Goal: Task Accomplishment & Management: Manage account settings

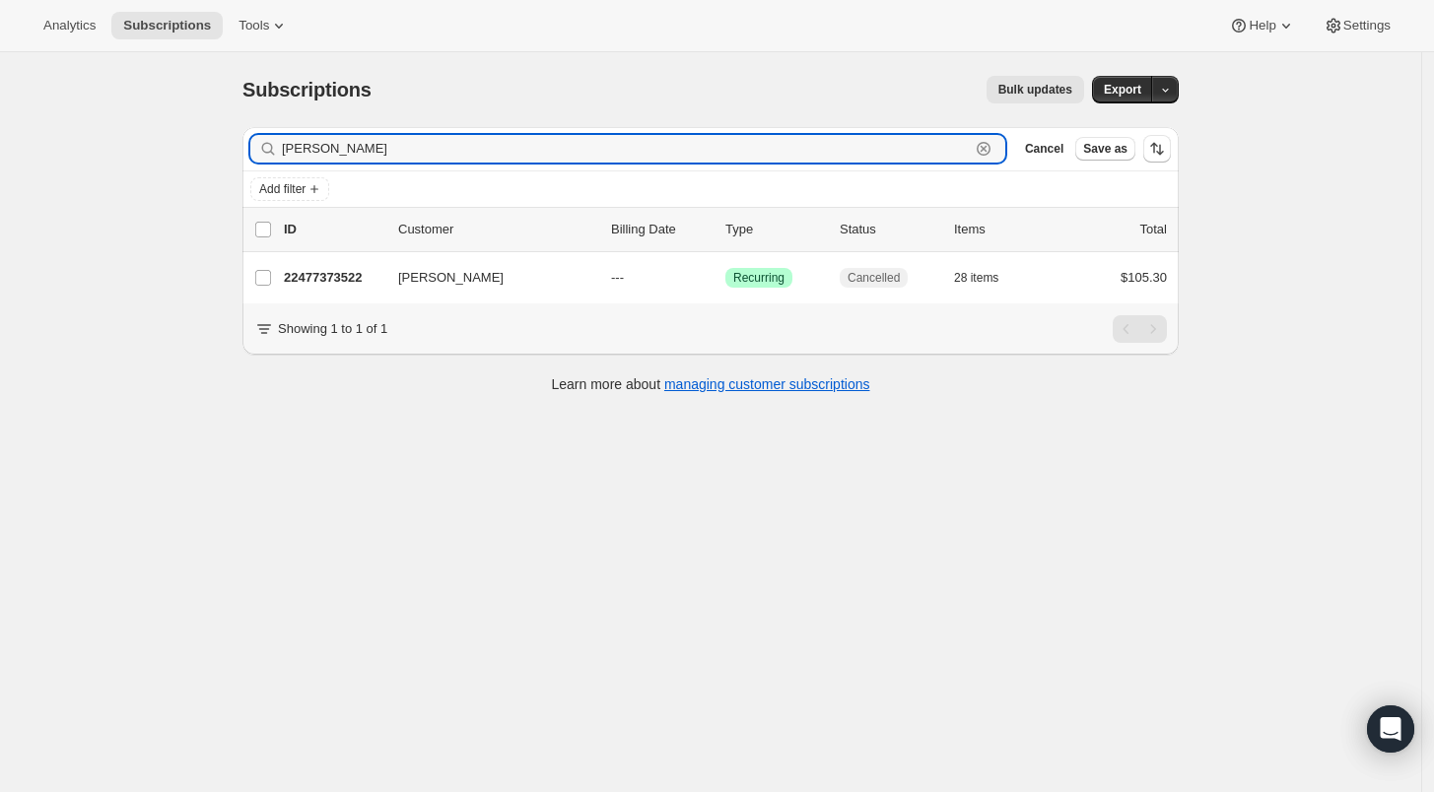
drag, startPoint x: 410, startPoint y: 153, endPoint x: 234, endPoint y: 139, distance: 176.9
click at [234, 139] on div "Filter subscribers [PERSON_NAME] Clear Cancel Save as Add filter 0 selected Upd…" at bounding box center [703, 262] width 952 height 303
paste input "[PERSON_NAME]"
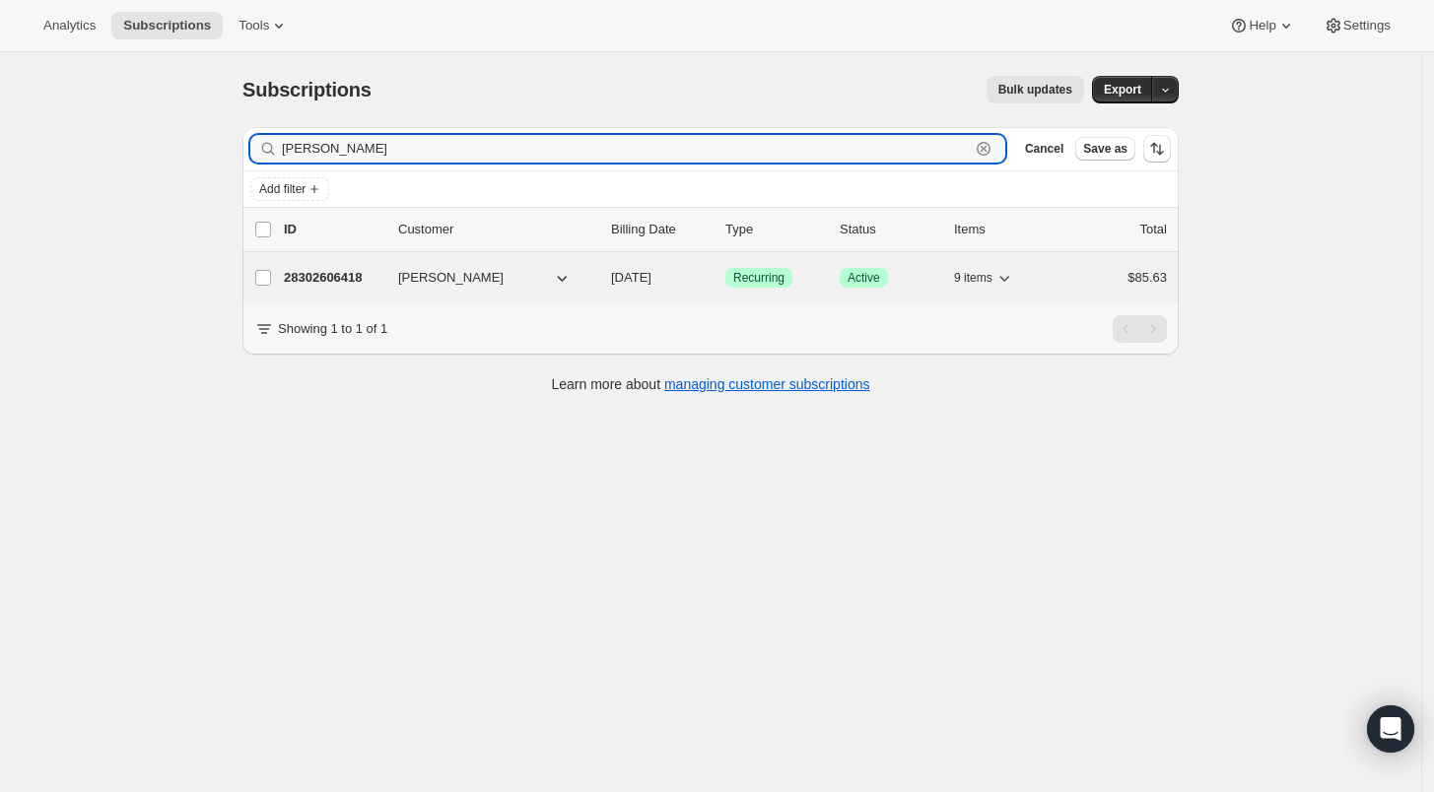
type input "[PERSON_NAME]"
click at [338, 280] on p "28302606418" at bounding box center [333, 278] width 99 height 20
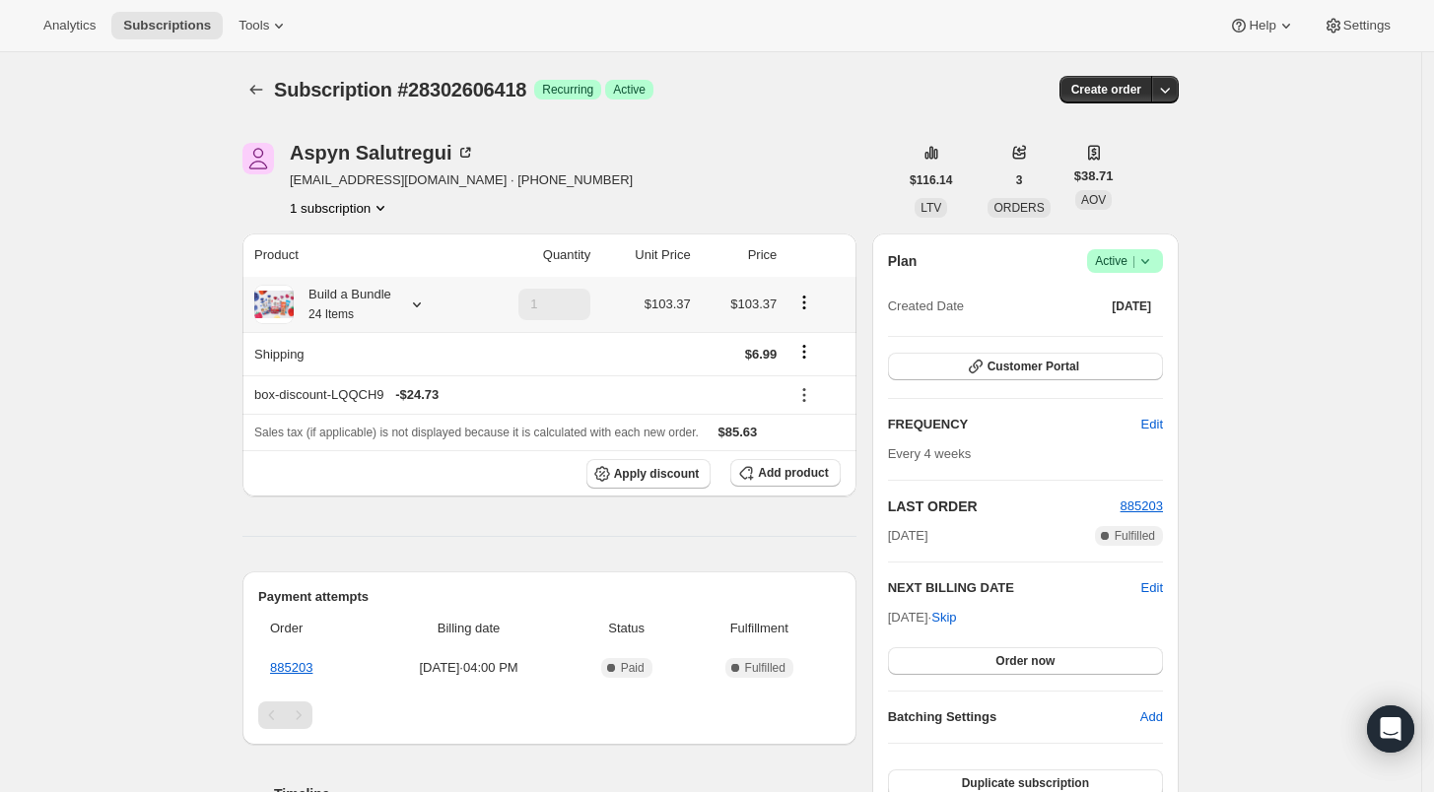
click at [424, 306] on icon at bounding box center [417, 305] width 20 height 20
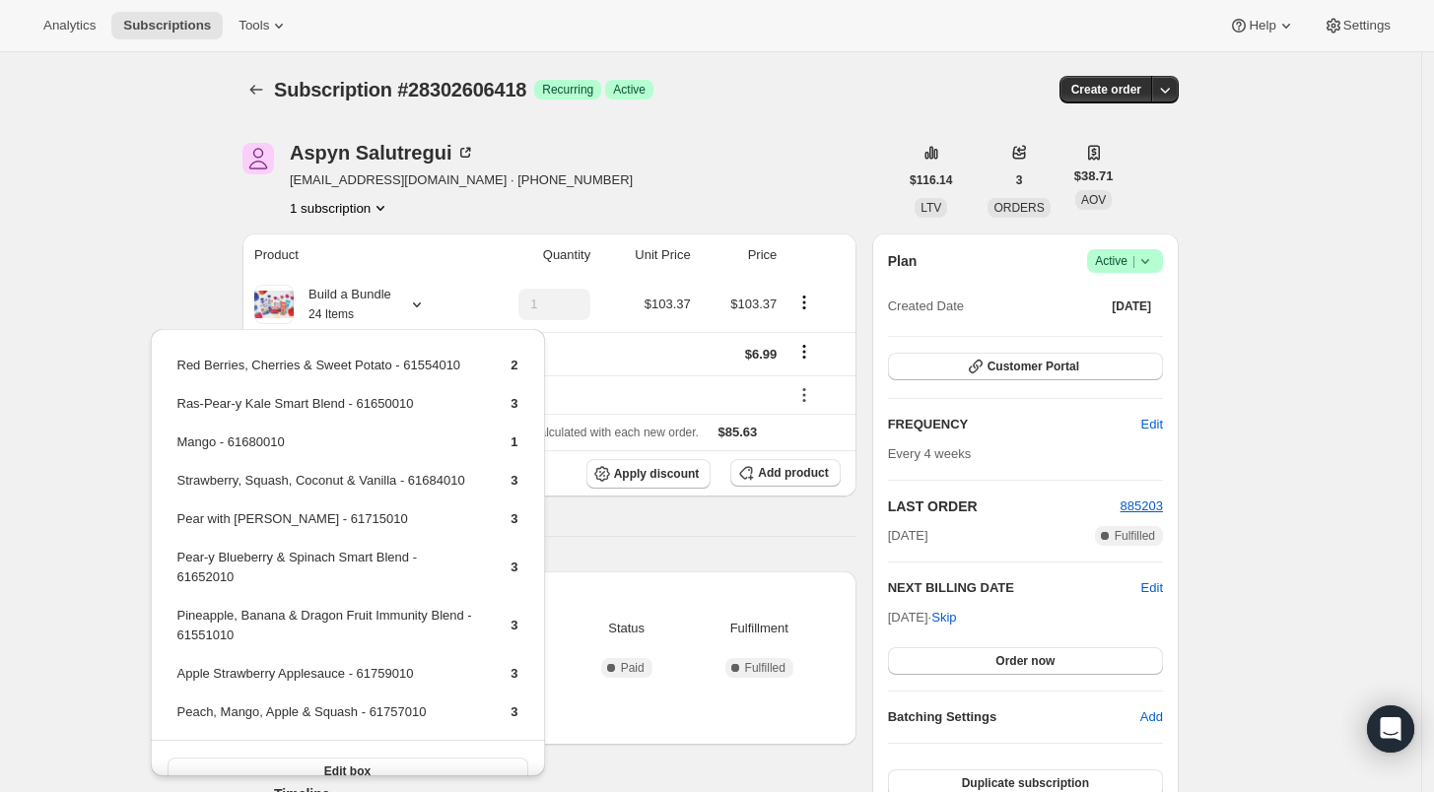
click at [161, 187] on div "Subscription #28302606418. This page is ready Subscription #28302606418 Success…" at bounding box center [710, 712] width 1421 height 1320
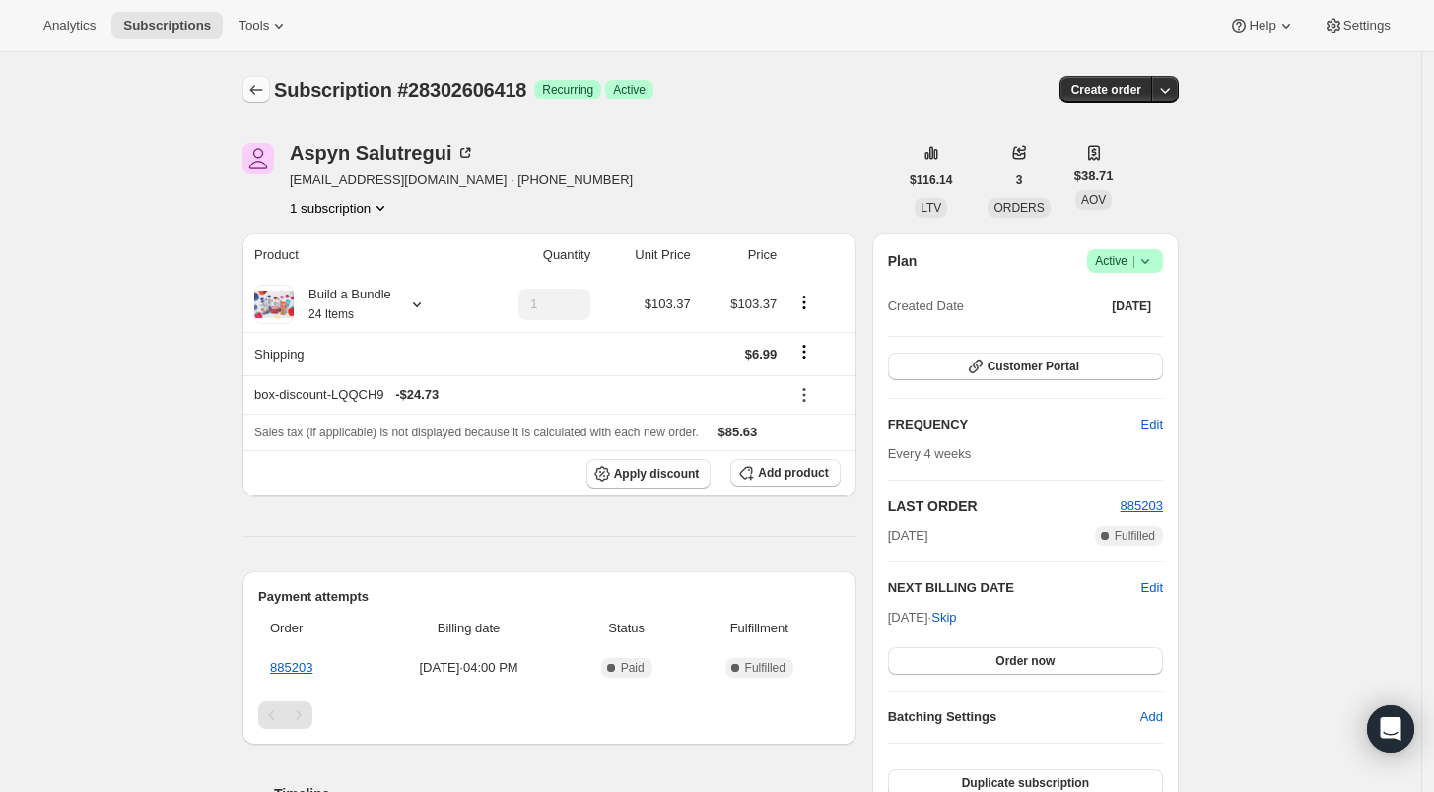
click at [266, 83] on icon "Subscriptions" at bounding box center [256, 90] width 20 height 20
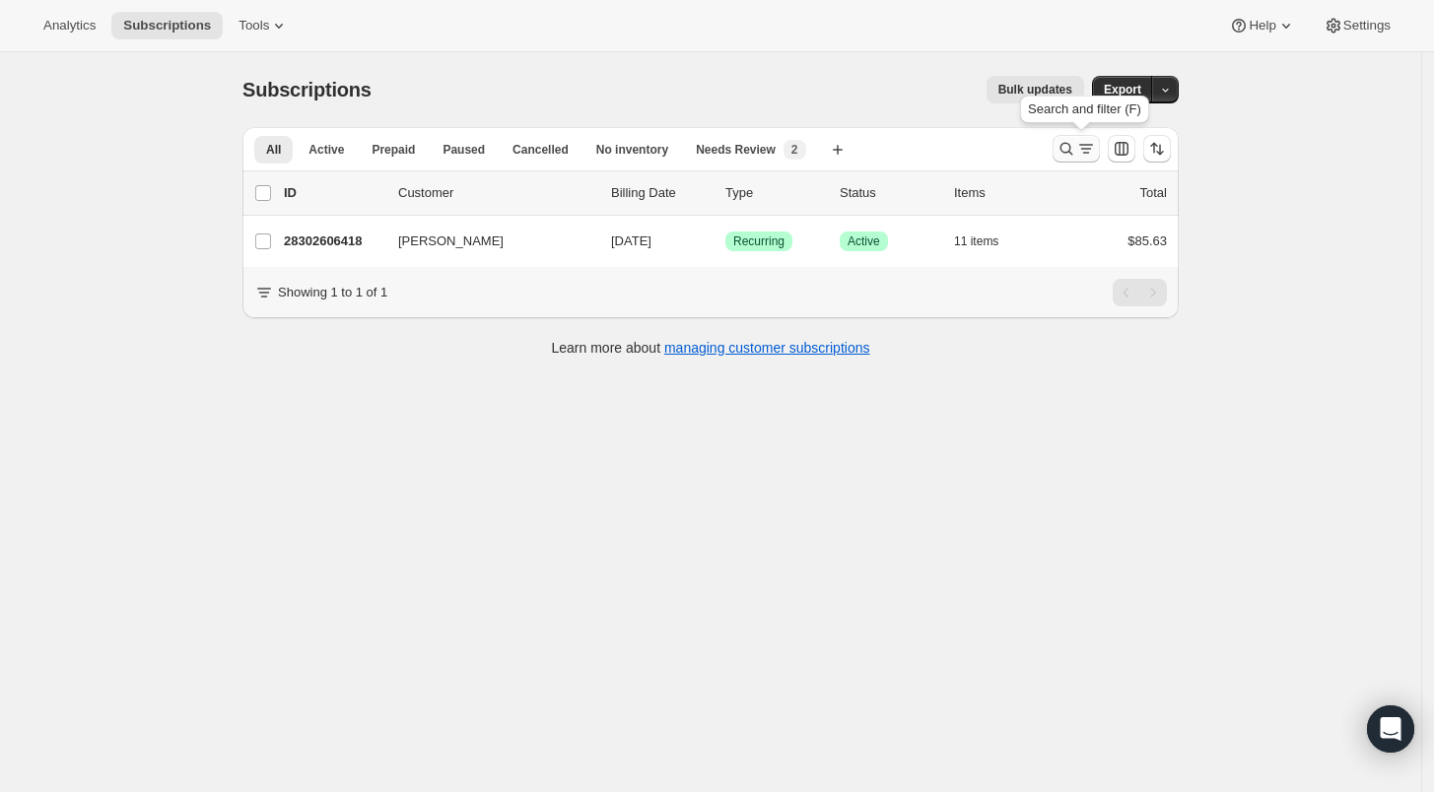
click at [1071, 152] on icon "Search and filter results" at bounding box center [1066, 149] width 20 height 20
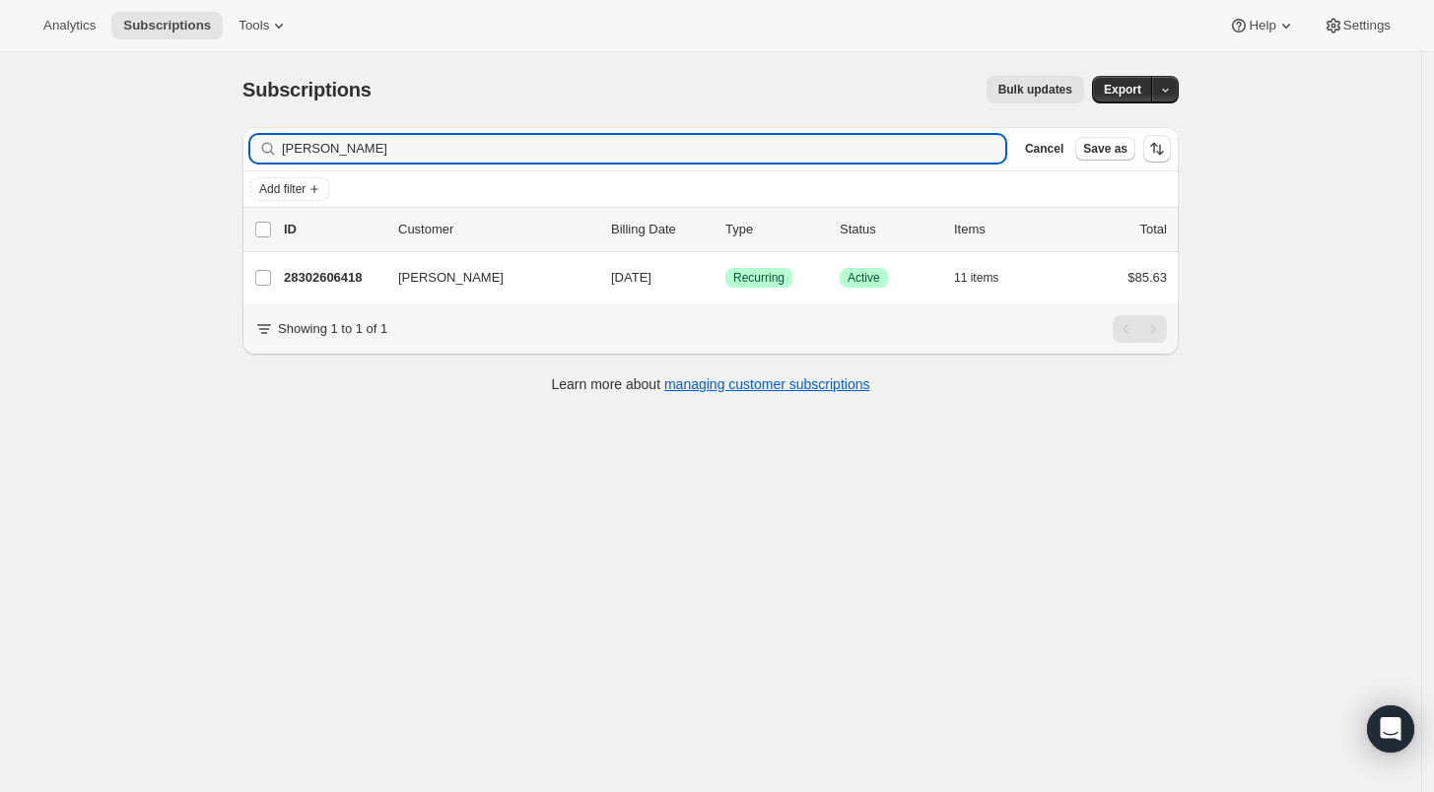
drag, startPoint x: 394, startPoint y: 151, endPoint x: 268, endPoint y: 152, distance: 126.2
click at [268, 152] on div "[PERSON_NAME] Clear" at bounding box center [627, 149] width 755 height 28
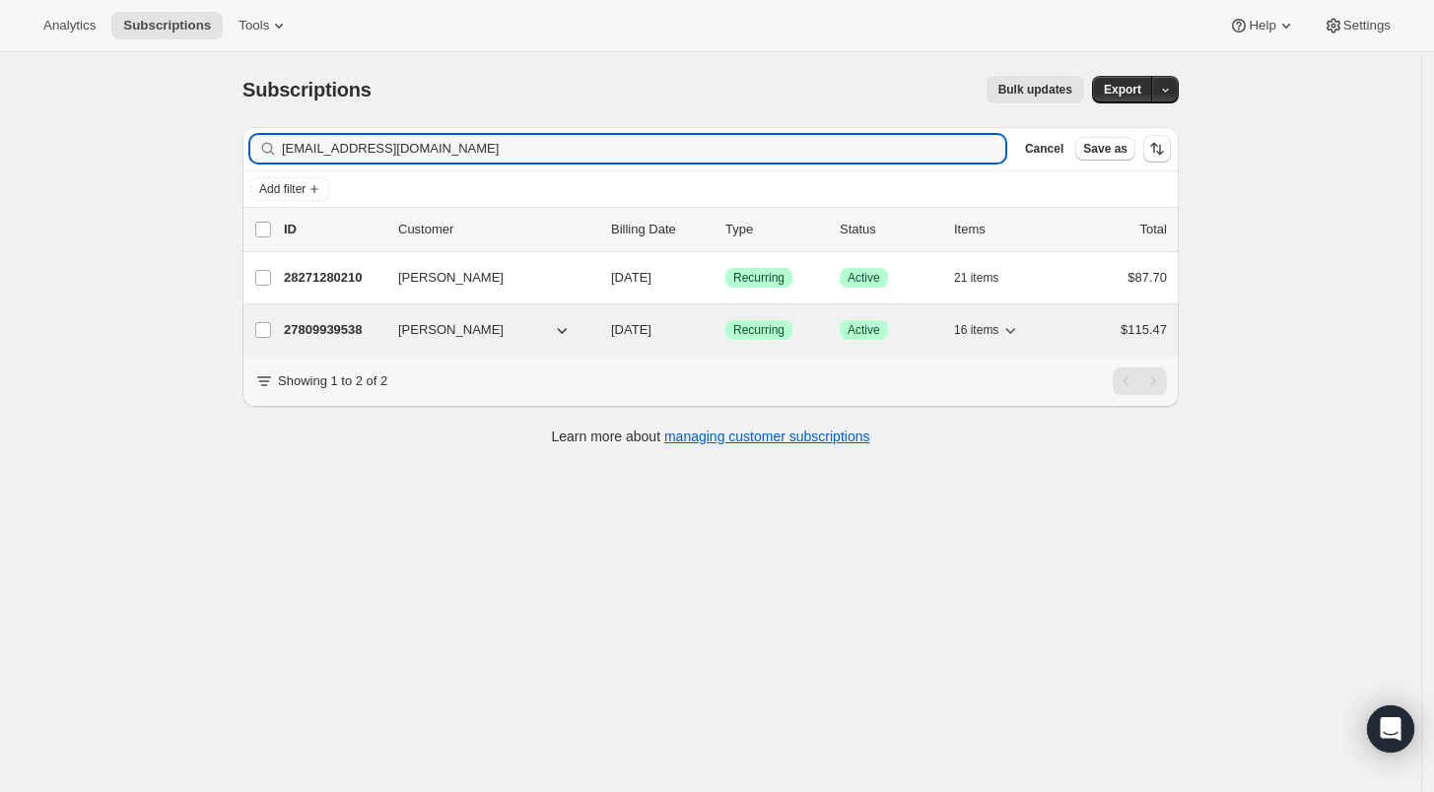
type input "[EMAIL_ADDRESS][DOMAIN_NAME]"
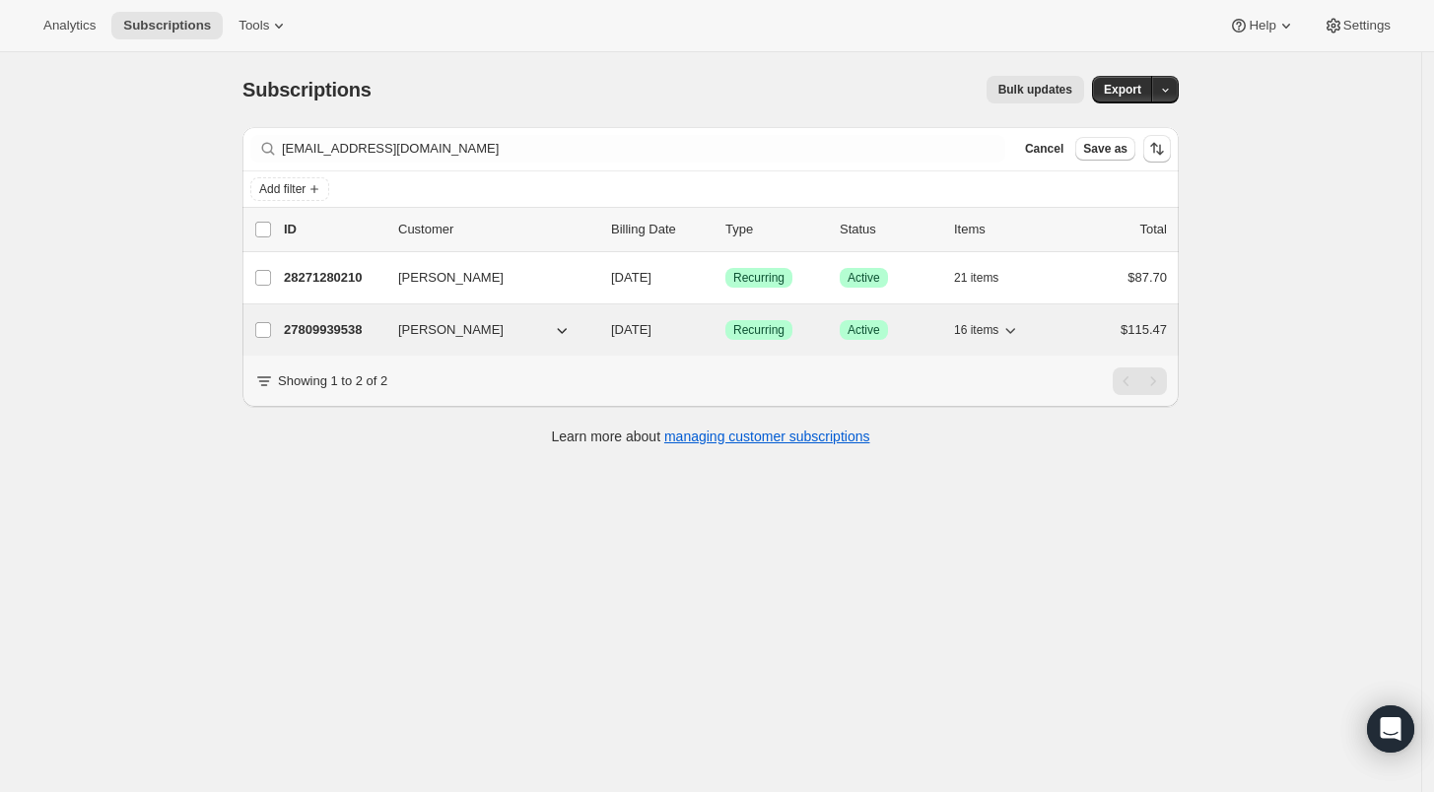
click at [305, 331] on p "27809939538" at bounding box center [333, 330] width 99 height 20
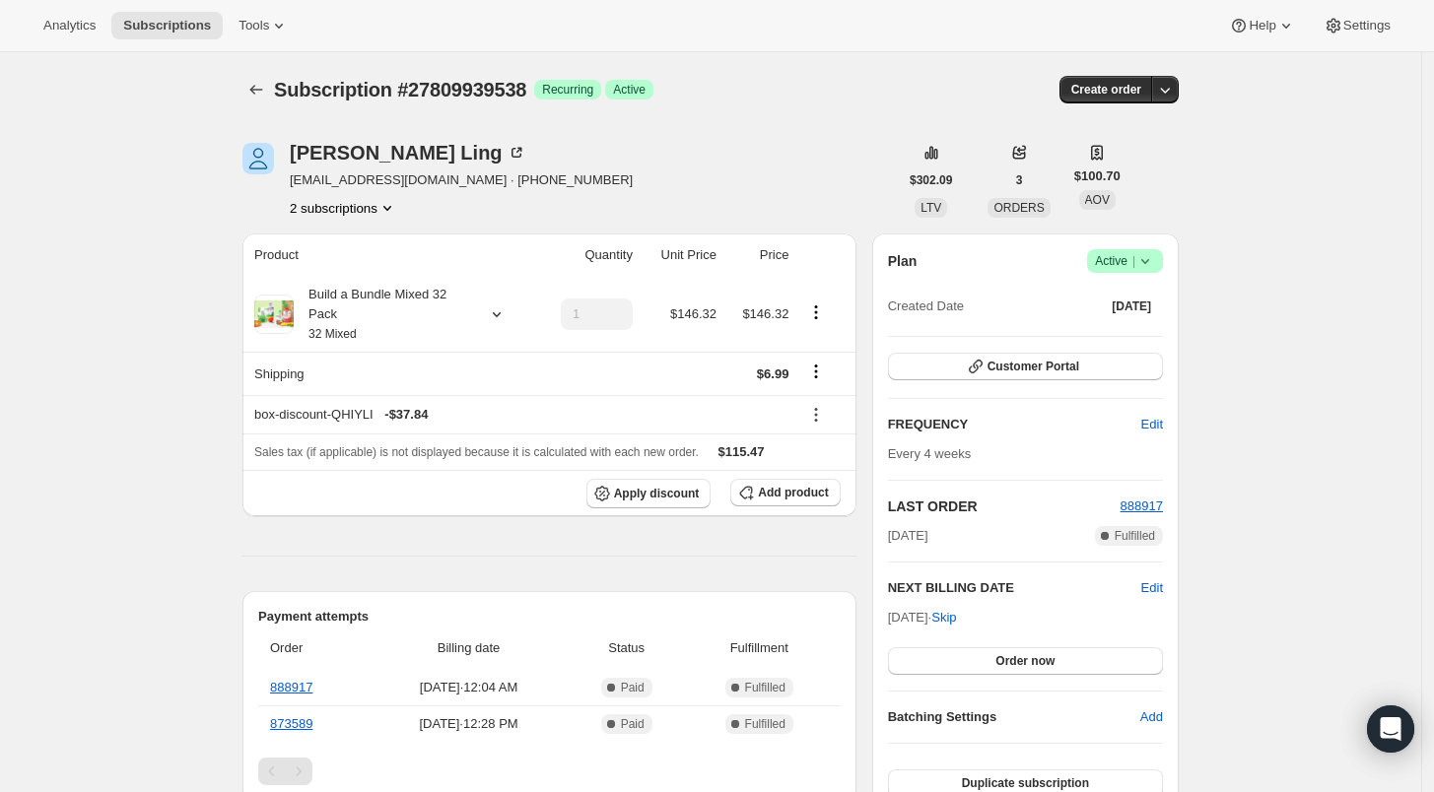
click at [1154, 261] on icon at bounding box center [1145, 261] width 20 height 20
click at [1152, 328] on span "Cancel subscription" at bounding box center [1131, 332] width 111 height 15
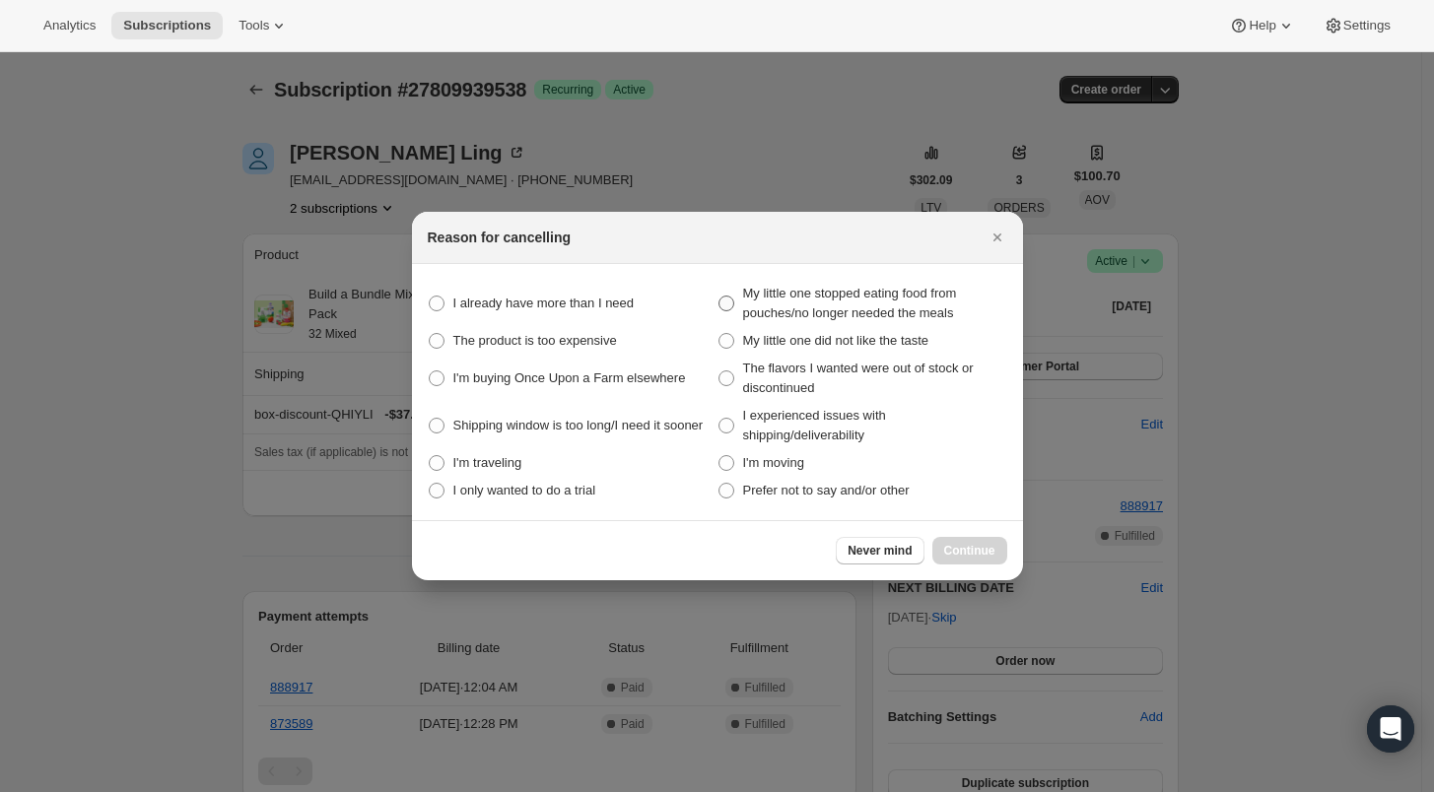
click at [720, 296] on span ":r7t:" at bounding box center [726, 304] width 16 height 16
click at [719, 296] on meals "My little one stopped eating food from pouches/no longer needed the meals" at bounding box center [718, 296] width 1 height 1
radio meals "true"
click at [960, 551] on span "Continue" at bounding box center [969, 551] width 51 height 16
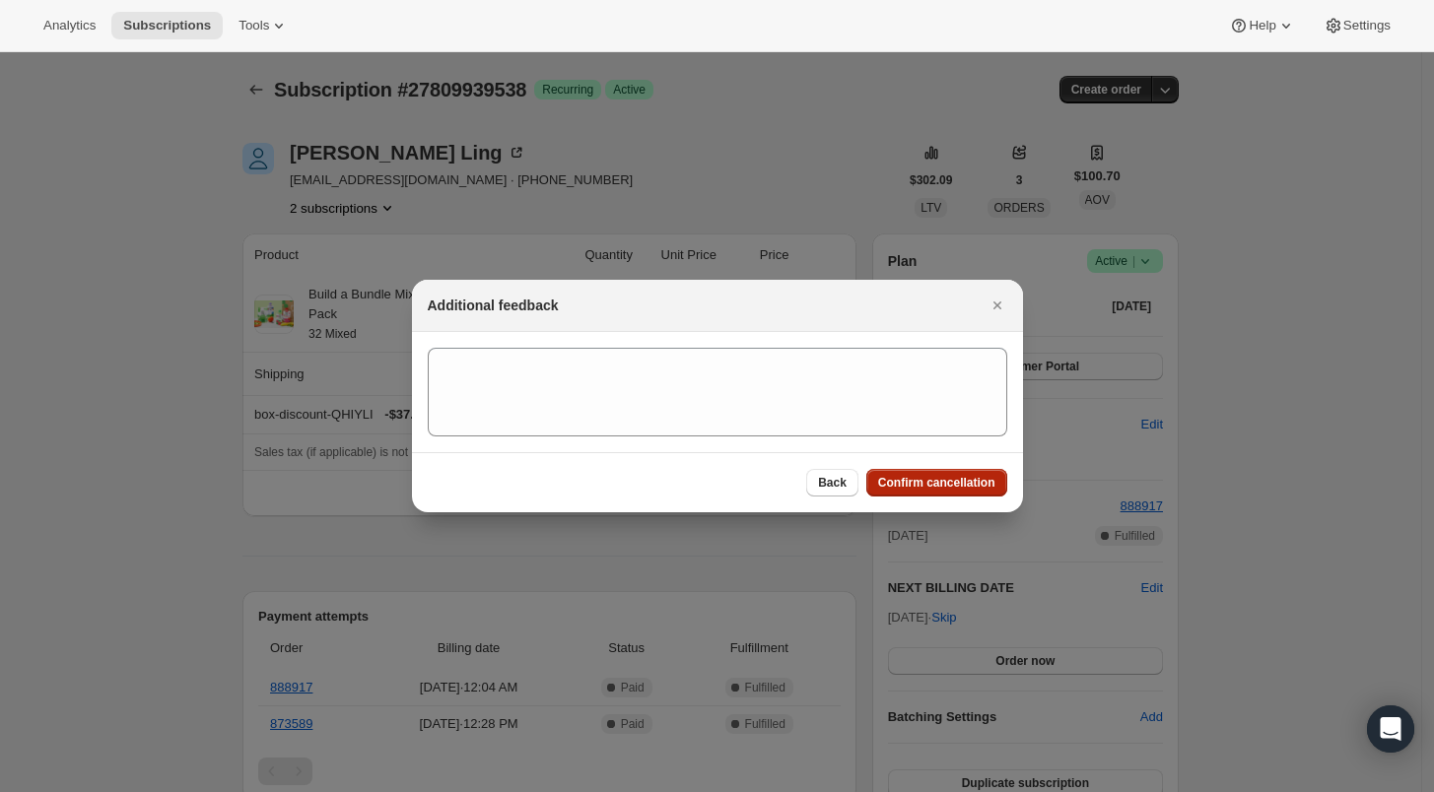
click at [946, 482] on span "Confirm cancellation" at bounding box center [936, 483] width 117 height 16
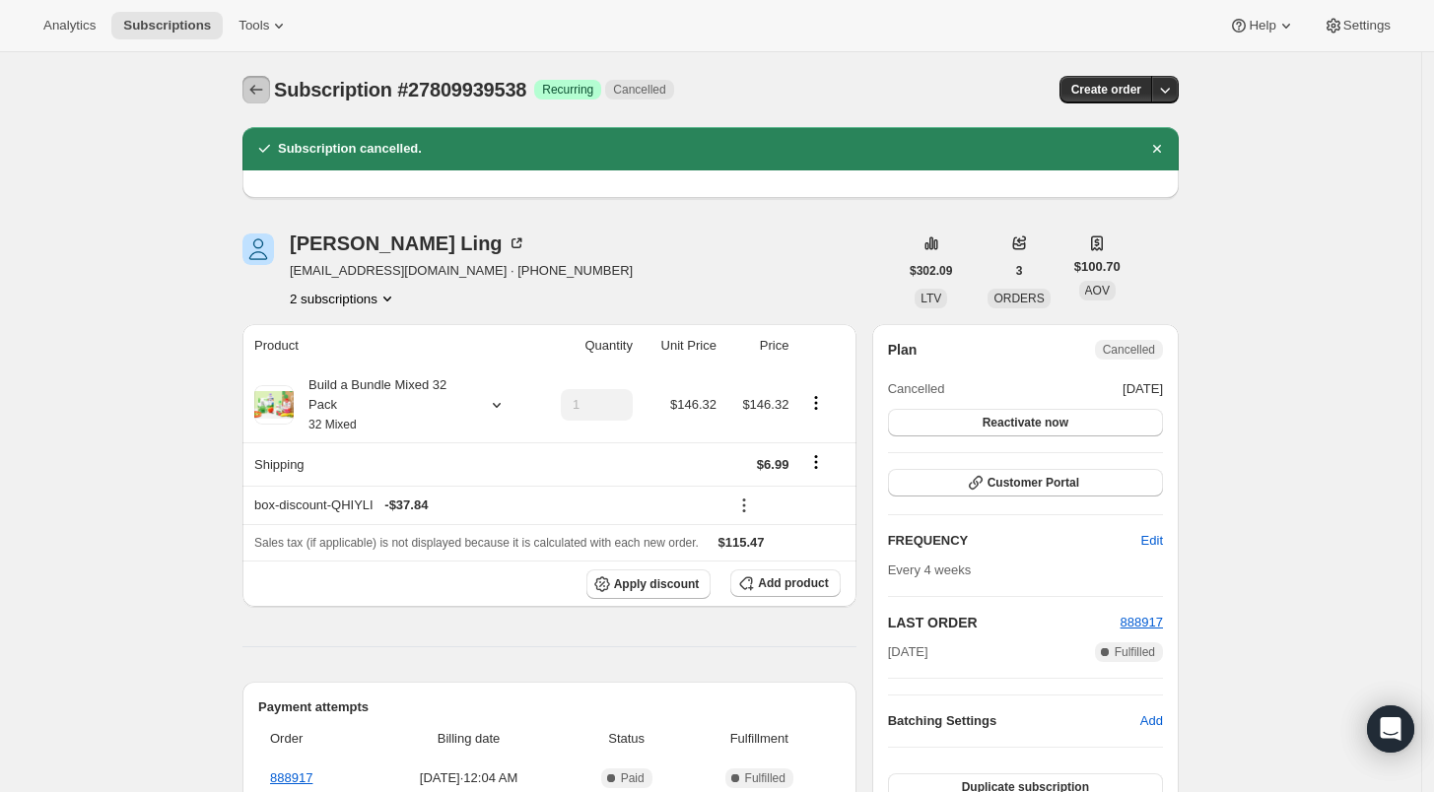
click at [260, 91] on icon "Subscriptions" at bounding box center [256, 90] width 20 height 20
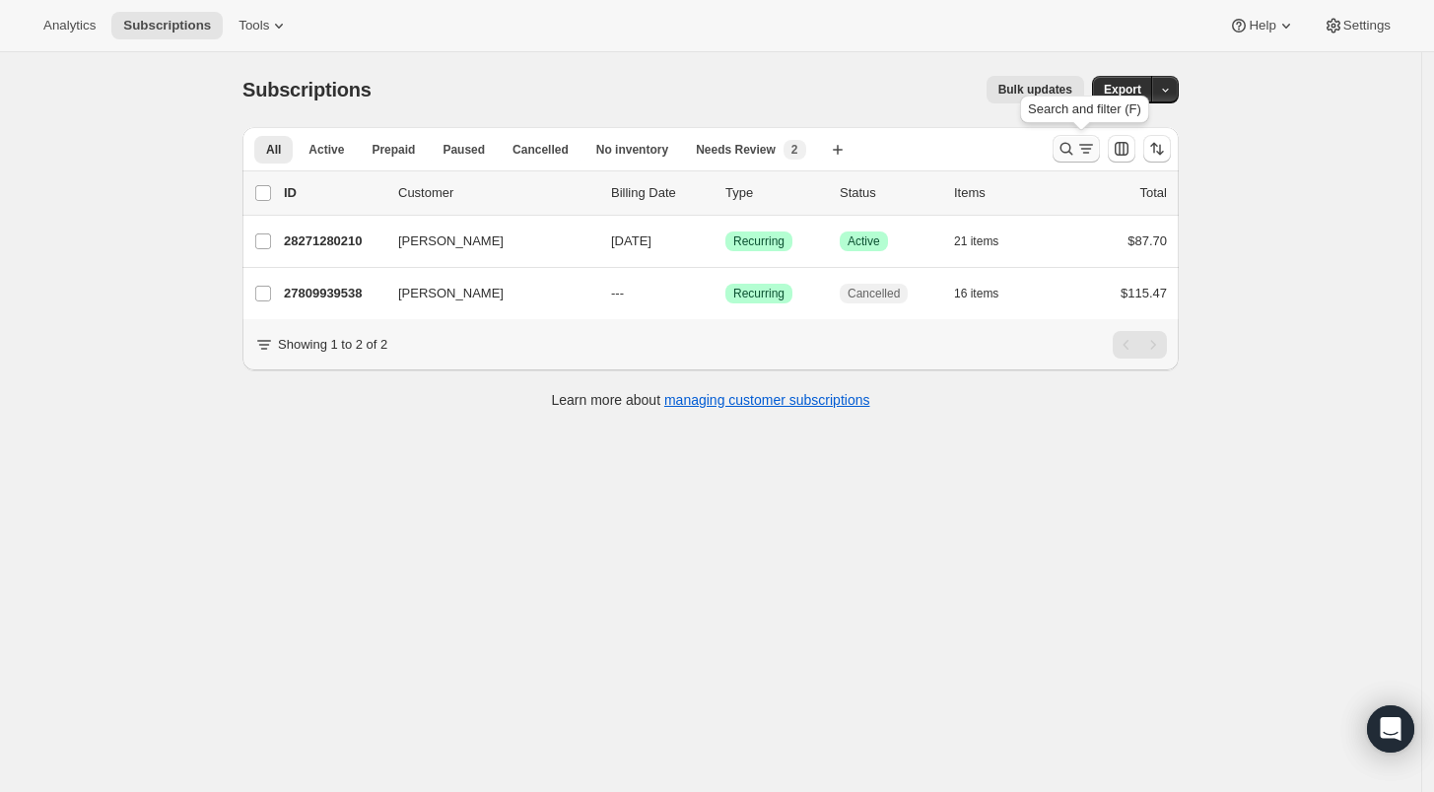
click at [1076, 144] on icon "Search and filter results" at bounding box center [1066, 149] width 20 height 20
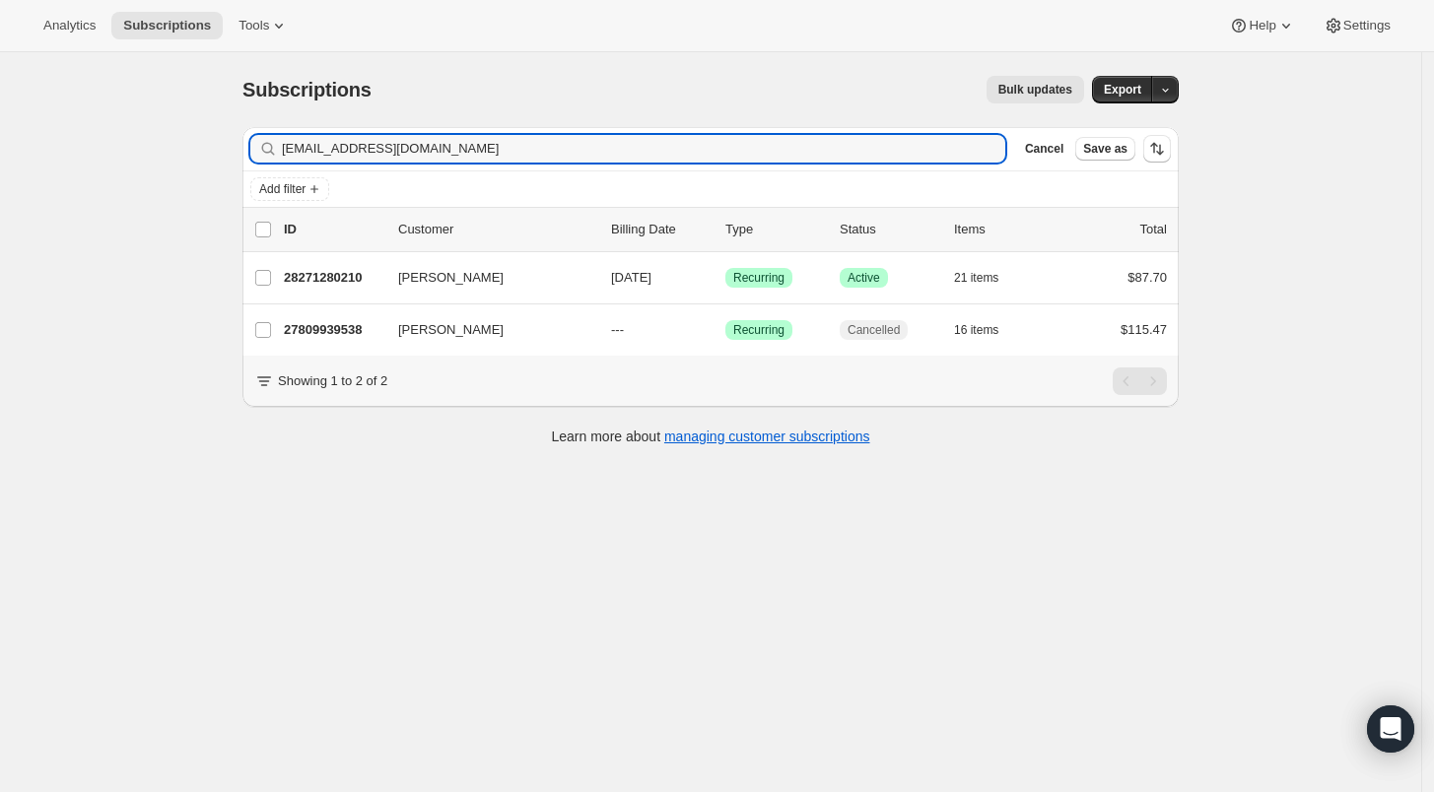
drag, startPoint x: 449, startPoint y: 145, endPoint x: 205, endPoint y: 144, distance: 244.4
click at [205, 144] on div "Subscriptions. This page is ready Subscriptions Bulk updates More actions Bulk …" at bounding box center [710, 448] width 1421 height 792
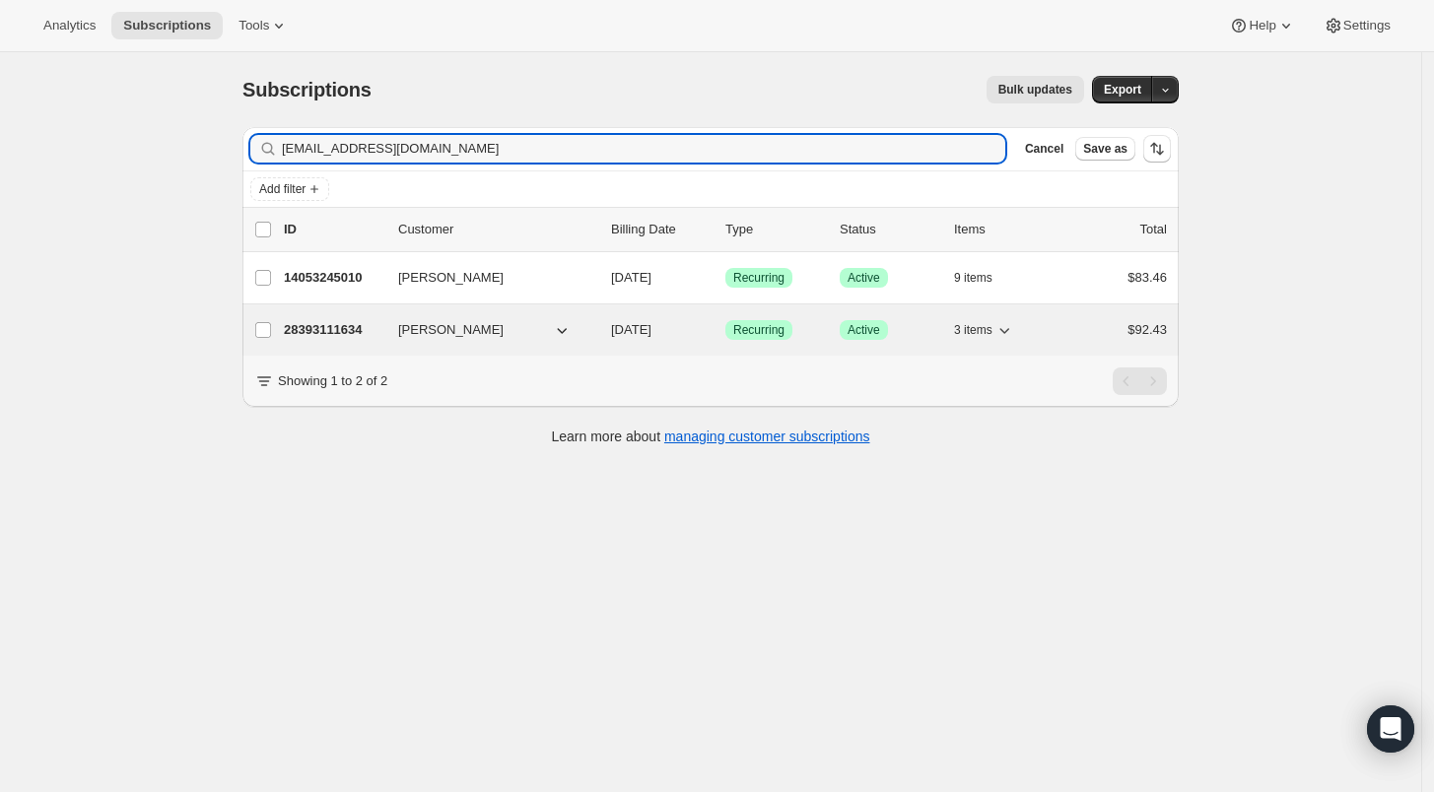
type input "[EMAIL_ADDRESS][DOMAIN_NAME]"
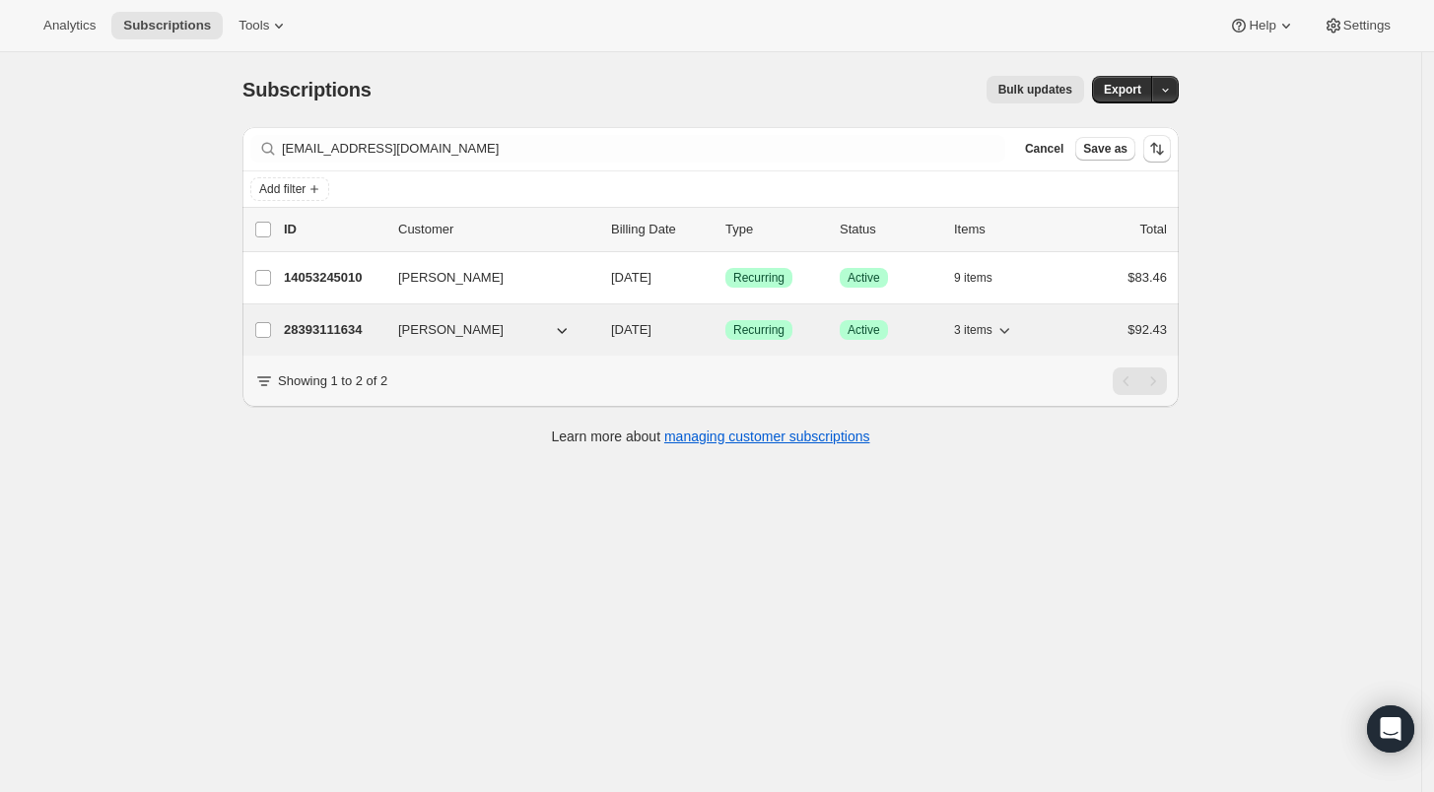
click at [342, 320] on p "28393111634" at bounding box center [333, 330] width 99 height 20
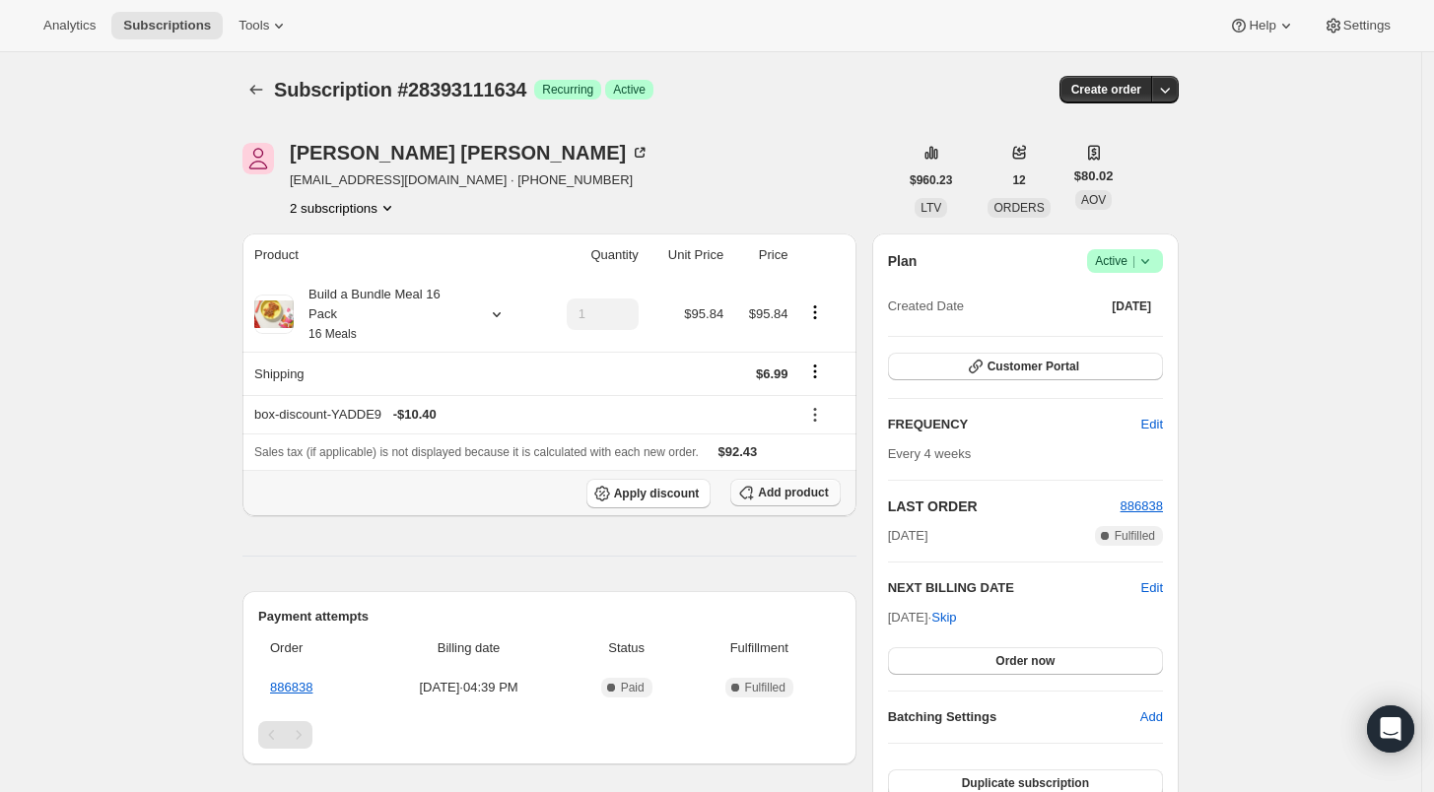
click at [786, 483] on button "Add product" at bounding box center [784, 493] width 109 height 28
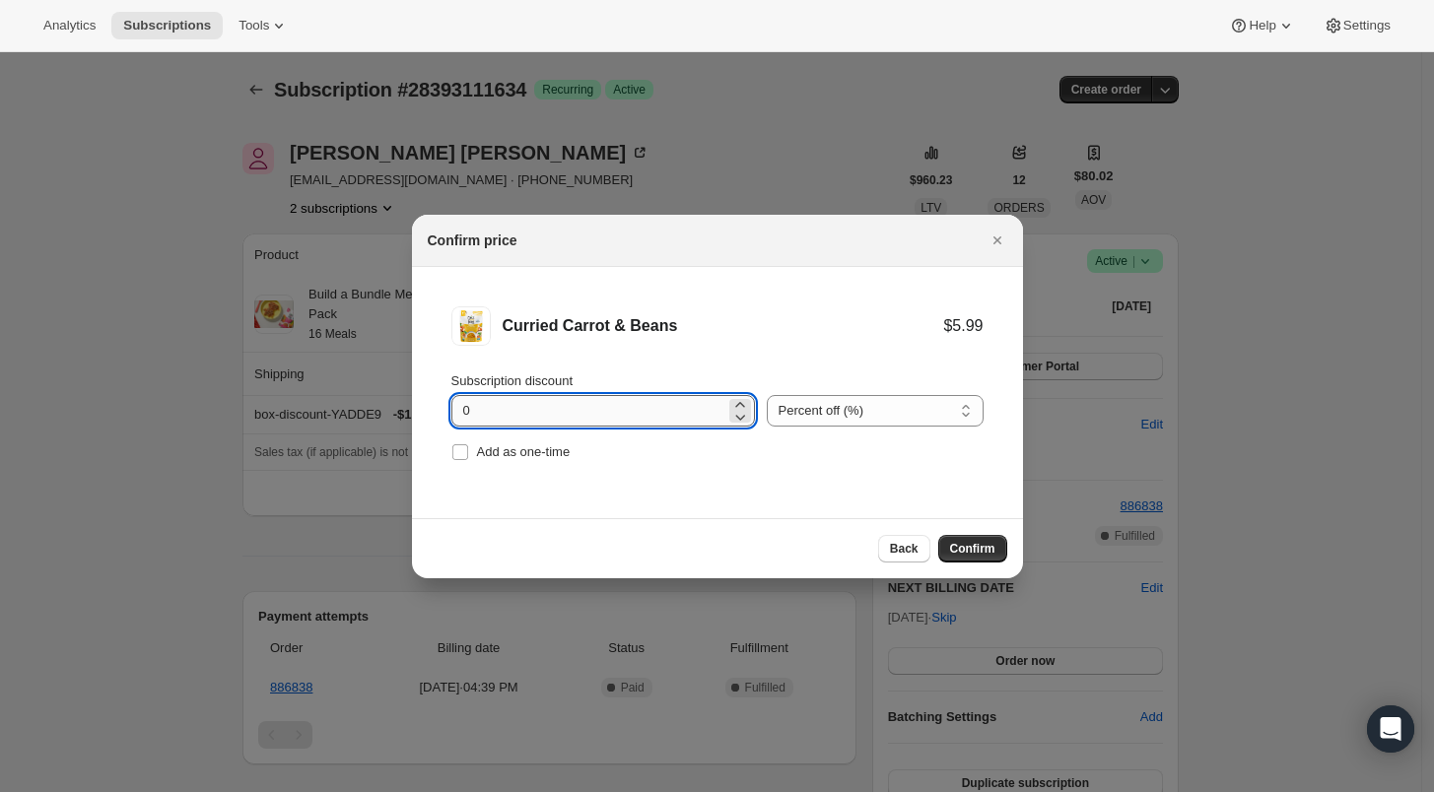
click at [461, 414] on input "0" at bounding box center [588, 411] width 274 height 32
type input "100"
click at [970, 547] on span "Confirm" at bounding box center [972, 549] width 45 height 16
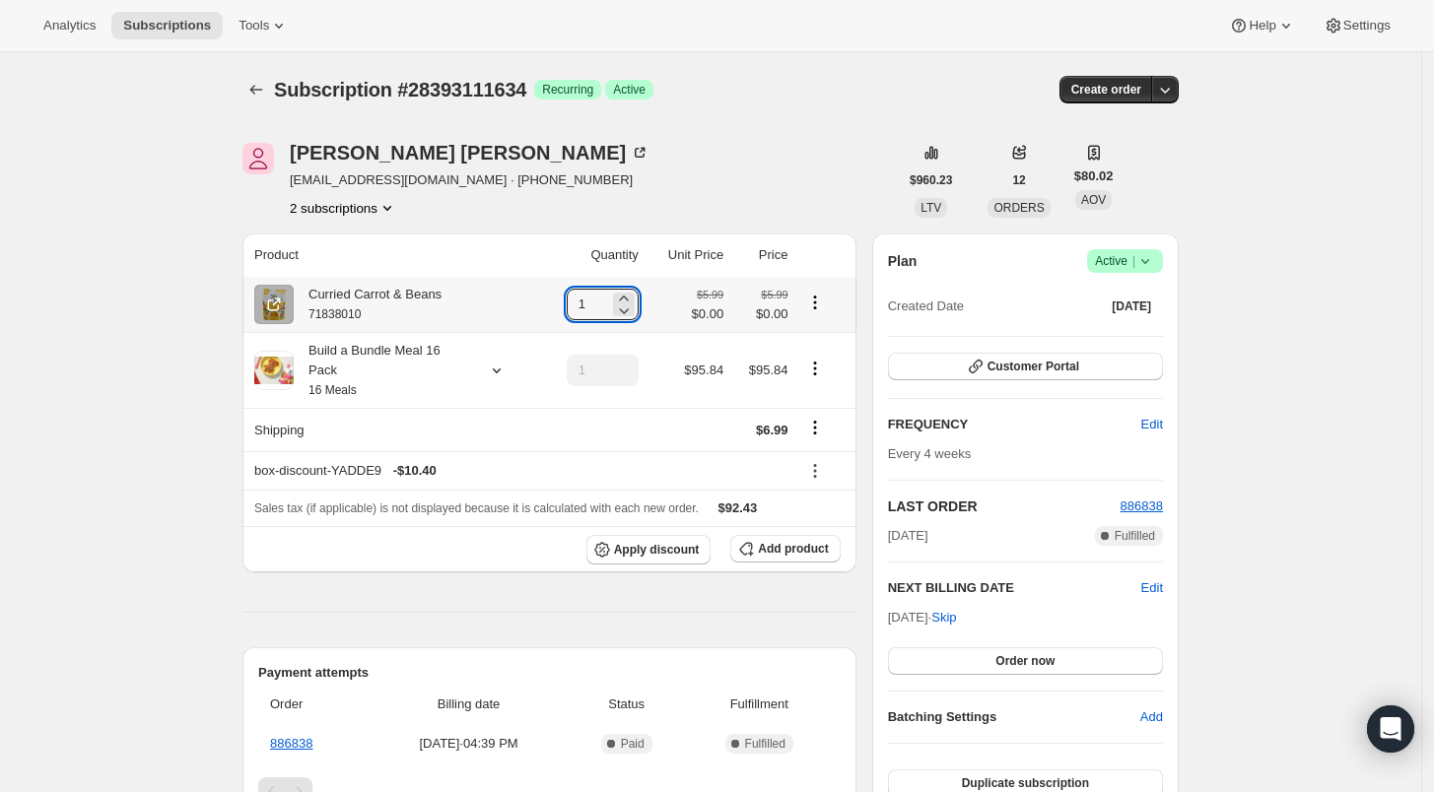
drag, startPoint x: 597, startPoint y: 306, endPoint x: 564, endPoint y: 296, distance: 35.2
click at [564, 296] on td "1" at bounding box center [591, 304] width 105 height 55
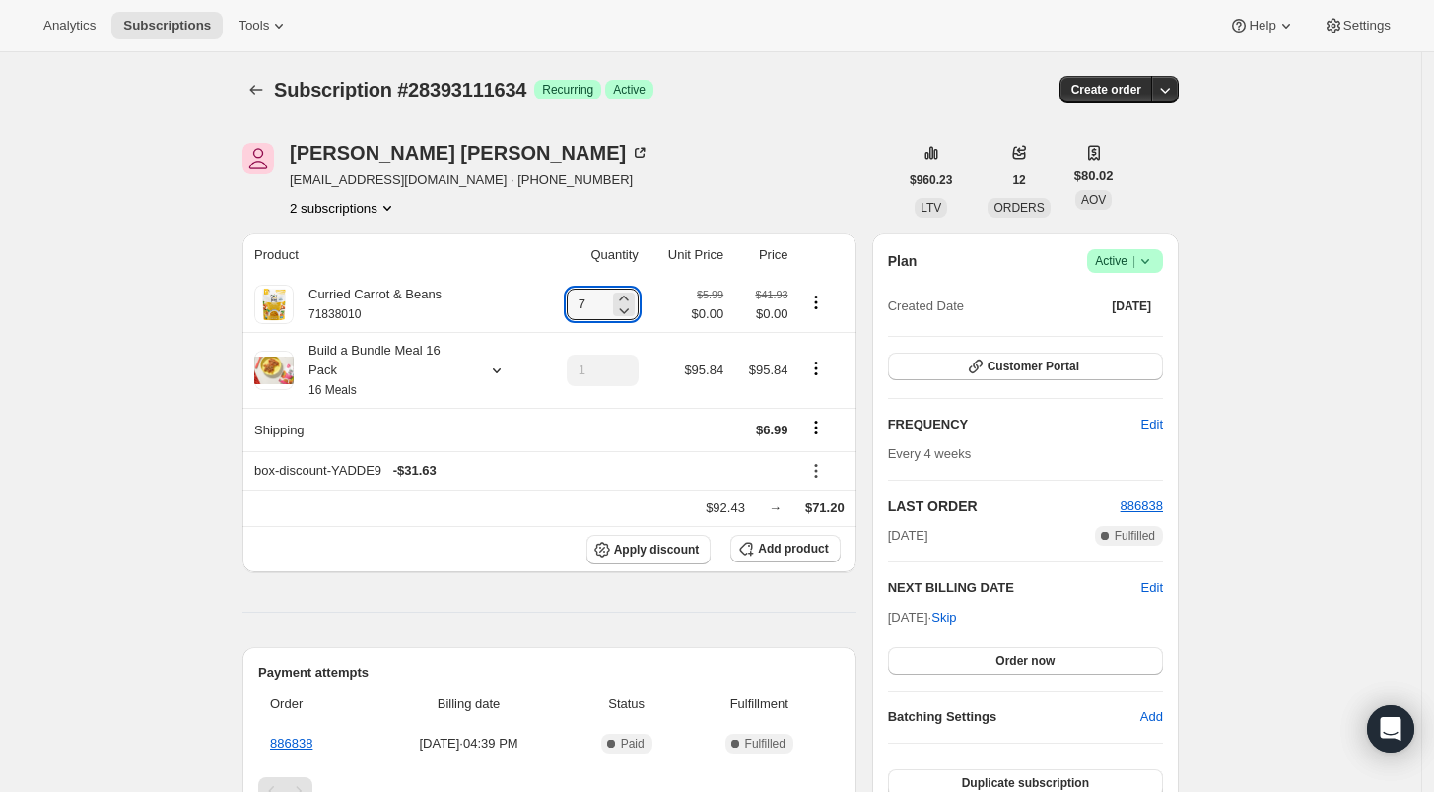
type input "7"
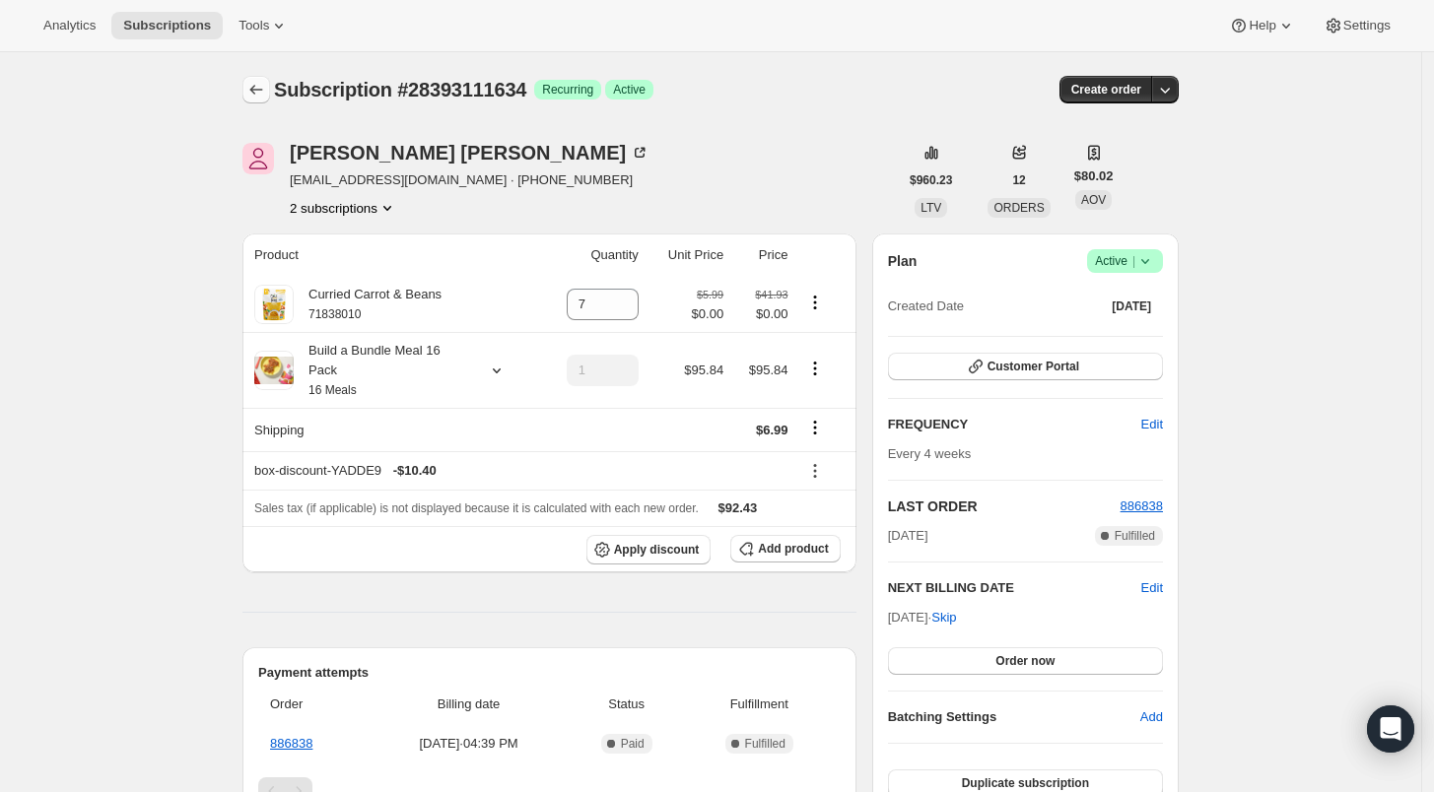
click at [248, 90] on button "Subscriptions" at bounding box center [256, 90] width 28 height 28
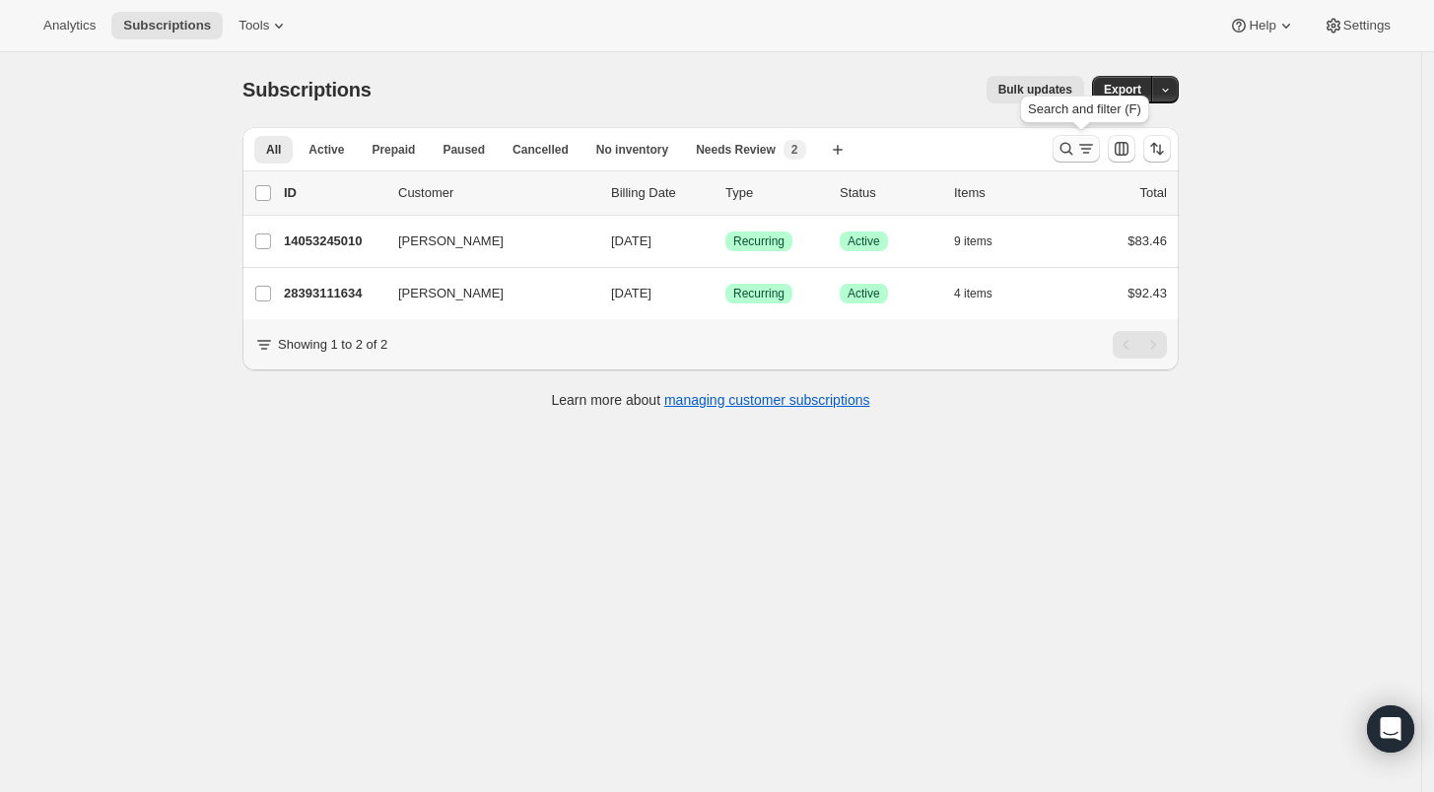
click at [1064, 149] on icon "Search and filter results" at bounding box center [1066, 149] width 20 height 20
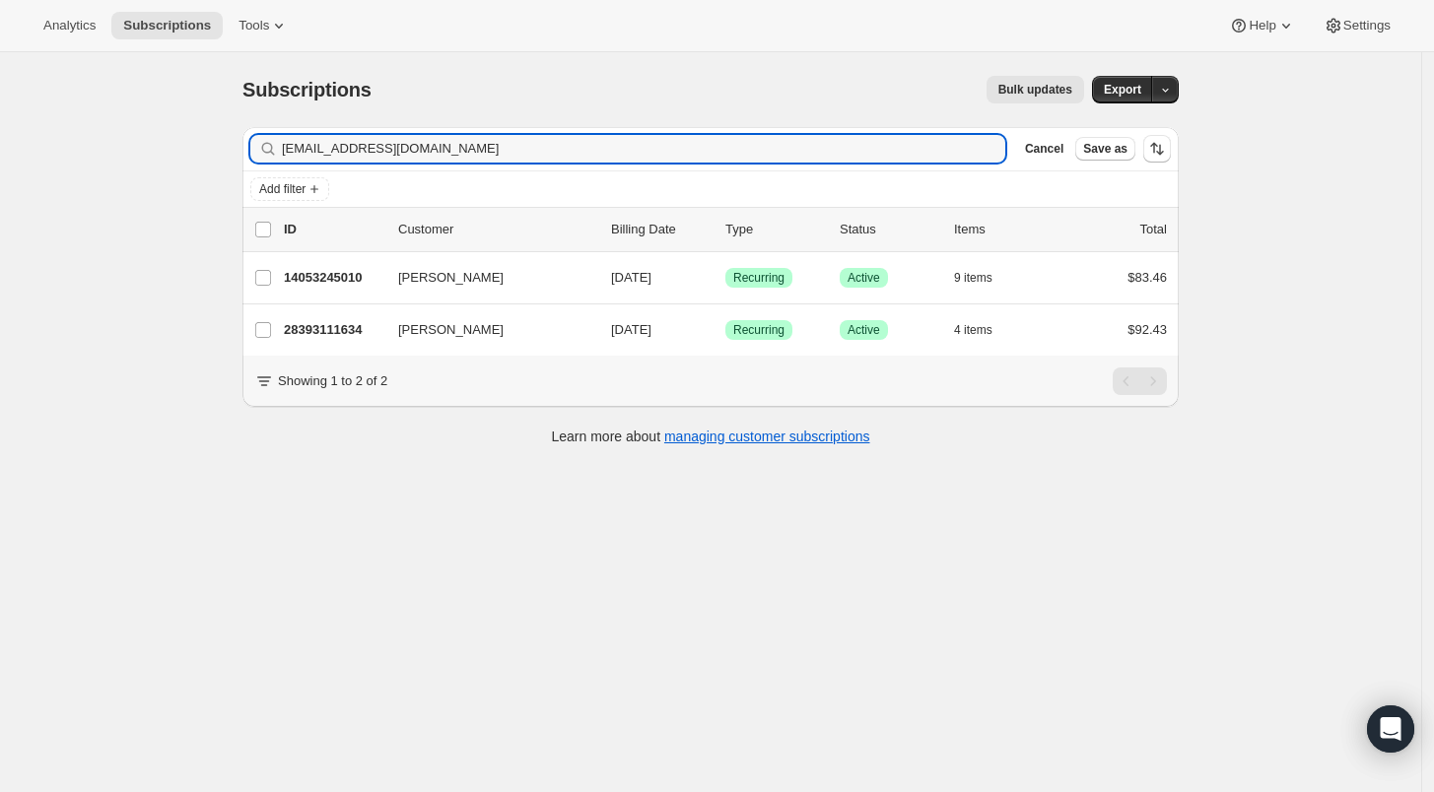
drag, startPoint x: 386, startPoint y: 148, endPoint x: 203, endPoint y: 146, distance: 183.3
click at [203, 146] on div "Subscriptions. This page is ready Subscriptions Bulk updates More actions Bulk …" at bounding box center [710, 448] width 1421 height 792
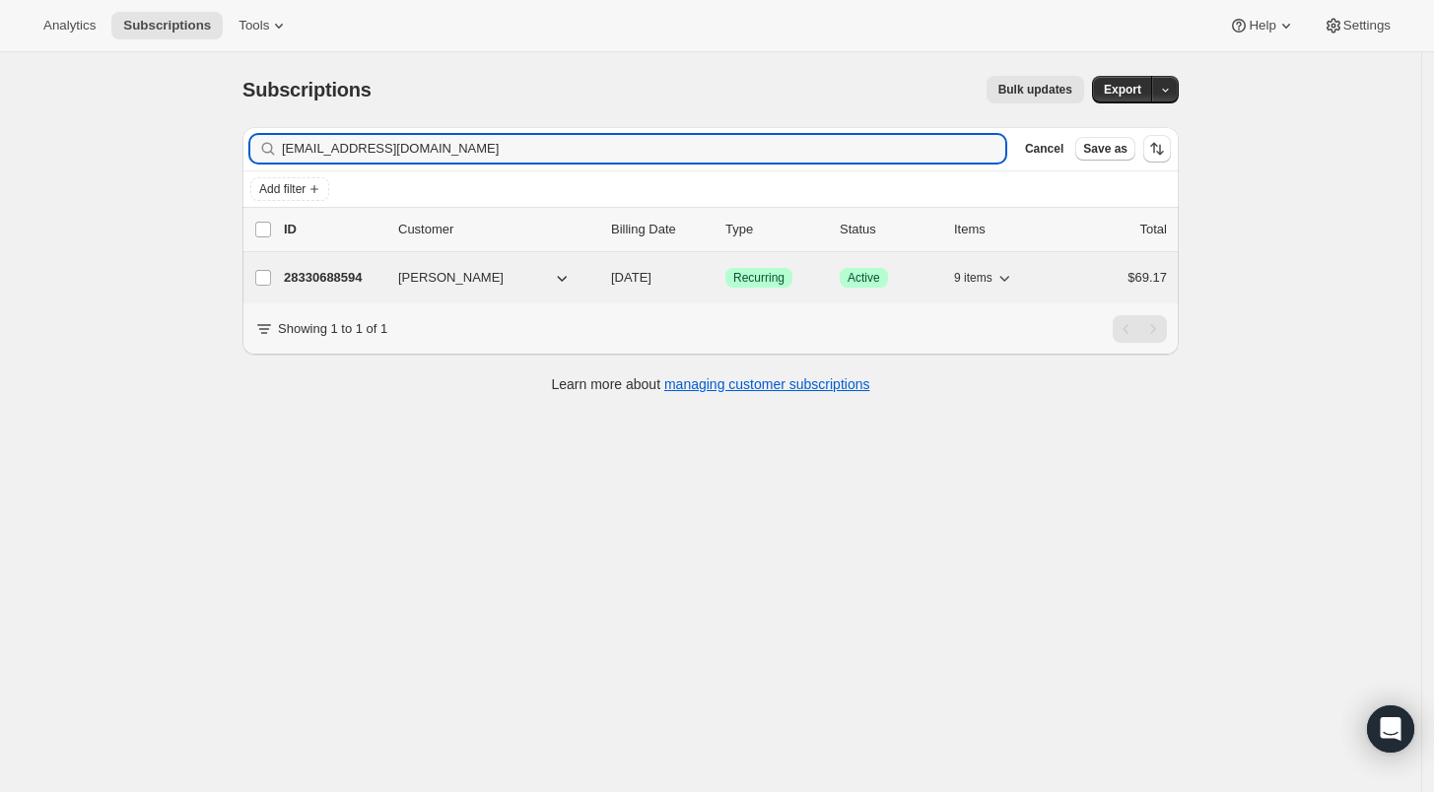
type input "[EMAIL_ADDRESS][DOMAIN_NAME]"
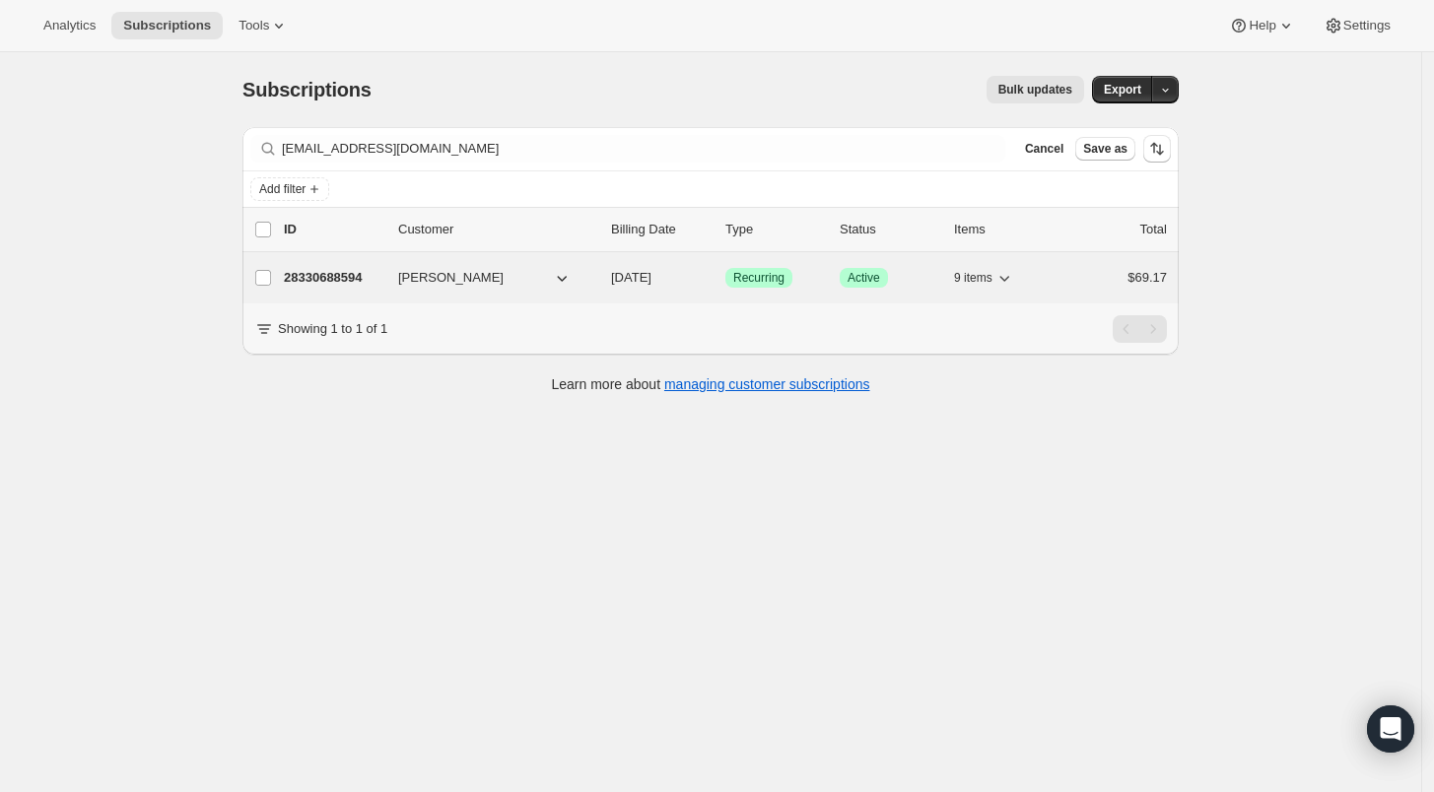
click at [326, 265] on div "28330688594 [PERSON_NAME] [DATE] Success Recurring Success Active 9 items $69.17" at bounding box center [725, 278] width 883 height 28
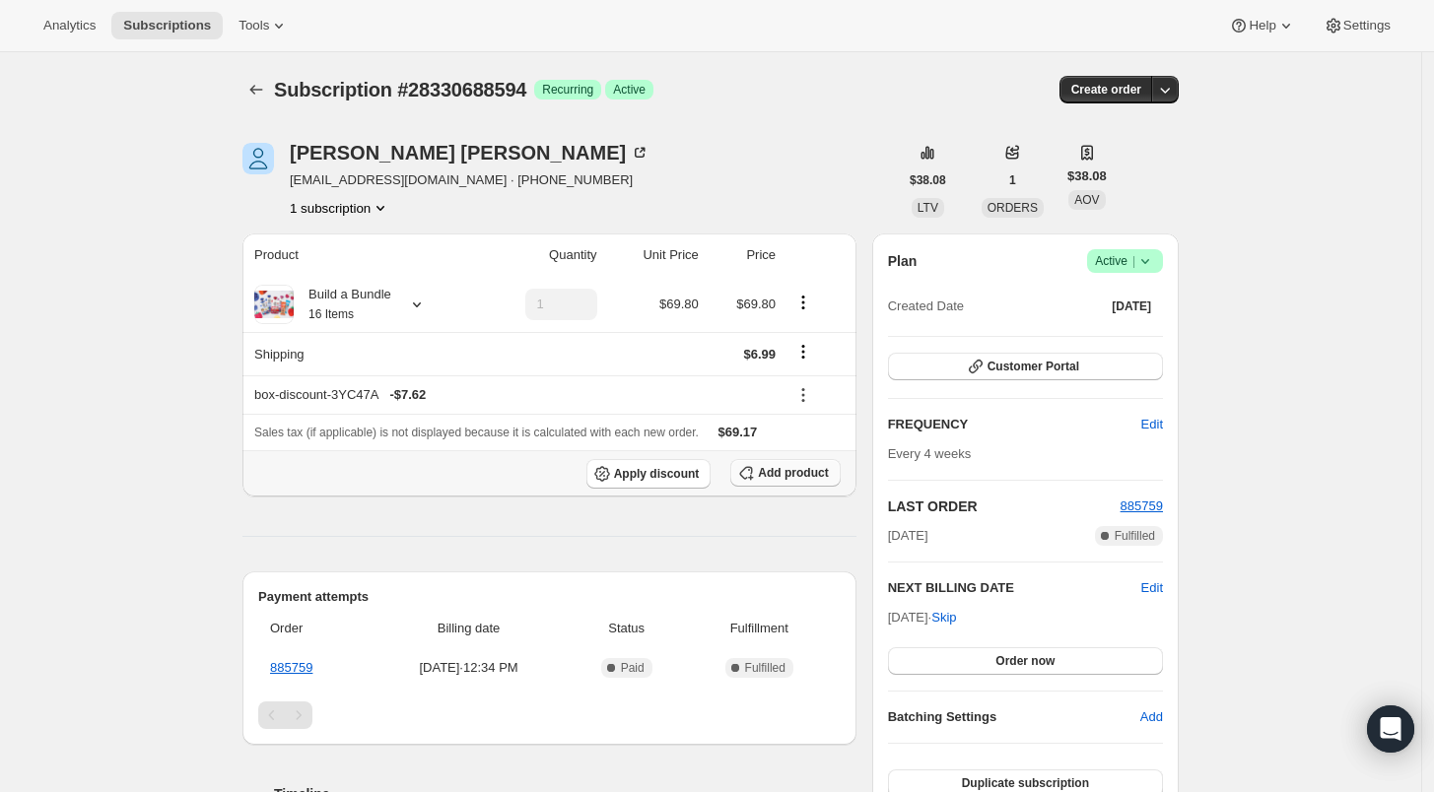
click at [778, 476] on span "Add product" at bounding box center [793, 473] width 70 height 16
click at [797, 479] on button "Add product" at bounding box center [784, 473] width 109 height 28
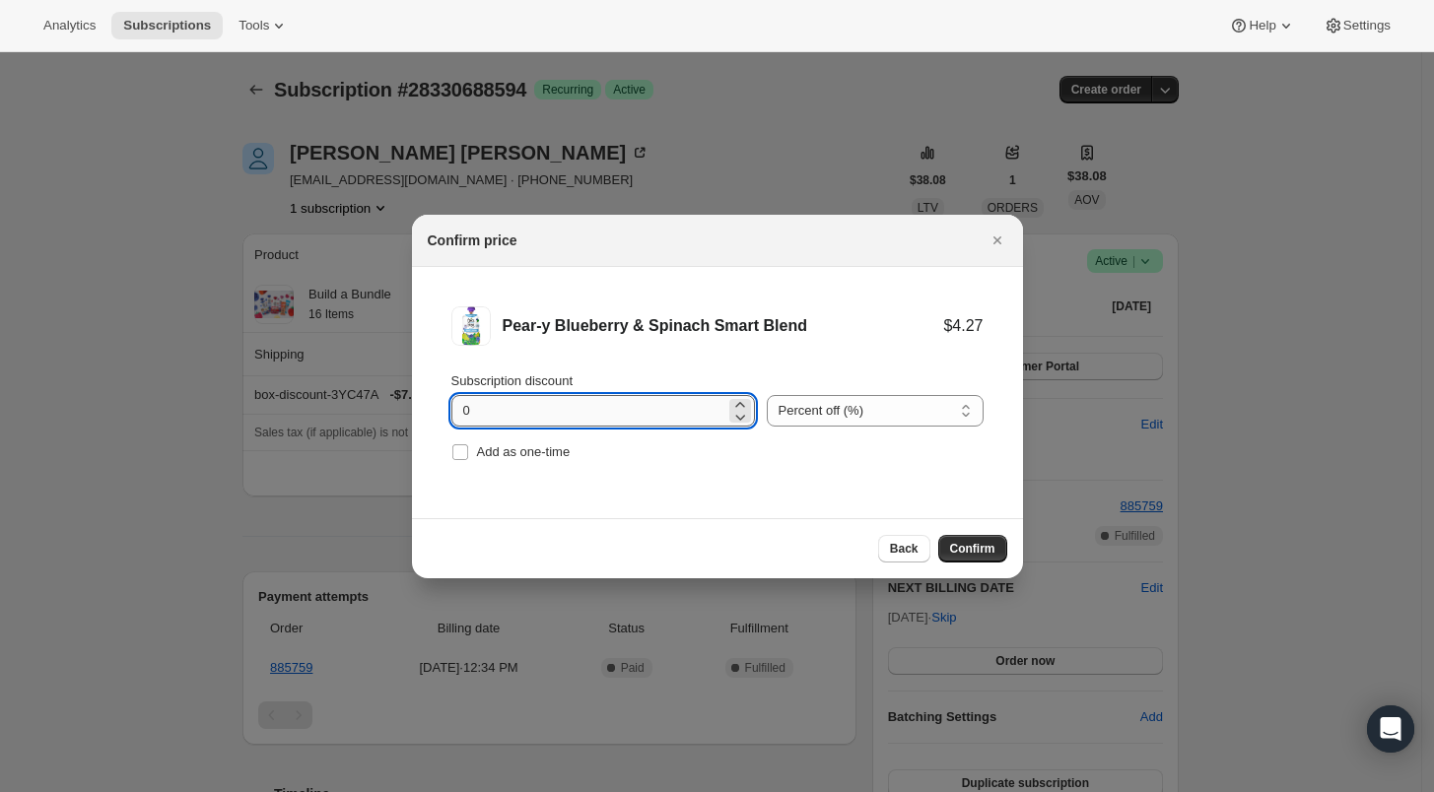
click at [461, 410] on input "0" at bounding box center [588, 411] width 274 height 32
type input "100"
click at [456, 453] on input "Add as one-time" at bounding box center [460, 452] width 16 height 16
checkbox input "true"
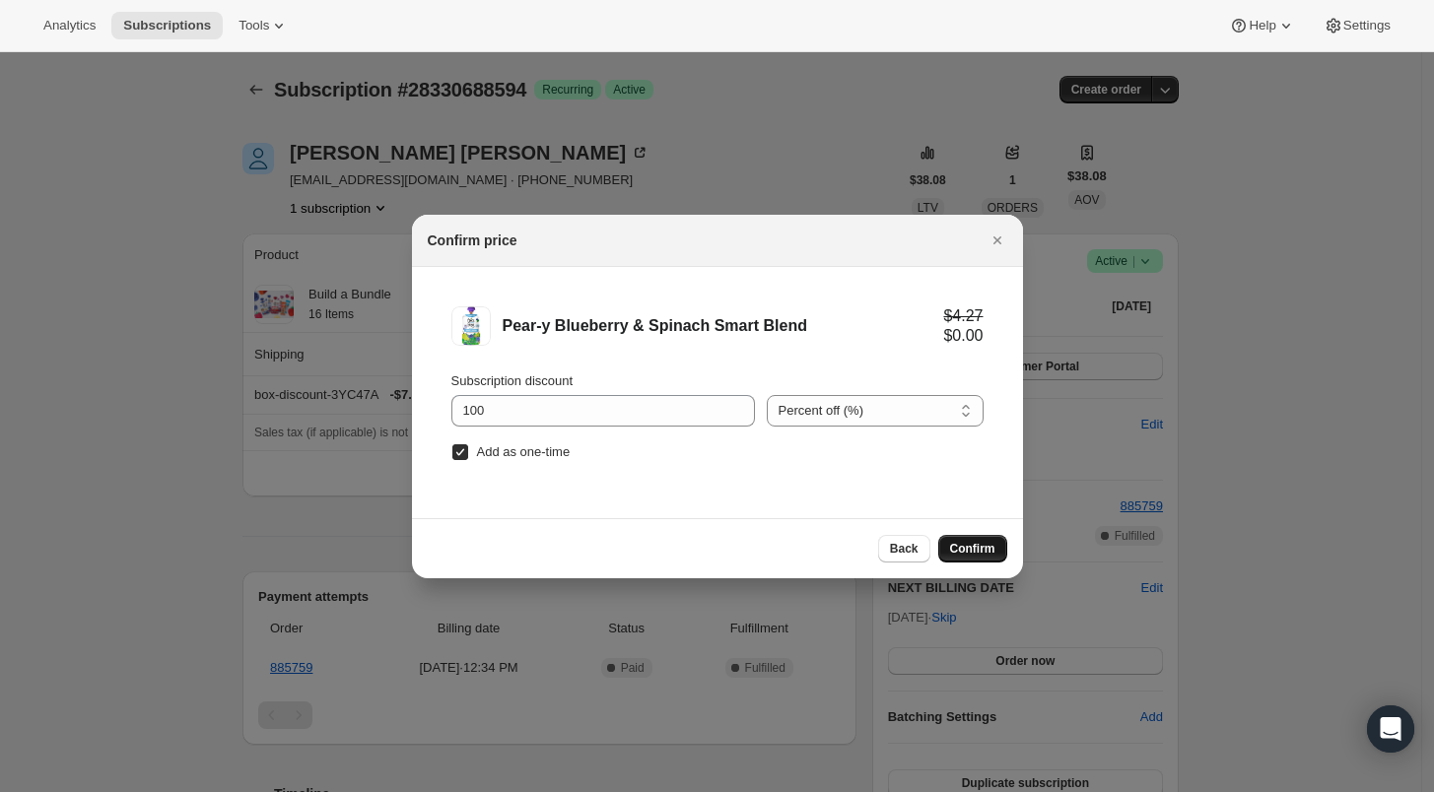
click at [973, 551] on span "Confirm" at bounding box center [972, 549] width 45 height 16
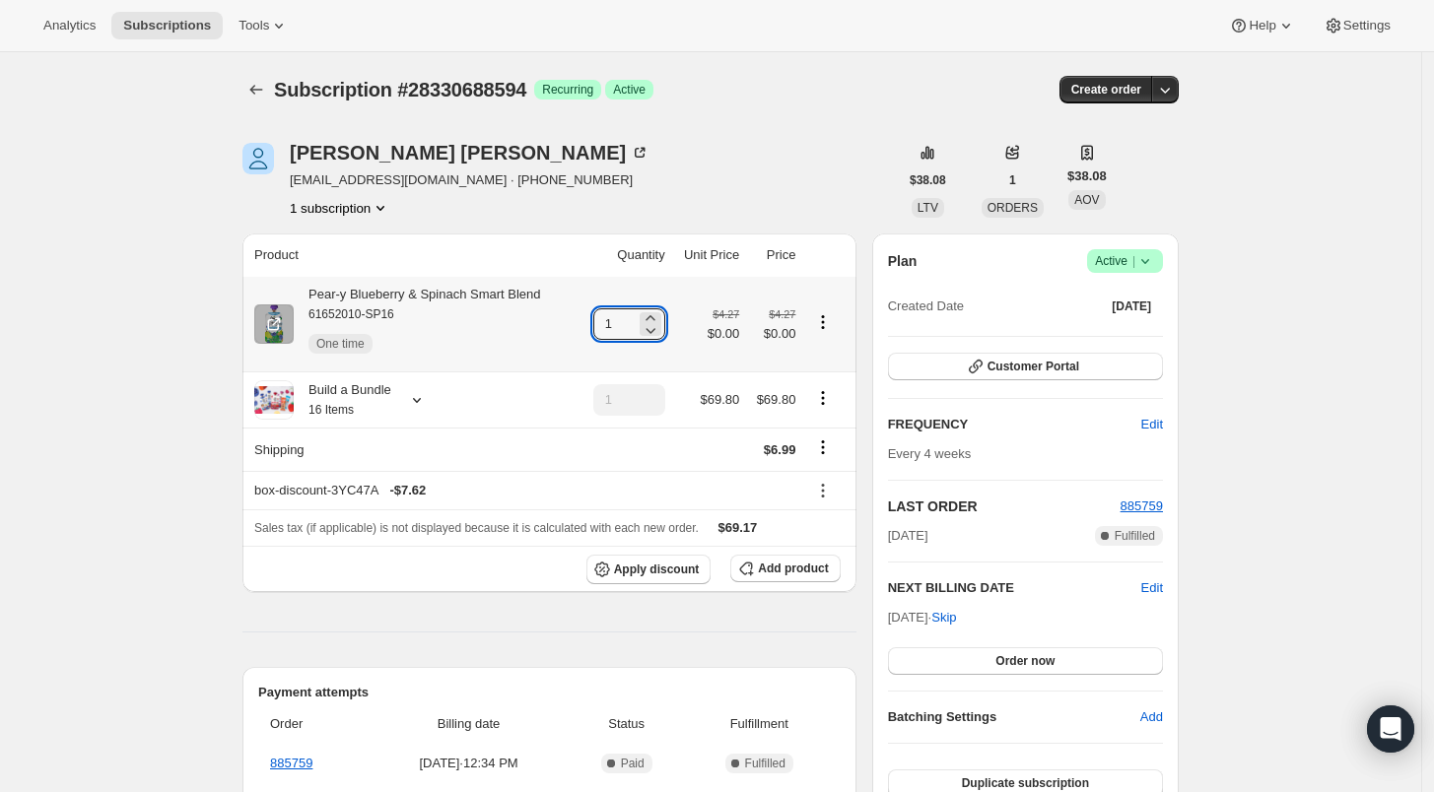
click at [590, 317] on td "1" at bounding box center [624, 324] width 93 height 95
type input "3"
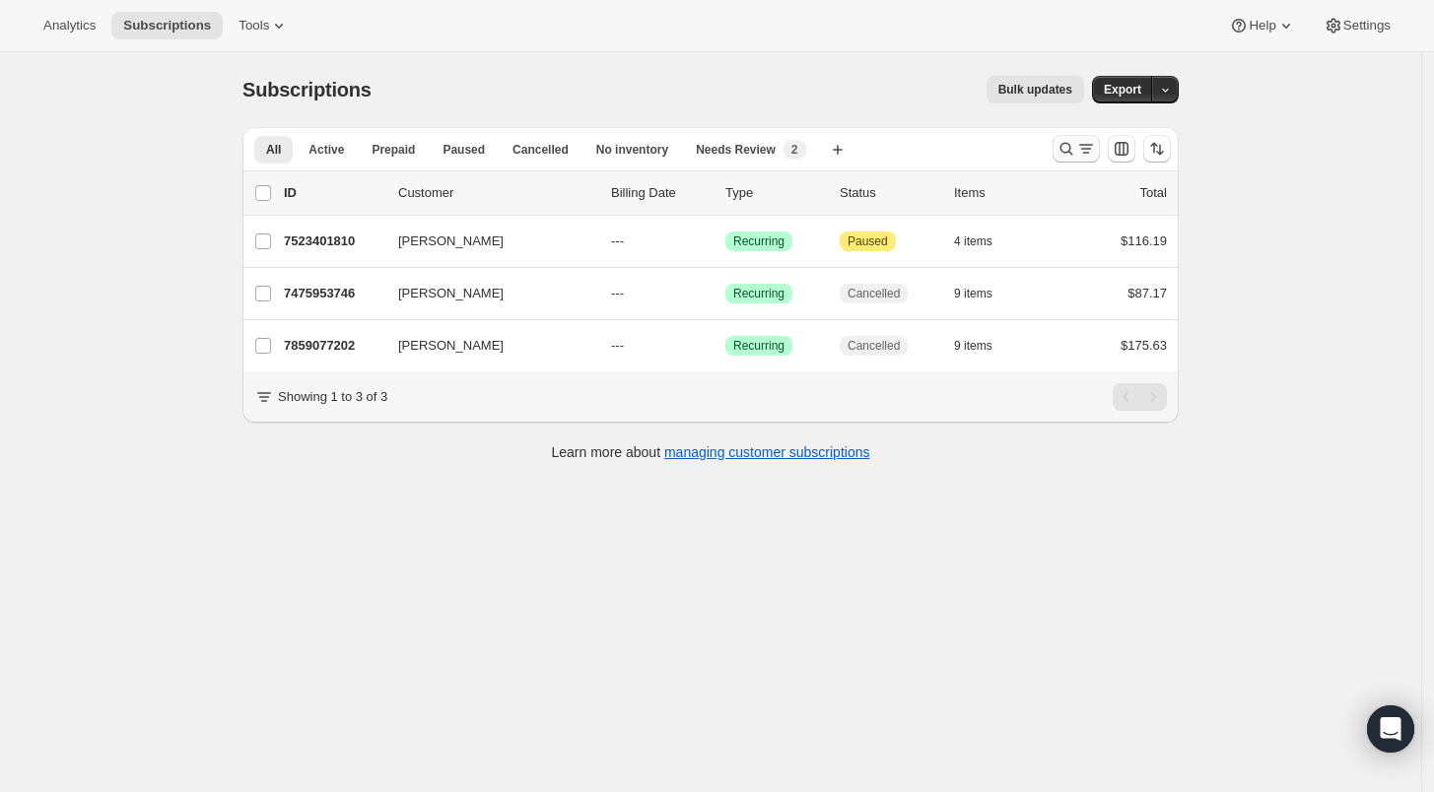
click at [1069, 147] on icon "Search and filter results" at bounding box center [1066, 149] width 20 height 20
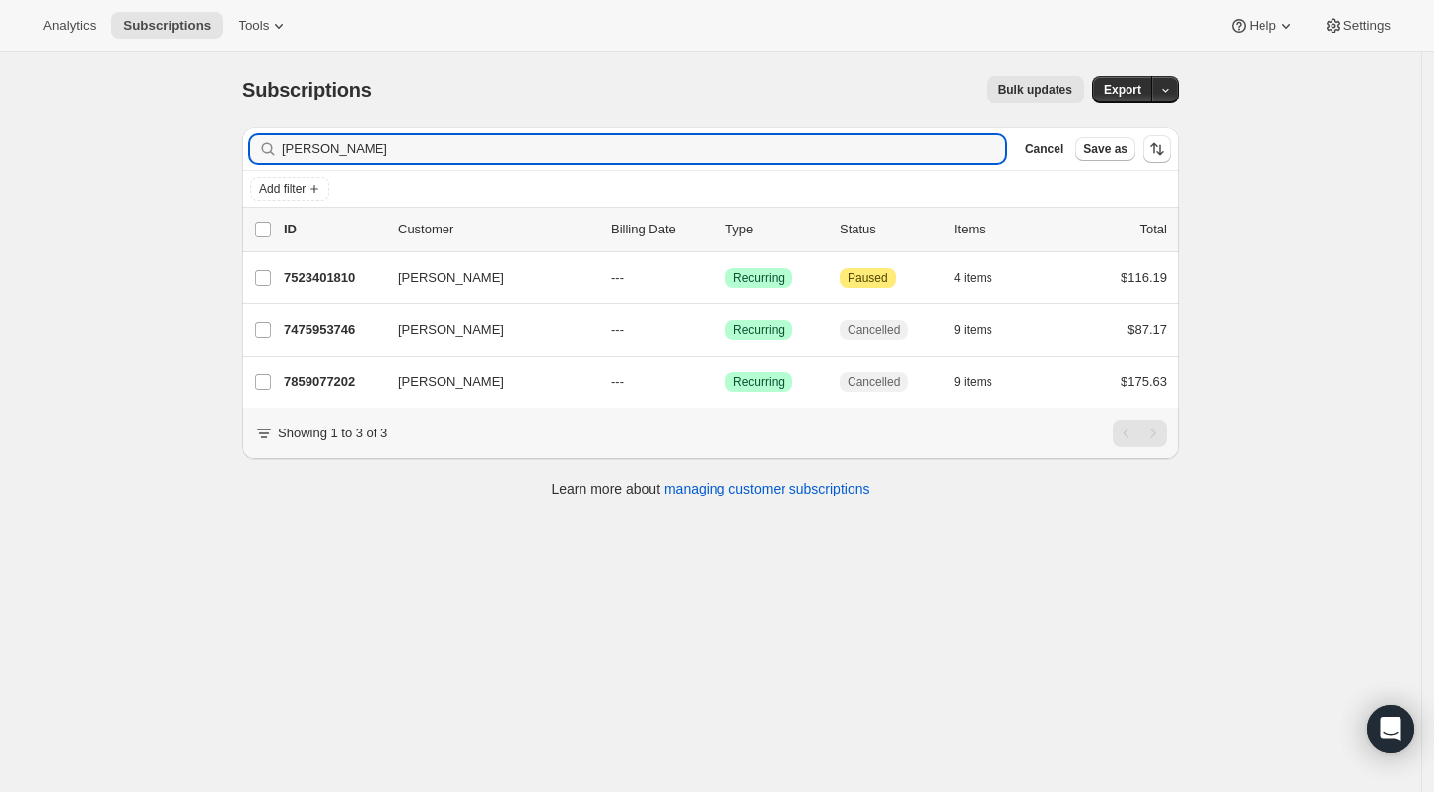
drag, startPoint x: 388, startPoint y: 152, endPoint x: 244, endPoint y: 150, distance: 143.9
click at [244, 150] on div "Filter subscribers Melissa Dorman Clear Cancel Save as Add filter 0 selected Up…" at bounding box center [703, 314] width 952 height 407
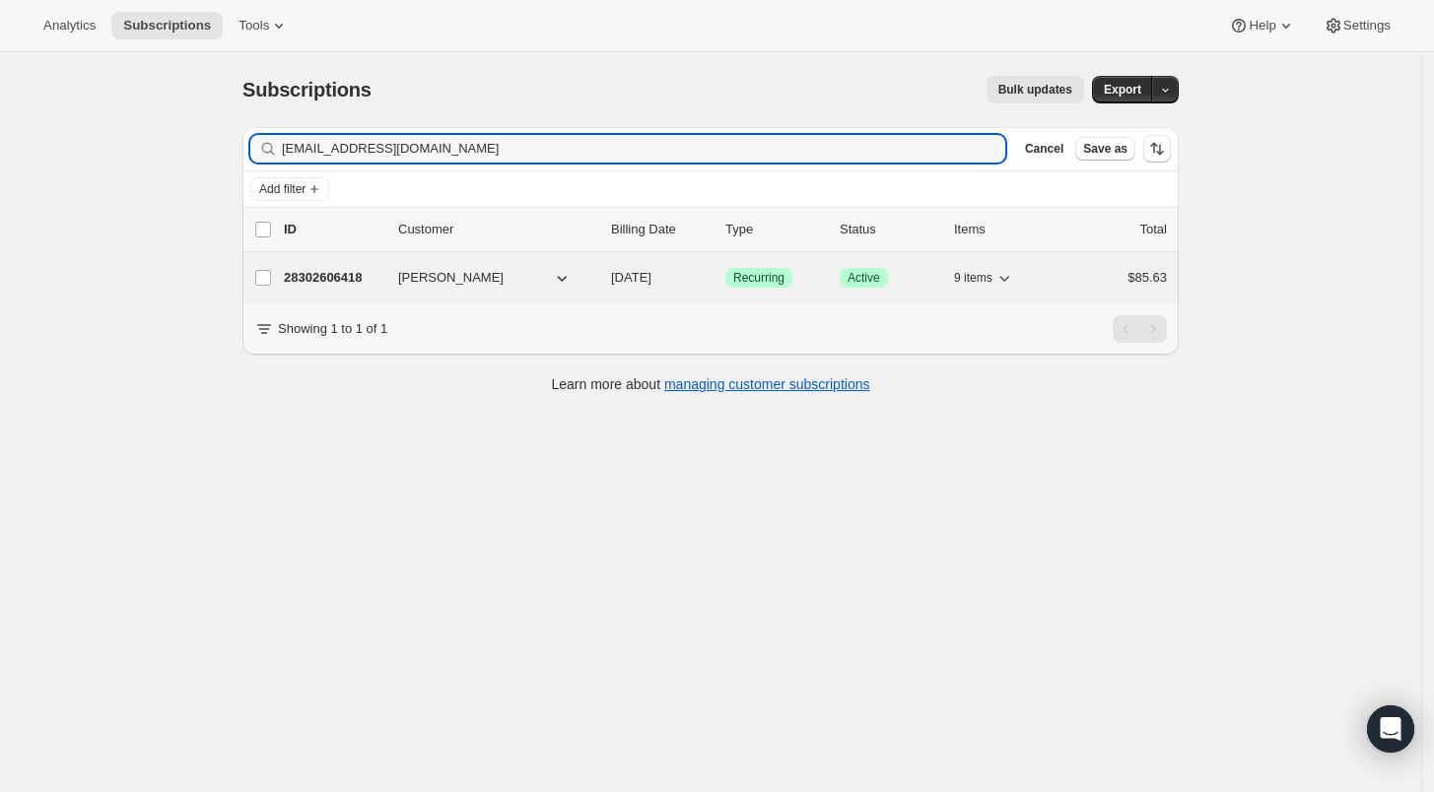
type input "aspync92@yahoo.com"
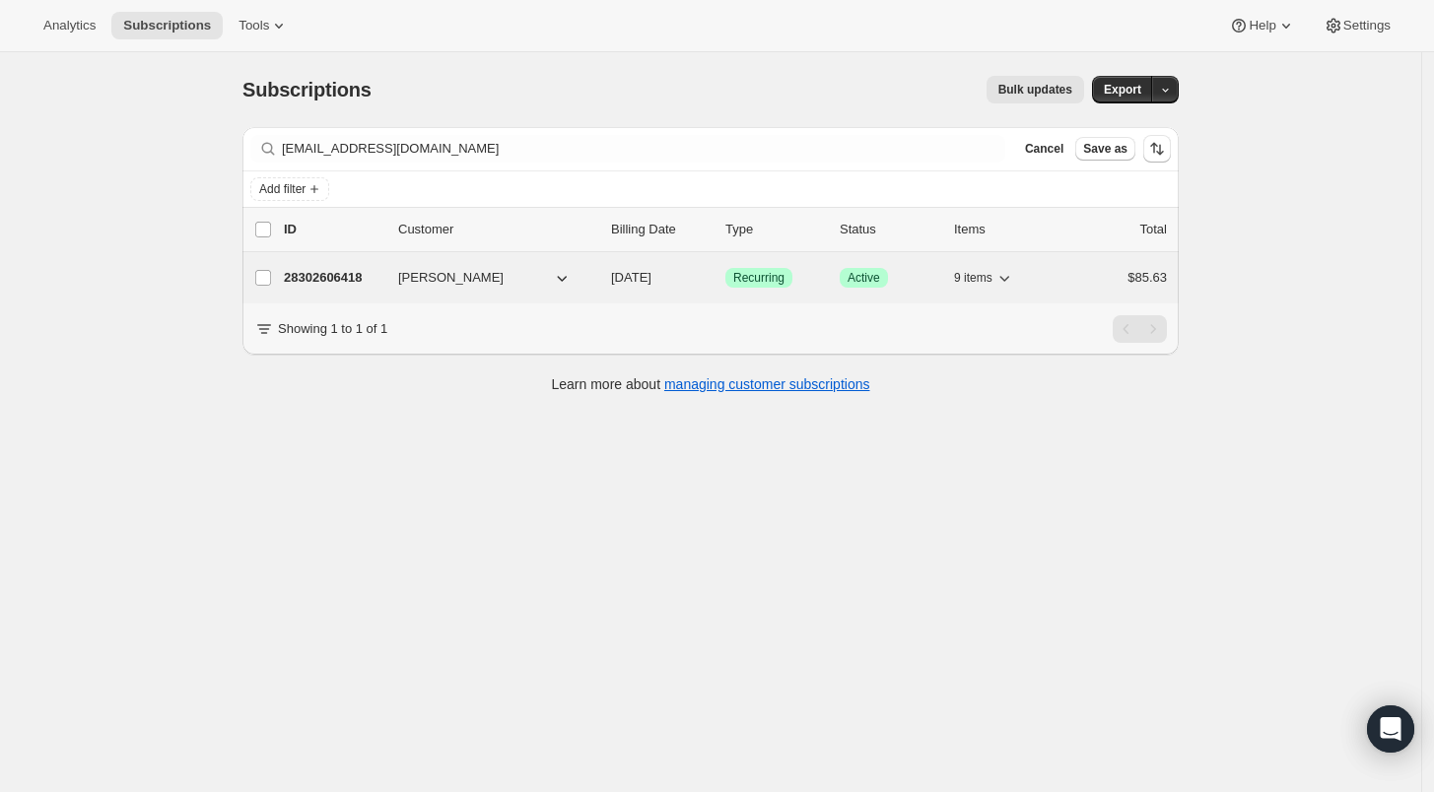
click at [348, 275] on p "28302606418" at bounding box center [333, 278] width 99 height 20
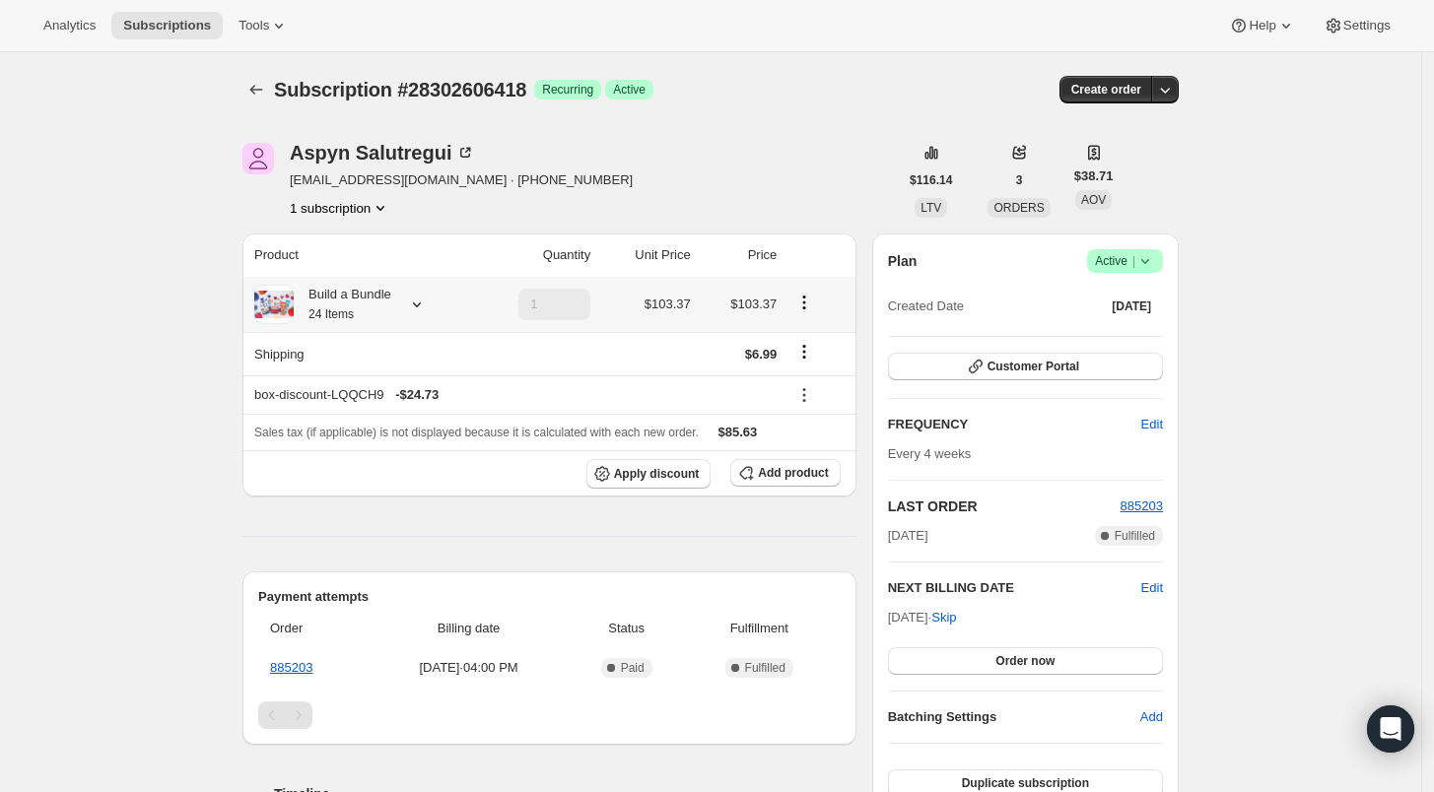
click at [418, 302] on icon at bounding box center [417, 305] width 20 height 20
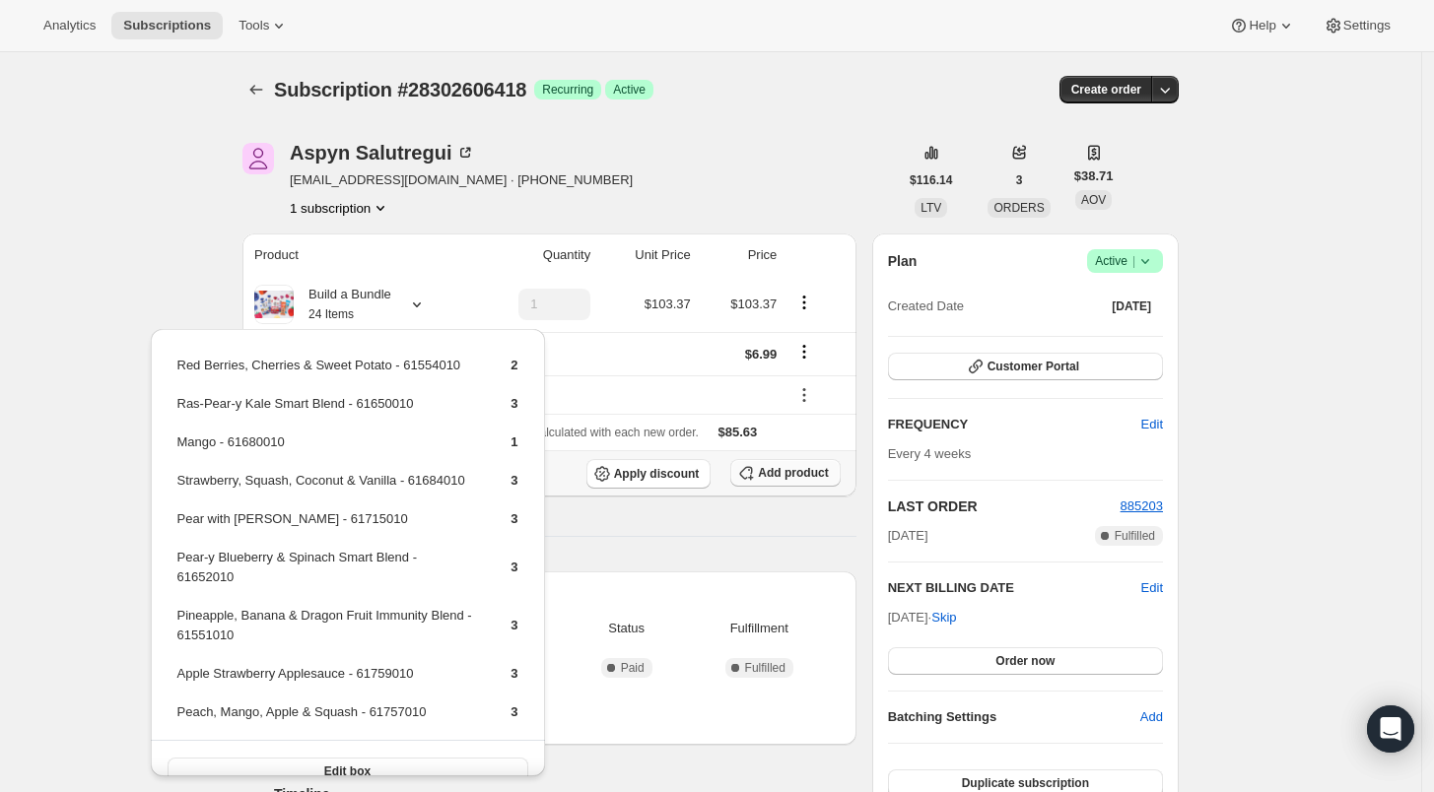
click at [796, 475] on span "Add product" at bounding box center [793, 473] width 70 height 16
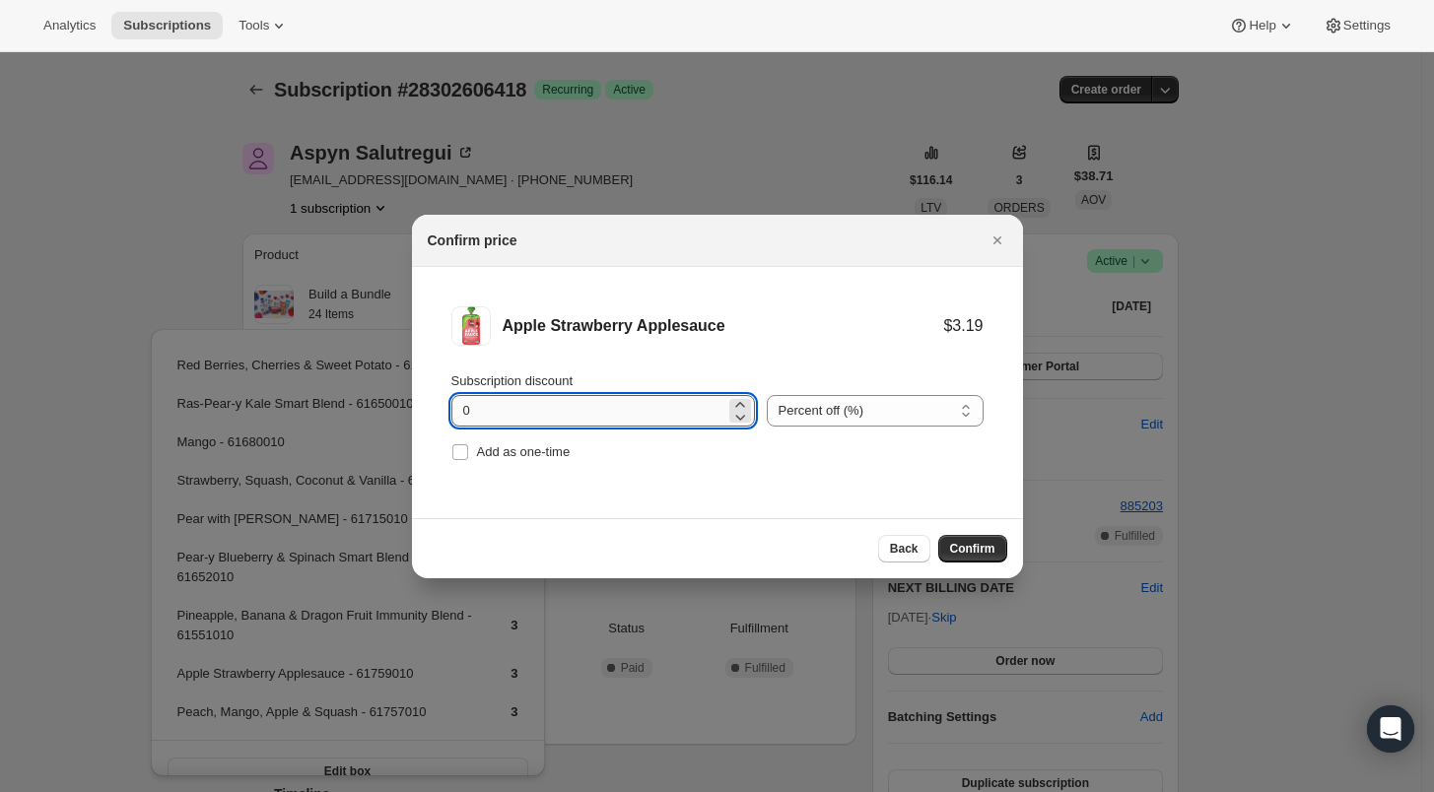
click at [463, 414] on input "0" at bounding box center [588, 411] width 274 height 32
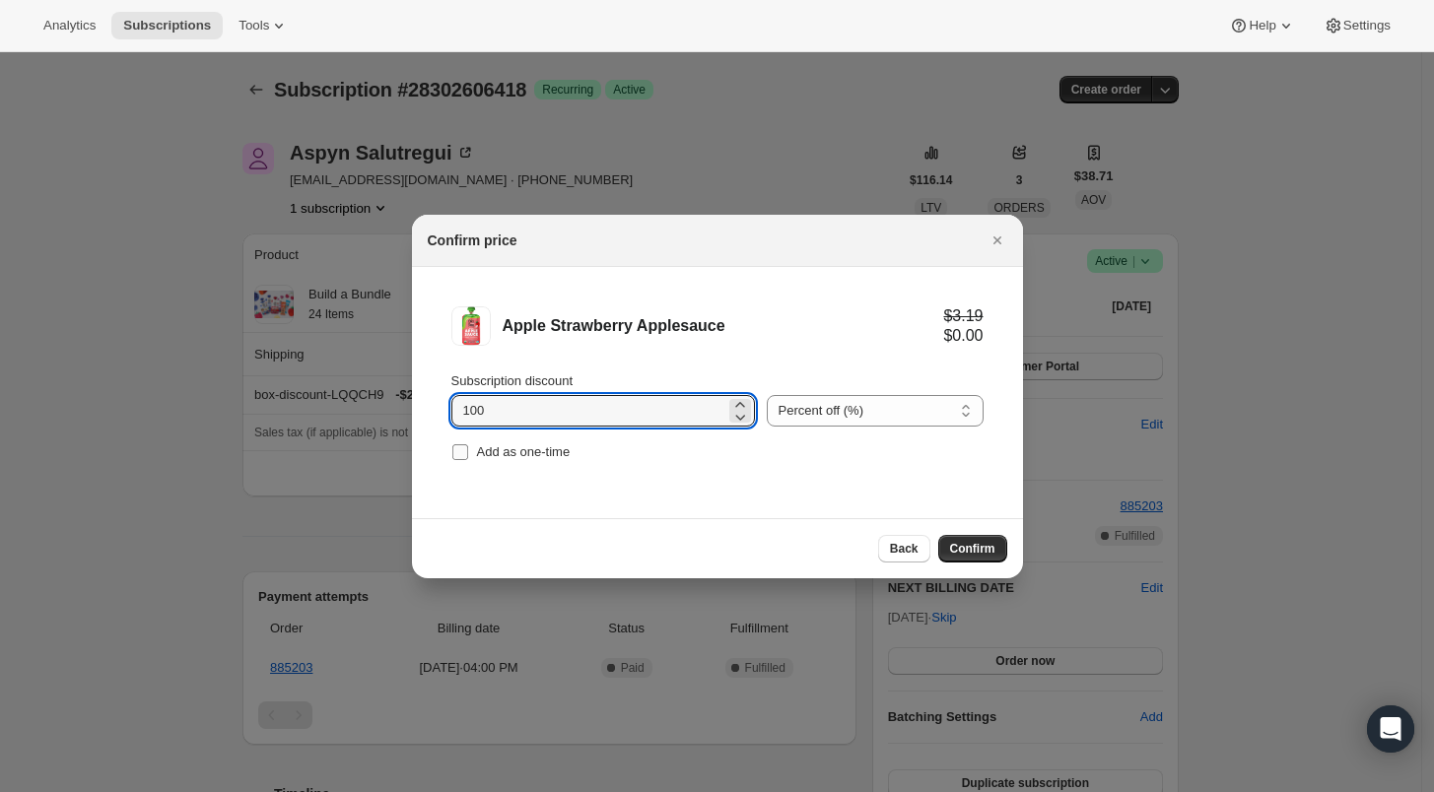
type input "100"
click at [461, 443] on span ":r5c:" at bounding box center [460, 452] width 18 height 18
click at [461, 444] on input "Add as one-time" at bounding box center [460, 452] width 16 height 16
checkbox input "true"
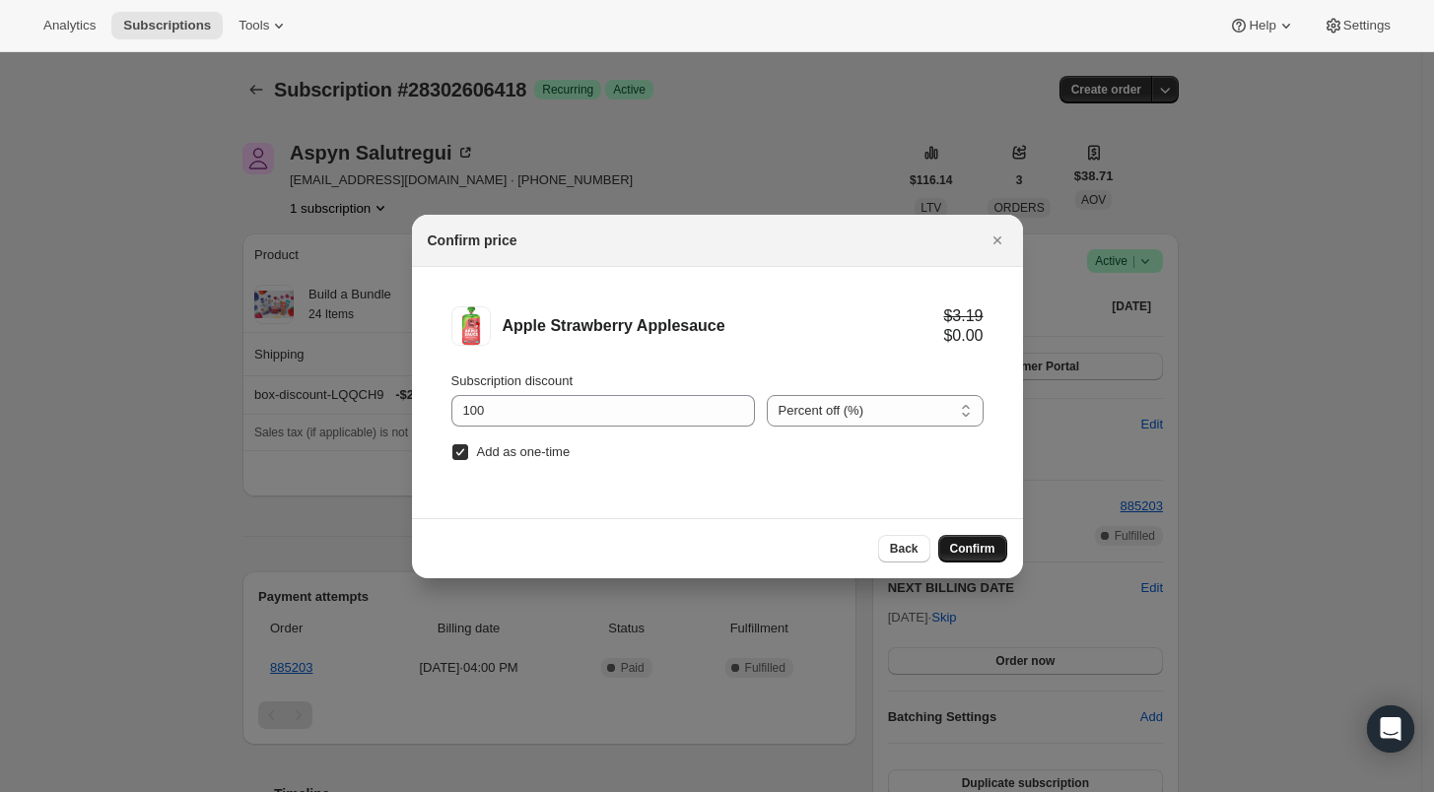
click at [979, 546] on span "Confirm" at bounding box center [972, 549] width 45 height 16
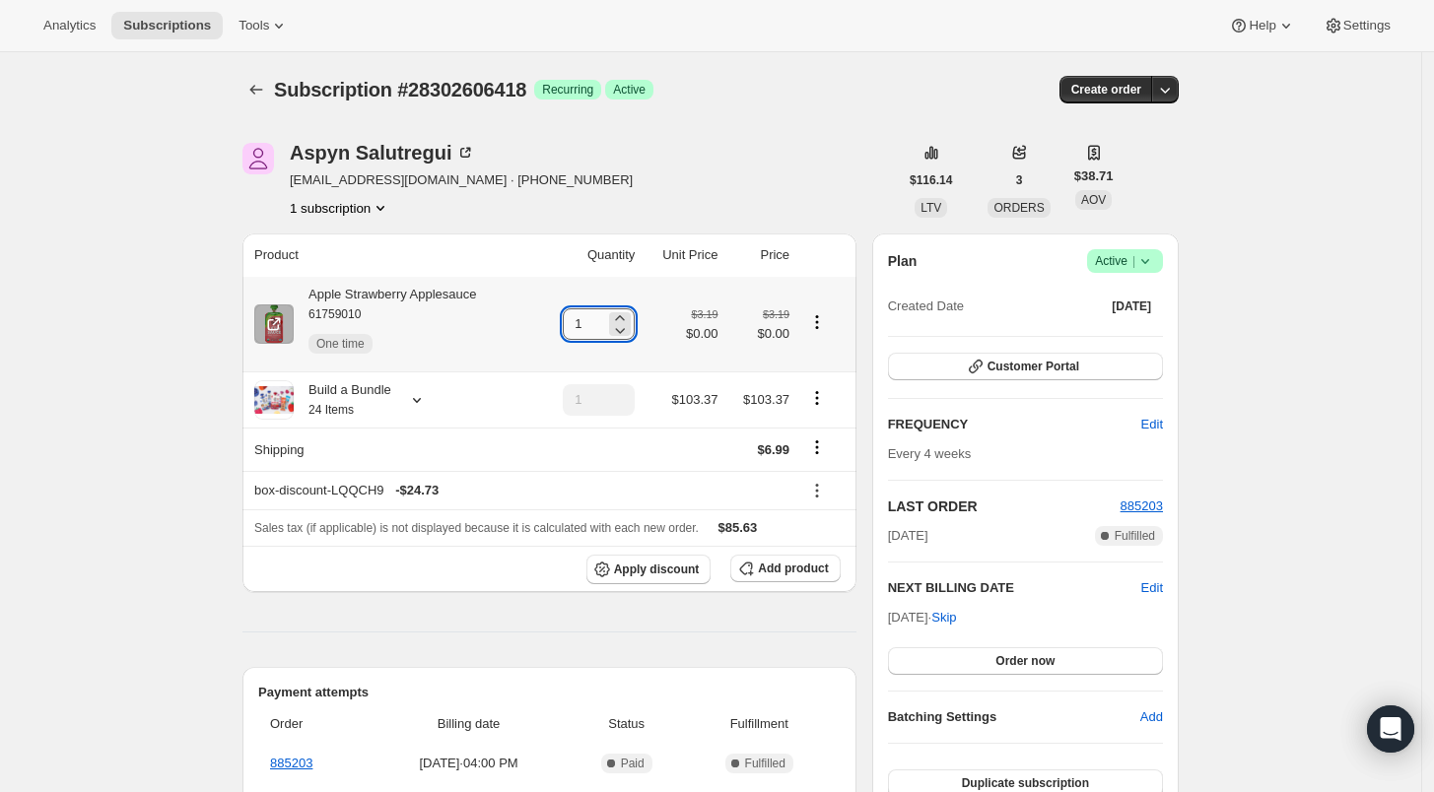
drag, startPoint x: 589, startPoint y: 327, endPoint x: 575, endPoint y: 323, distance: 15.3
click at [575, 323] on input "1" at bounding box center [584, 324] width 42 height 32
type input "4"
click at [626, 333] on icon at bounding box center [621, 331] width 10 height 6
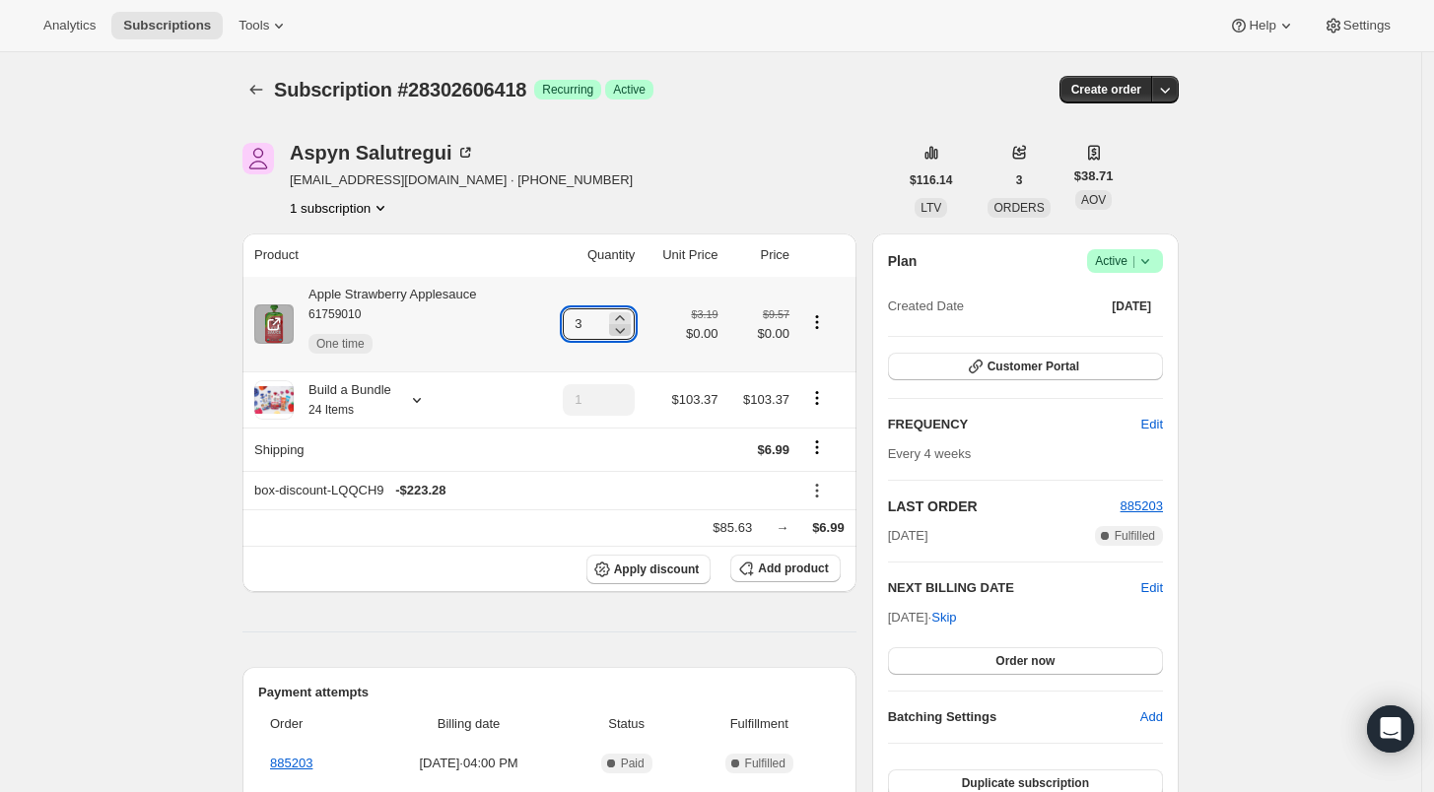
type input "2"
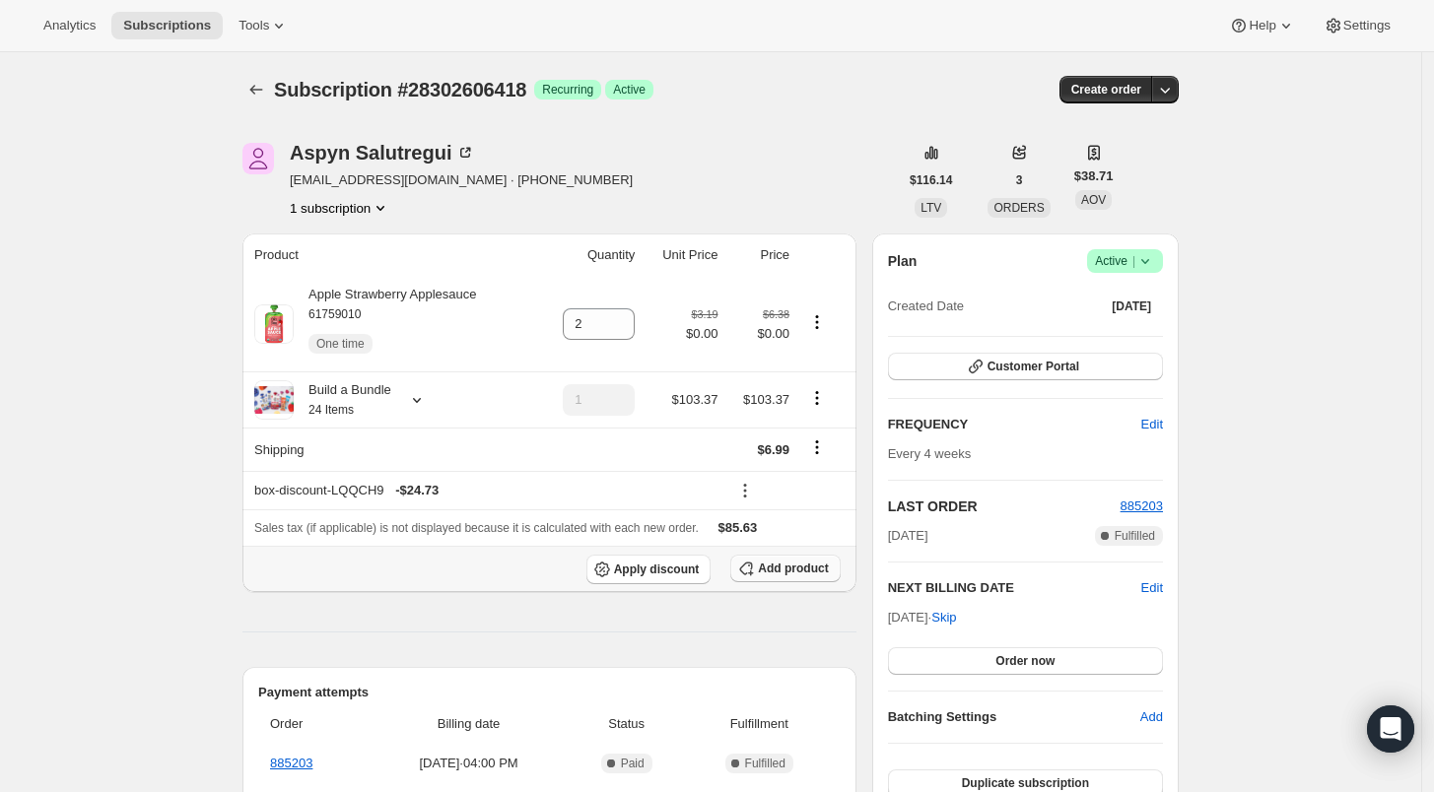
click at [776, 575] on span "Add product" at bounding box center [793, 569] width 70 height 16
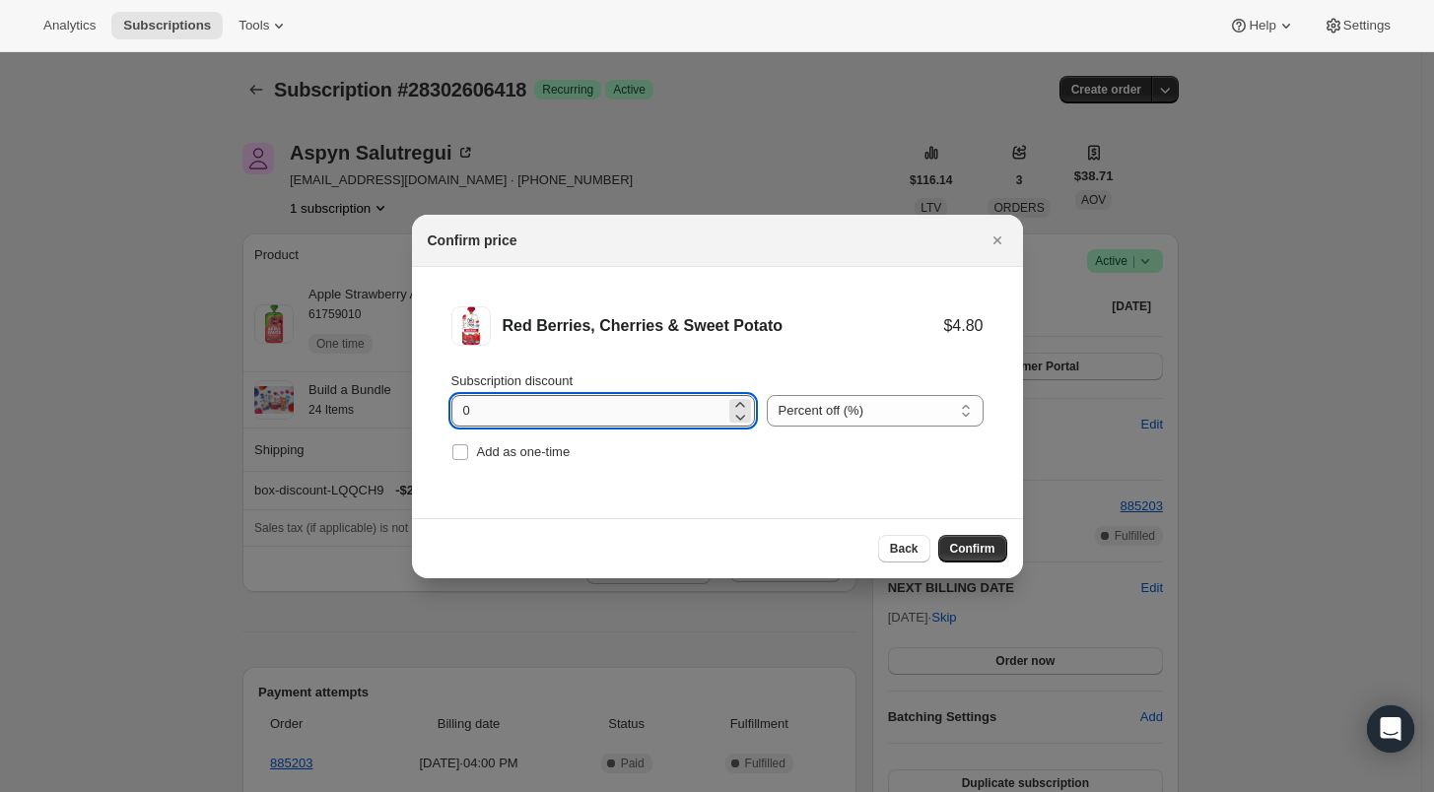
click at [460, 409] on input "0" at bounding box center [588, 411] width 274 height 32
type input "100"
click at [460, 455] on input "Add as one-time" at bounding box center [460, 452] width 16 height 16
checkbox input "true"
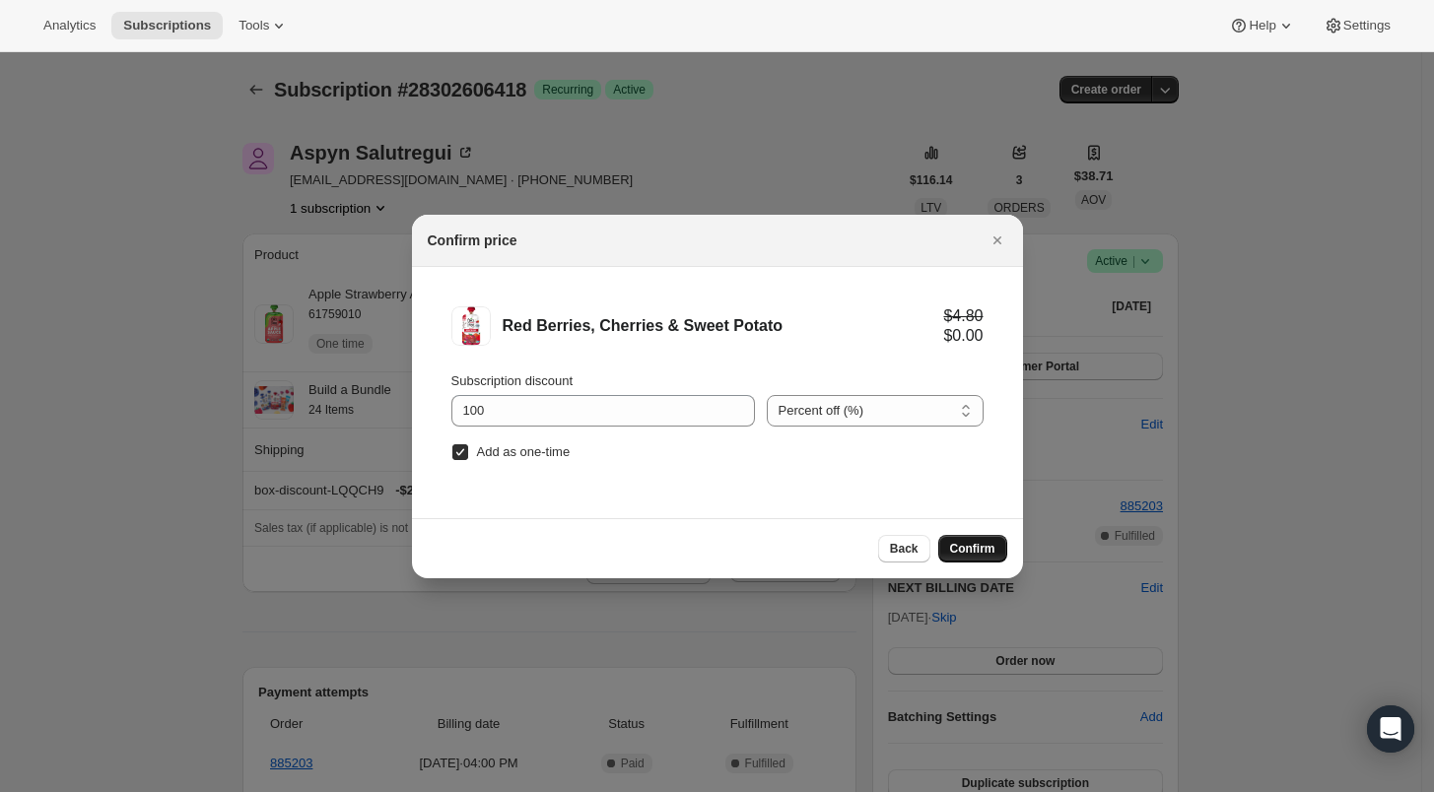
click at [962, 547] on span "Confirm" at bounding box center [972, 549] width 45 height 16
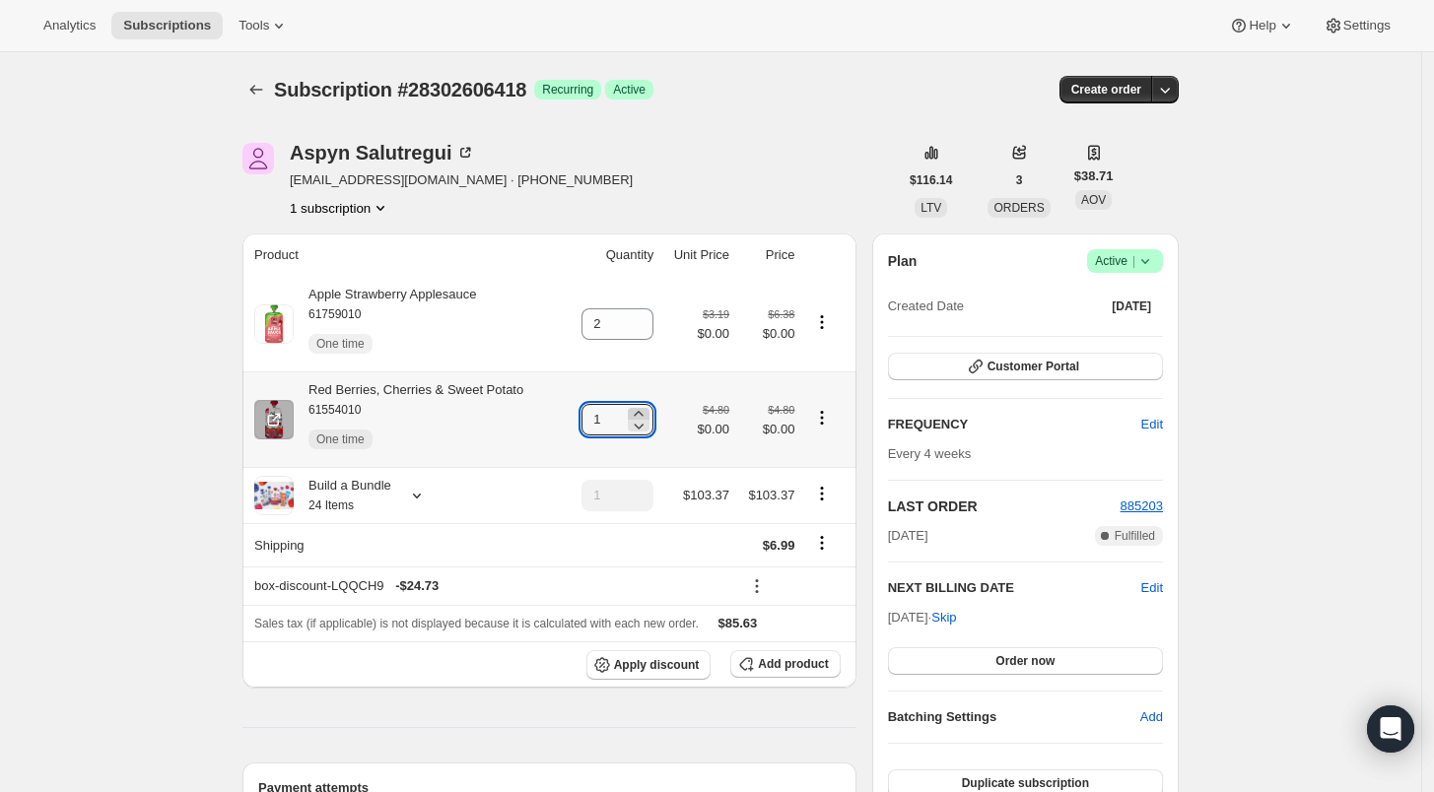
click at [643, 412] on icon at bounding box center [638, 413] width 9 height 5
type input "2"
click at [256, 88] on icon "Subscriptions" at bounding box center [256, 90] width 20 height 20
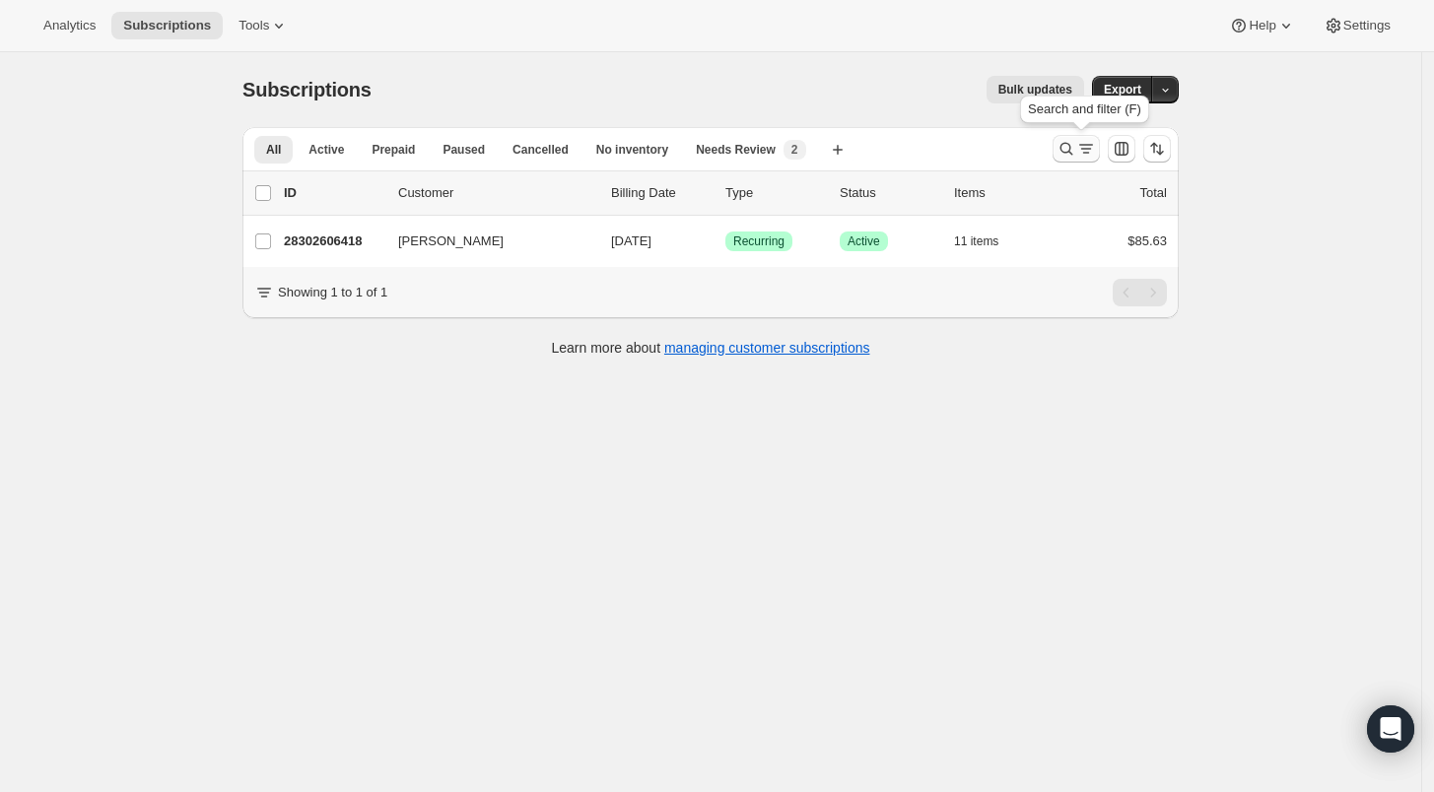
click at [1071, 152] on icon "Search and filter results" at bounding box center [1066, 149] width 20 height 20
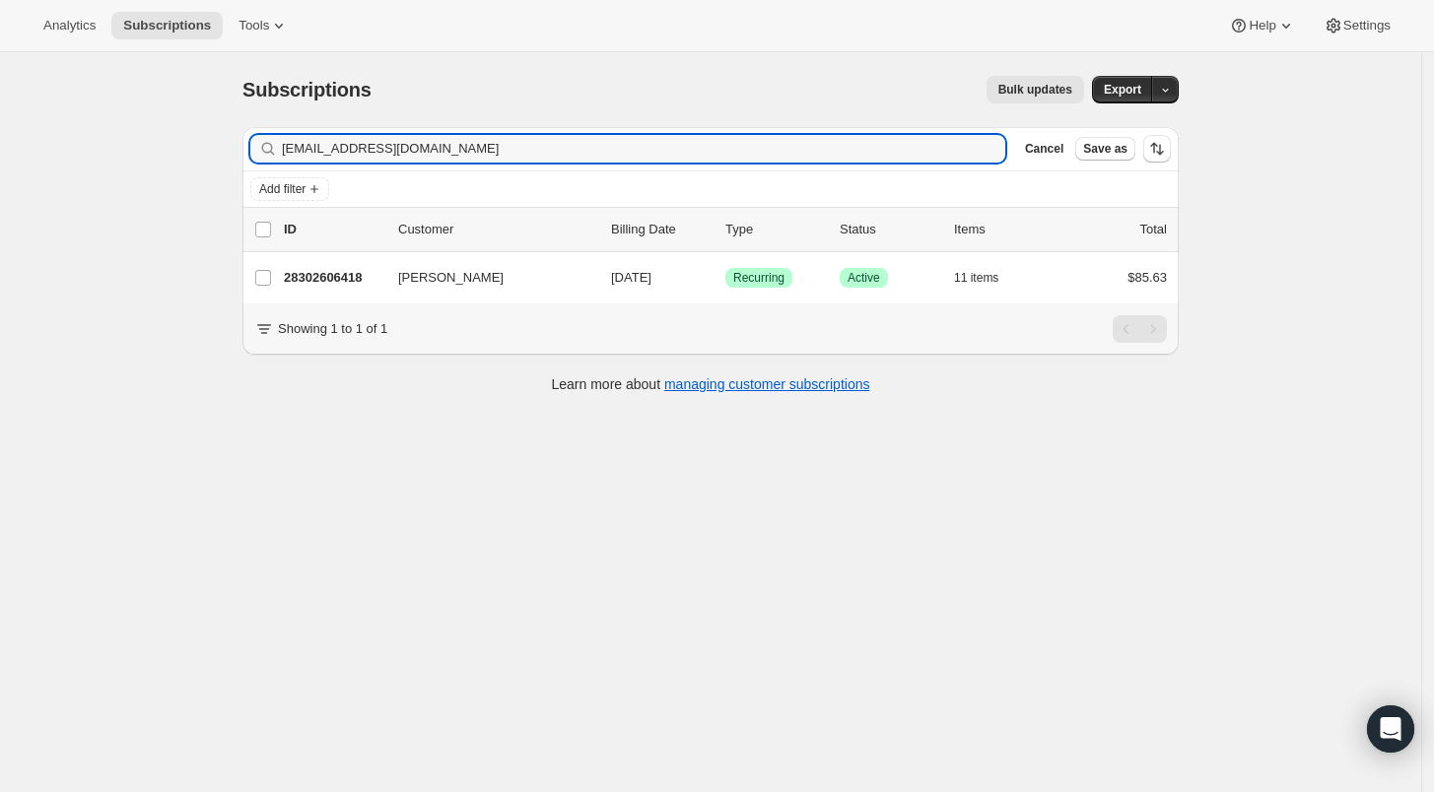
drag, startPoint x: 439, startPoint y: 153, endPoint x: 255, endPoint y: 147, distance: 183.4
click at [255, 147] on div "aspync92@yahoo.com Clear" at bounding box center [627, 149] width 755 height 28
type input "katherinezavolas@yahoo.com"
drag, startPoint x: 463, startPoint y: 152, endPoint x: 203, endPoint y: 148, distance: 260.2
click at [203, 148] on div "Subscriptions. This page is ready Subscriptions Bulk updates More actions Bulk …" at bounding box center [710, 448] width 1421 height 792
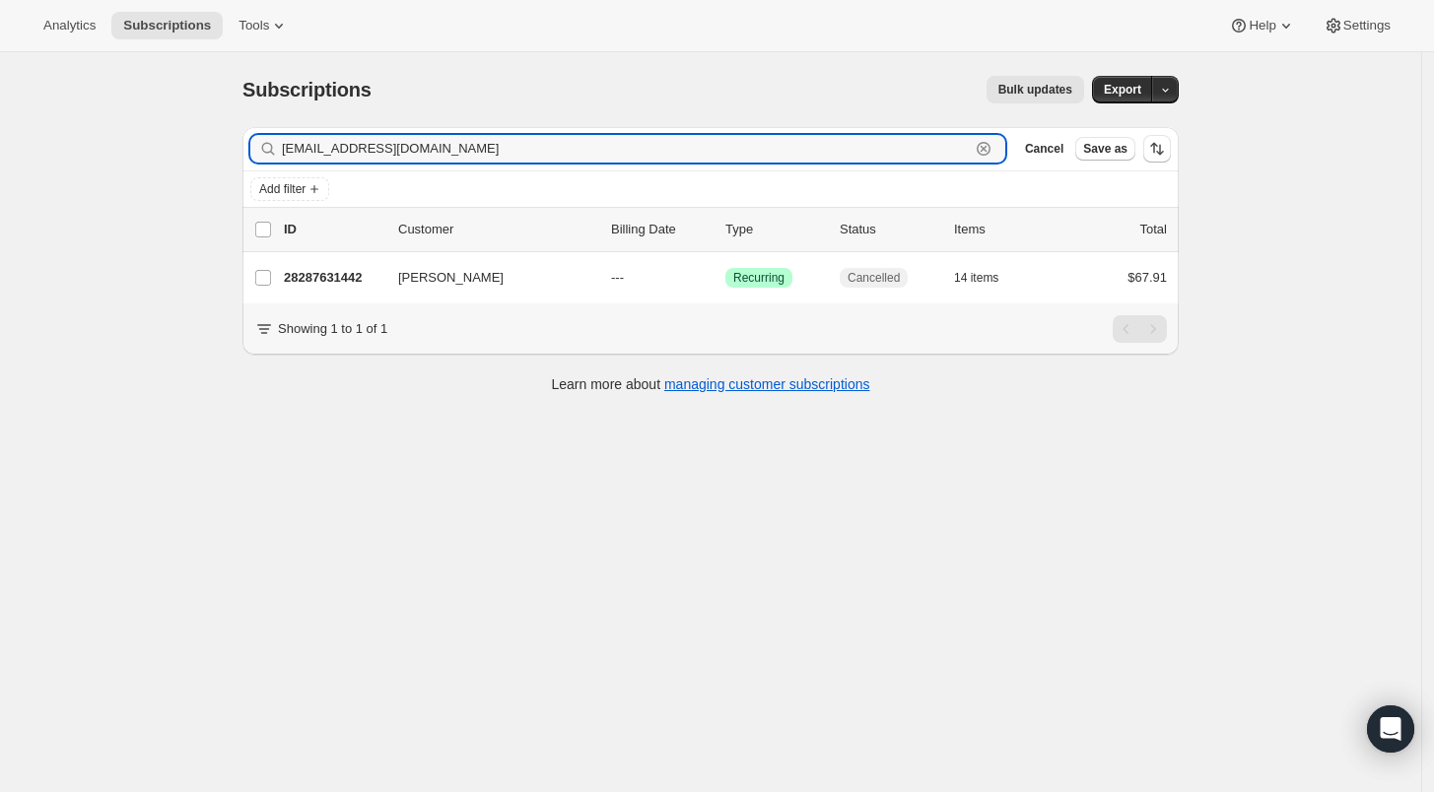
paste input "gcisneros1106"
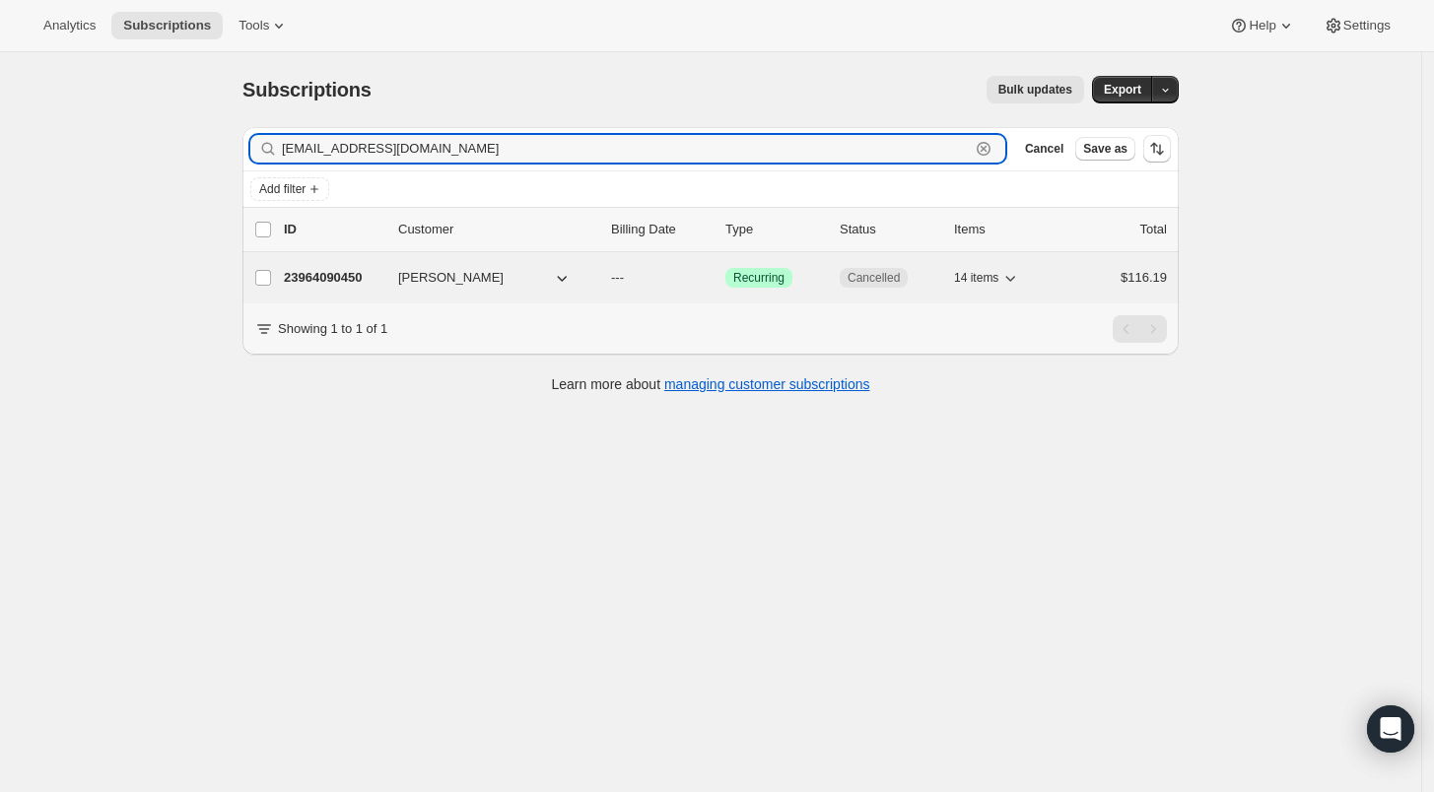
type input "gcisneros1106@yahoo.com"
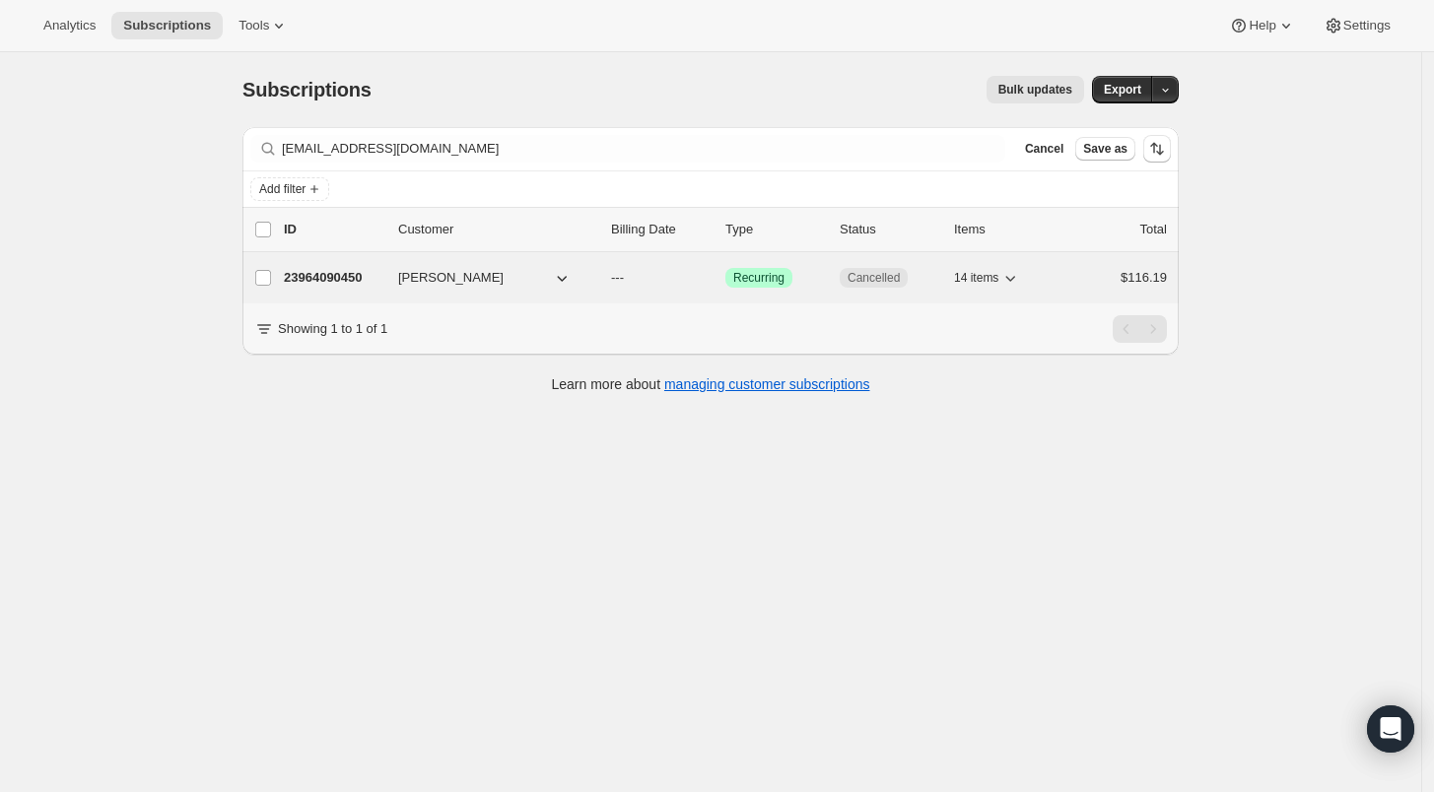
click at [318, 279] on p "23964090450" at bounding box center [333, 278] width 99 height 20
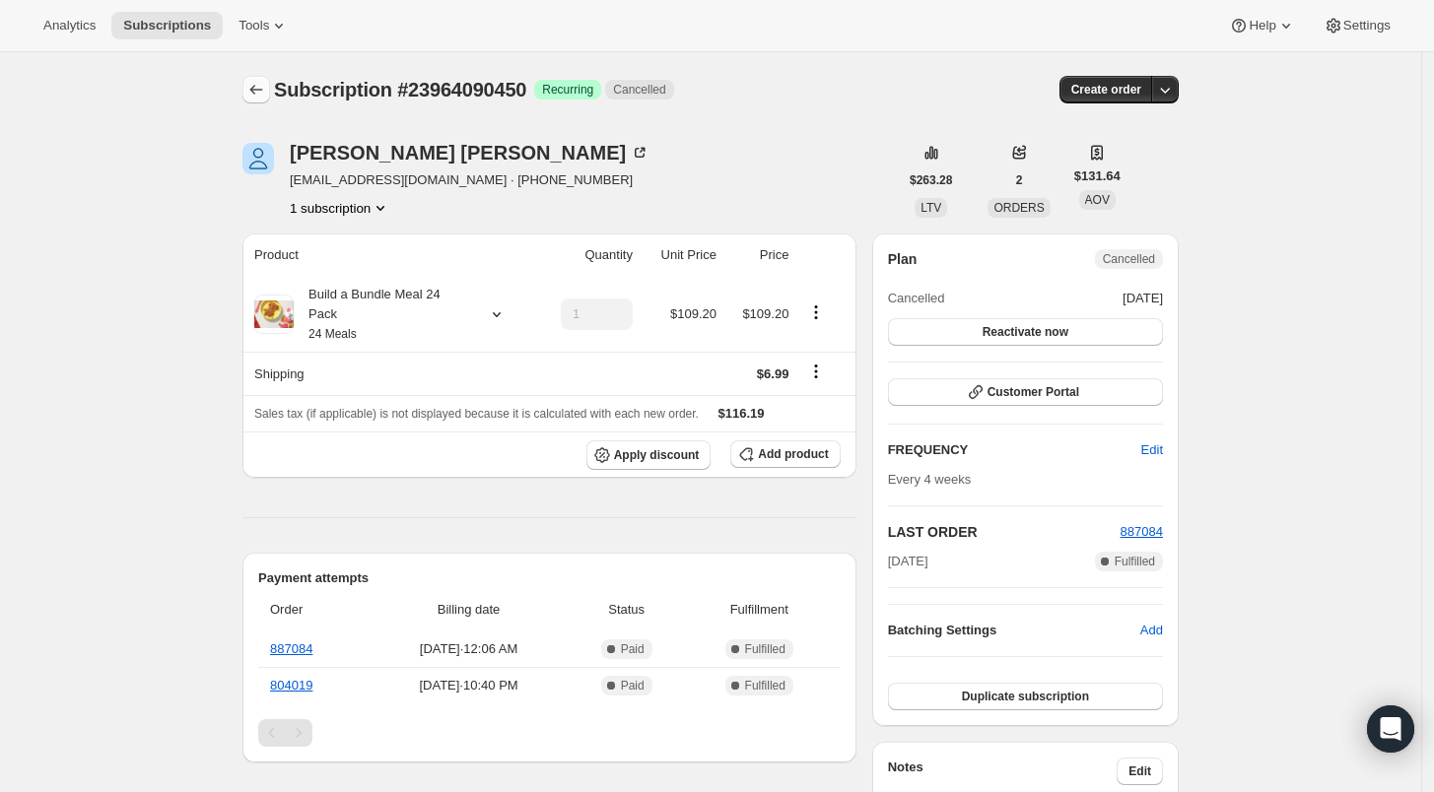
click at [257, 78] on button "Subscriptions" at bounding box center [256, 90] width 28 height 28
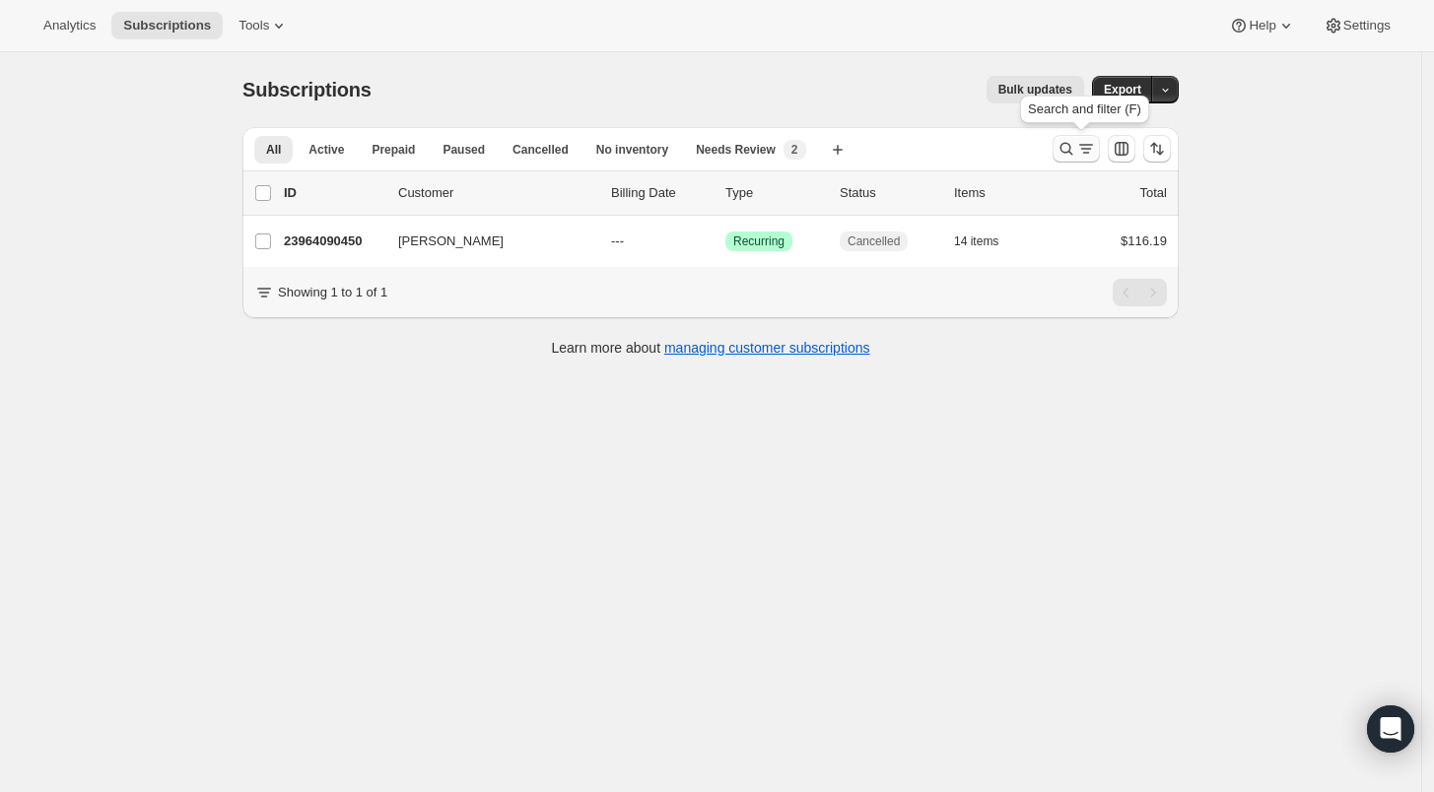
click at [1064, 144] on icon "Search and filter results" at bounding box center [1066, 149] width 20 height 20
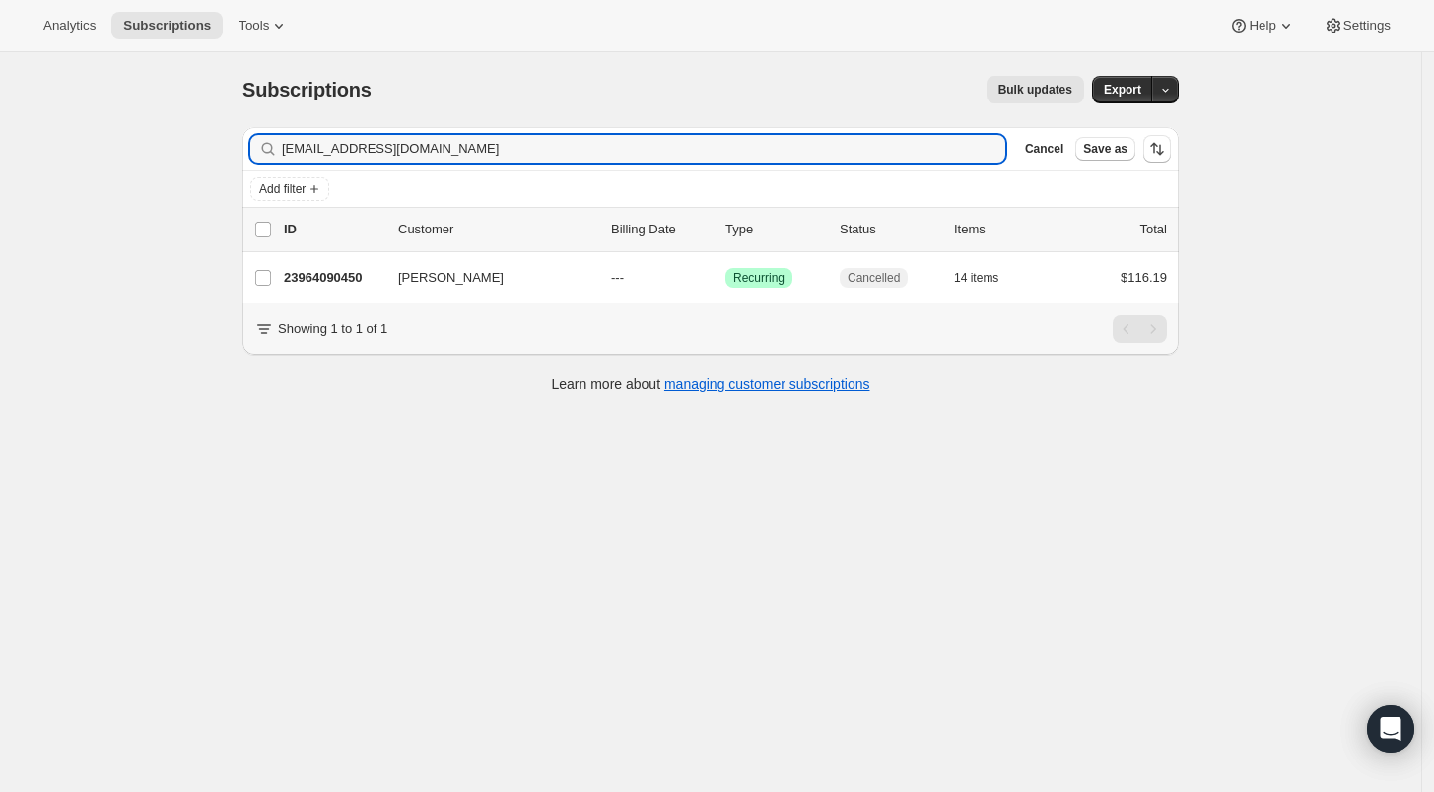
drag, startPoint x: 449, startPoint y: 149, endPoint x: 221, endPoint y: 154, distance: 228.7
click at [221, 154] on div "Subscriptions. This page is ready Subscriptions Bulk updates More actions Bulk …" at bounding box center [710, 448] width 1421 height 792
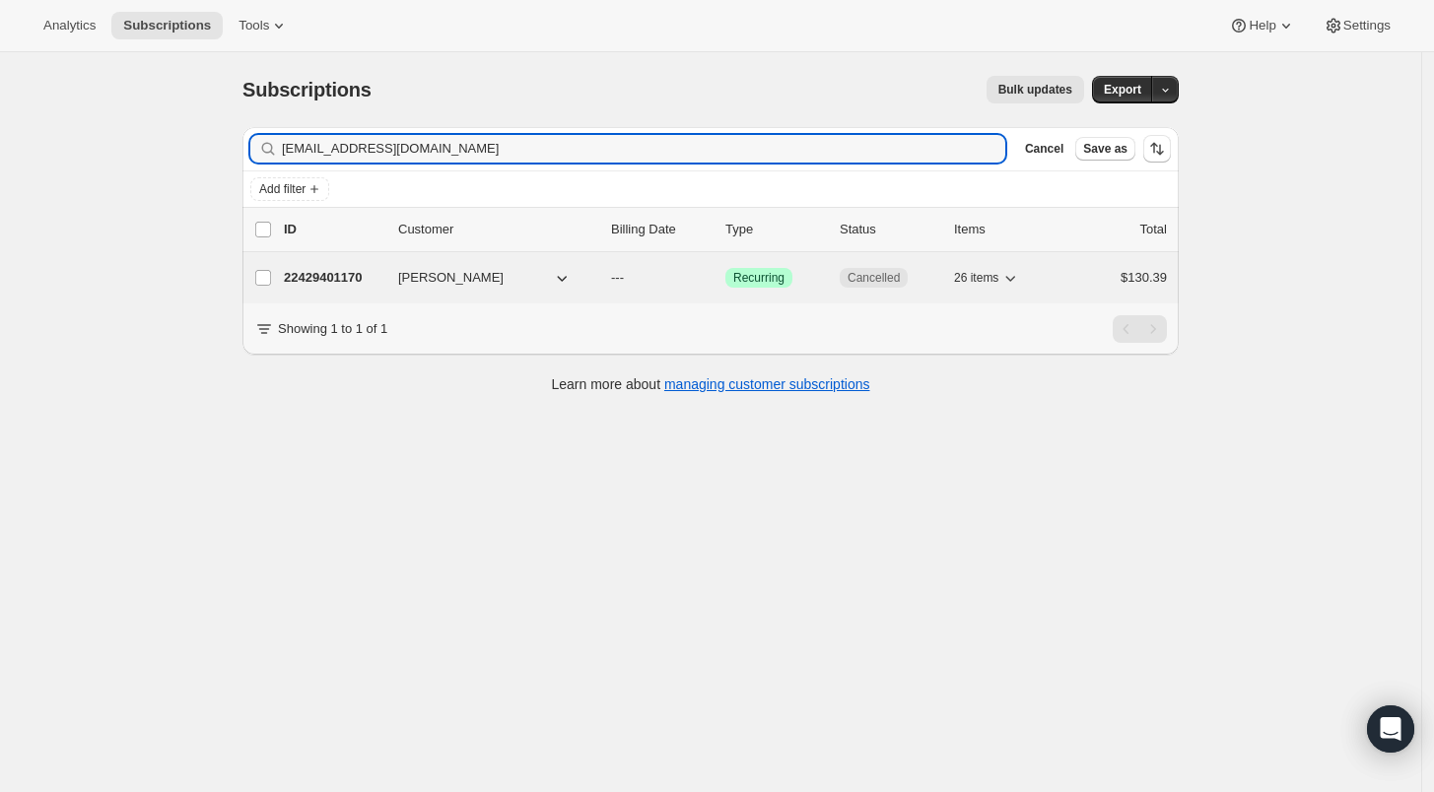
type input "frenofdoggos@gmail.com"
click at [316, 278] on p "22429401170" at bounding box center [333, 278] width 99 height 20
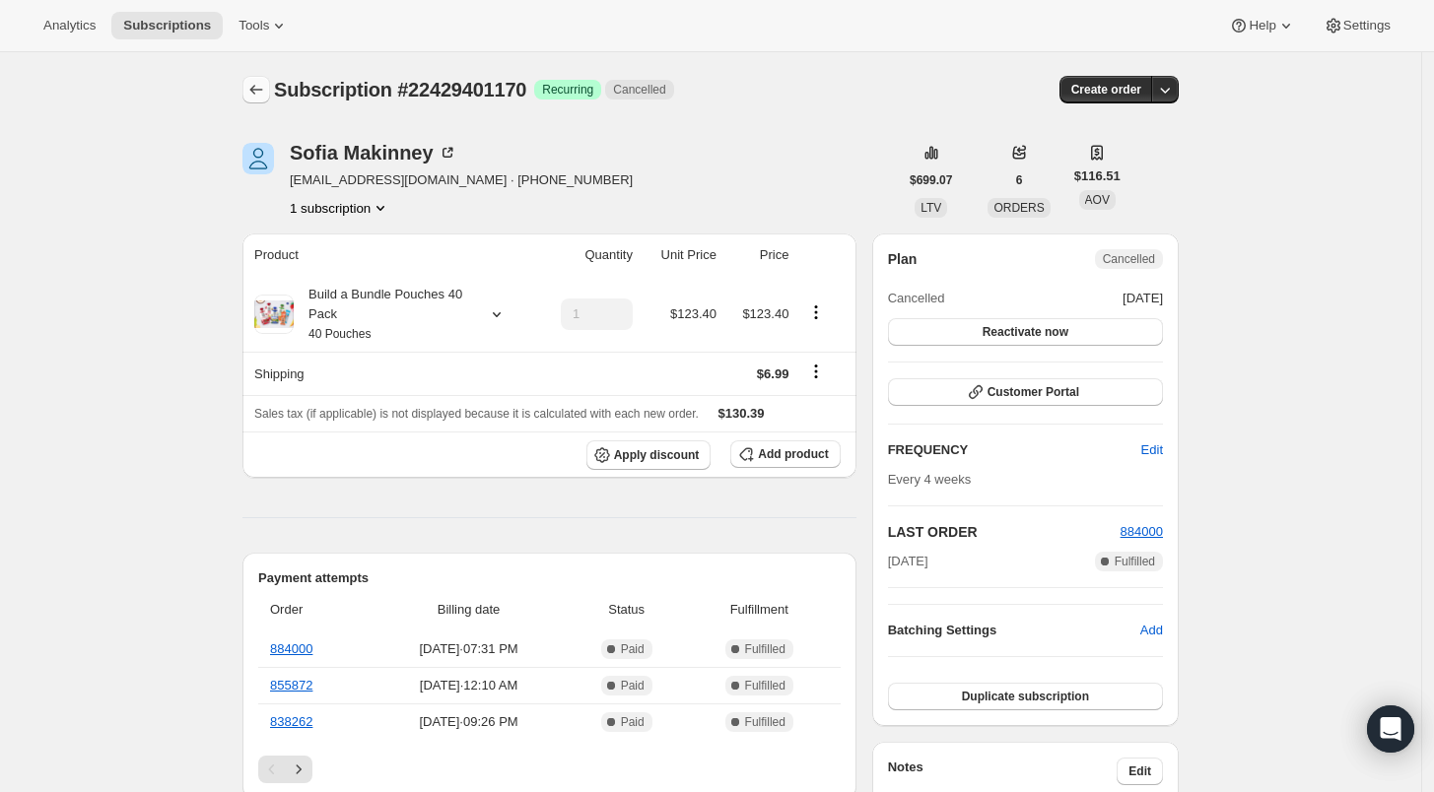
click at [253, 89] on icon "Subscriptions" at bounding box center [256, 90] width 20 height 20
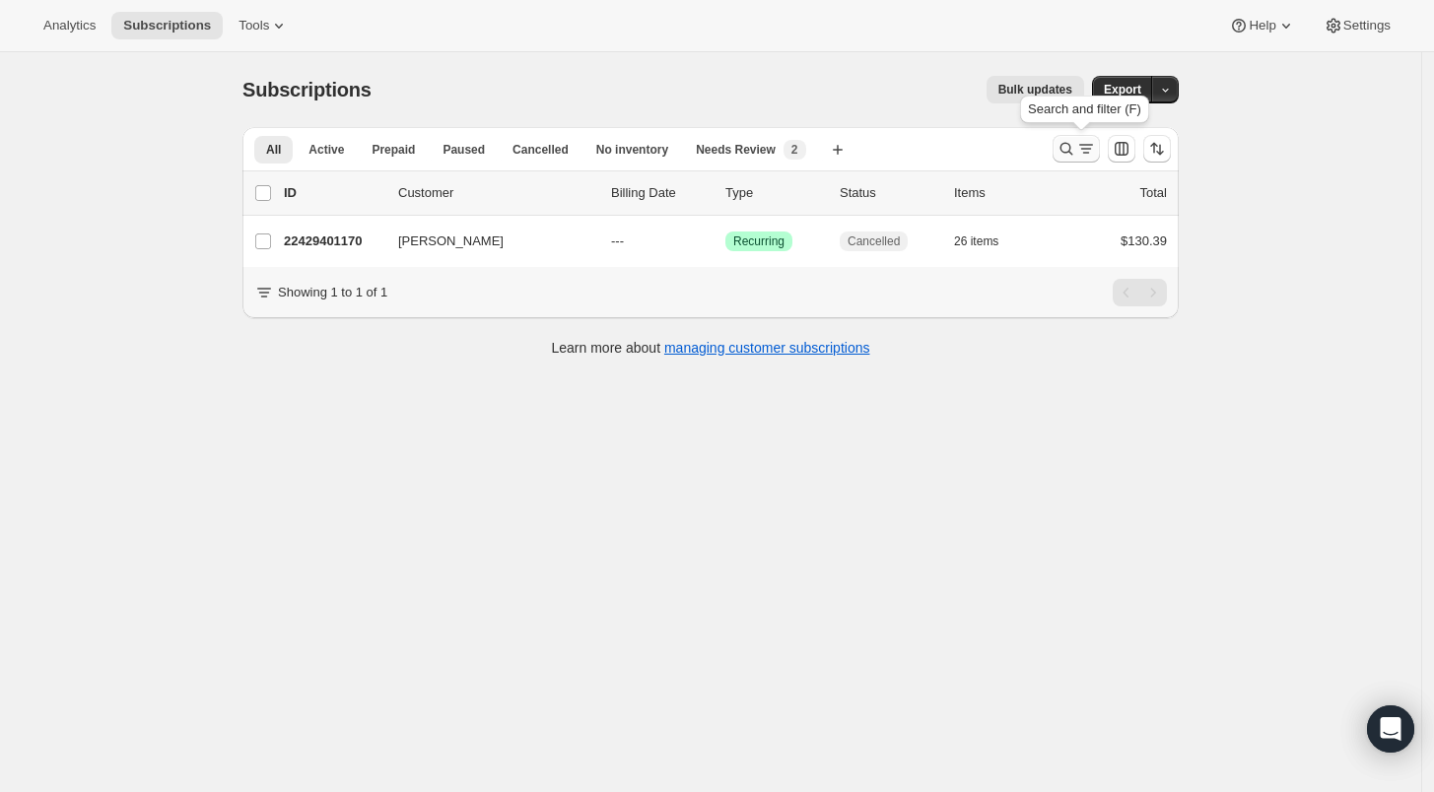
click at [1066, 147] on icon "Search and filter results" at bounding box center [1066, 149] width 13 height 13
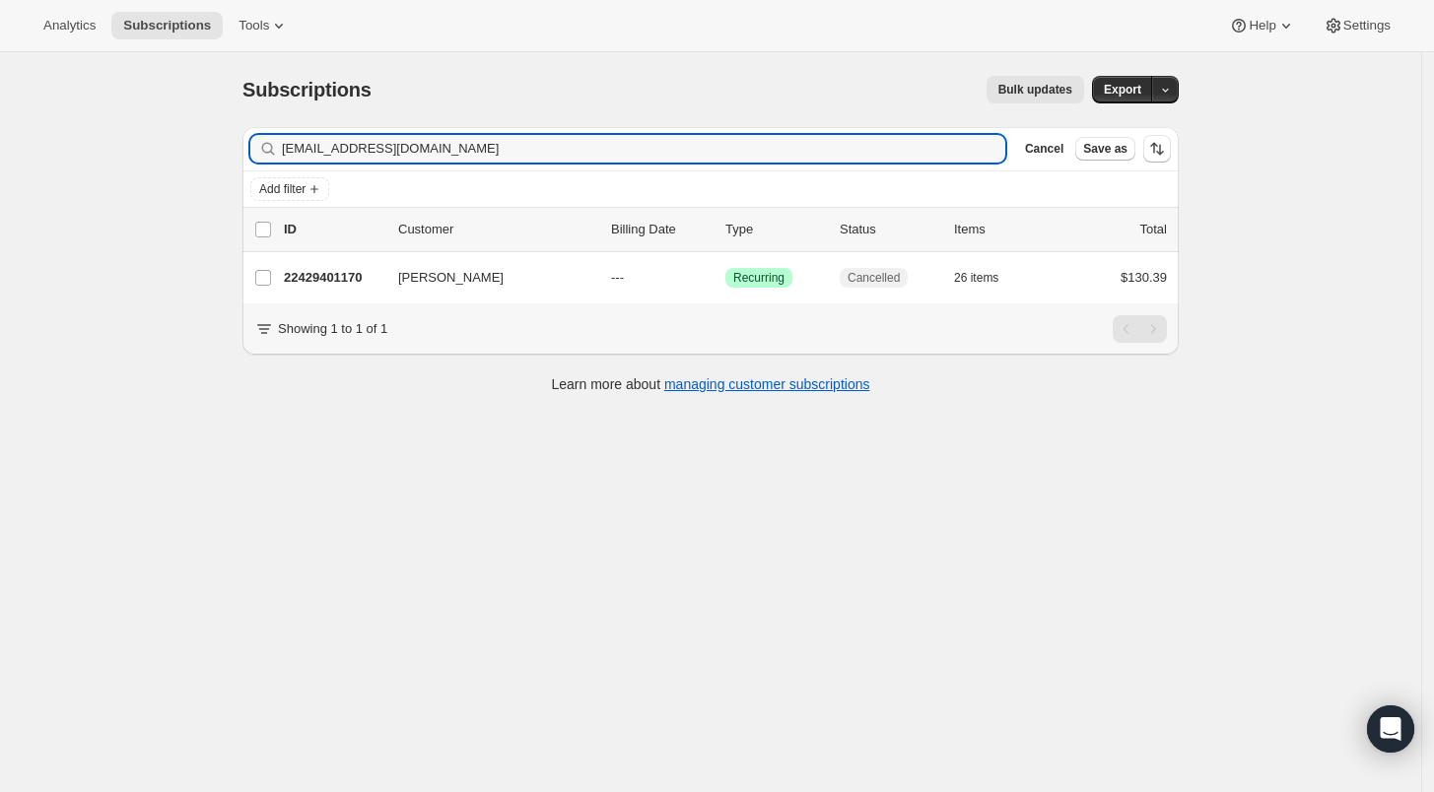
drag, startPoint x: 407, startPoint y: 146, endPoint x: 234, endPoint y: 145, distance: 173.5
click at [235, 145] on div "Filter subscribers frenofdoggos@gmail.com Clear Cancel Save as Add filter 0 sel…" at bounding box center [703, 262] width 952 height 303
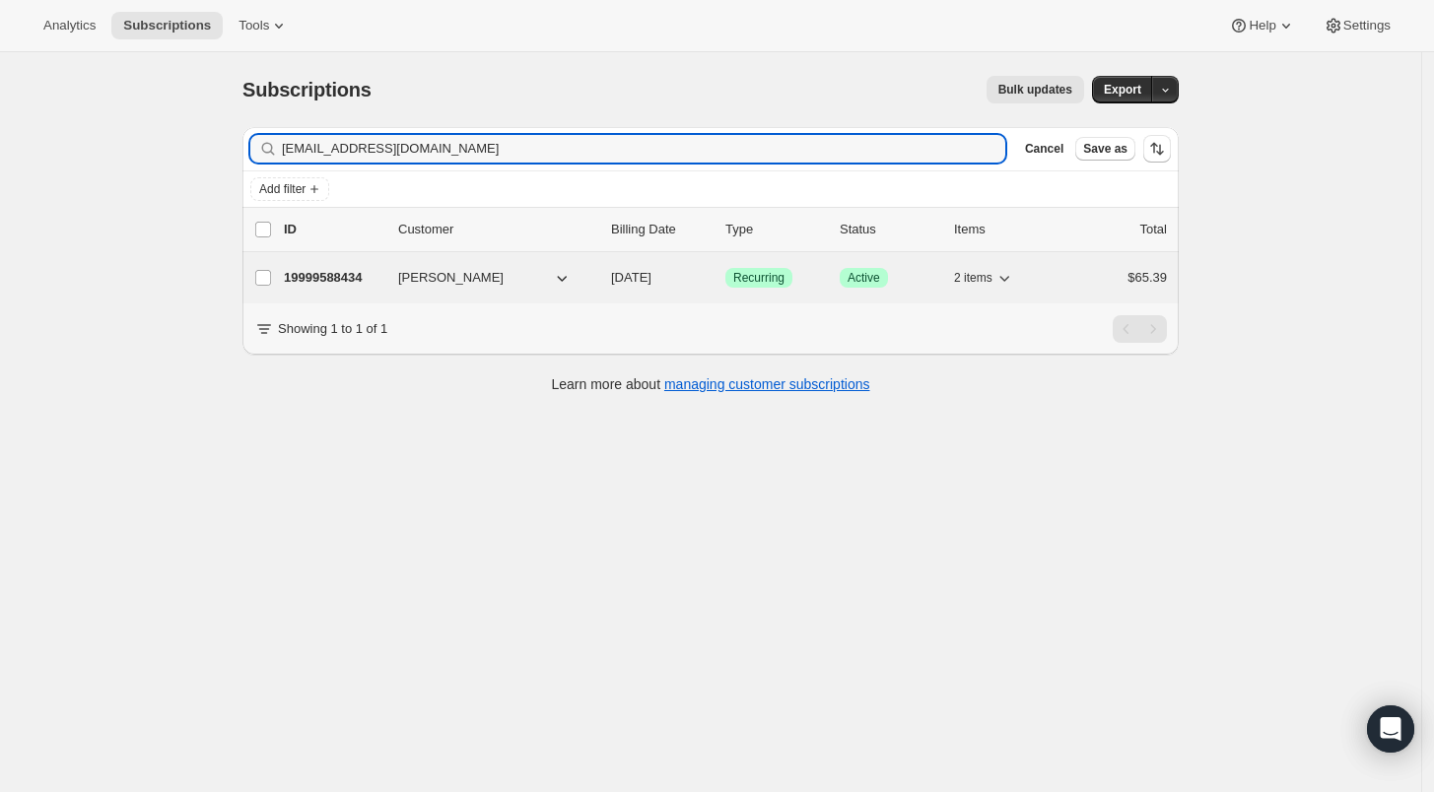
type input "ericabkay@gmail.com"
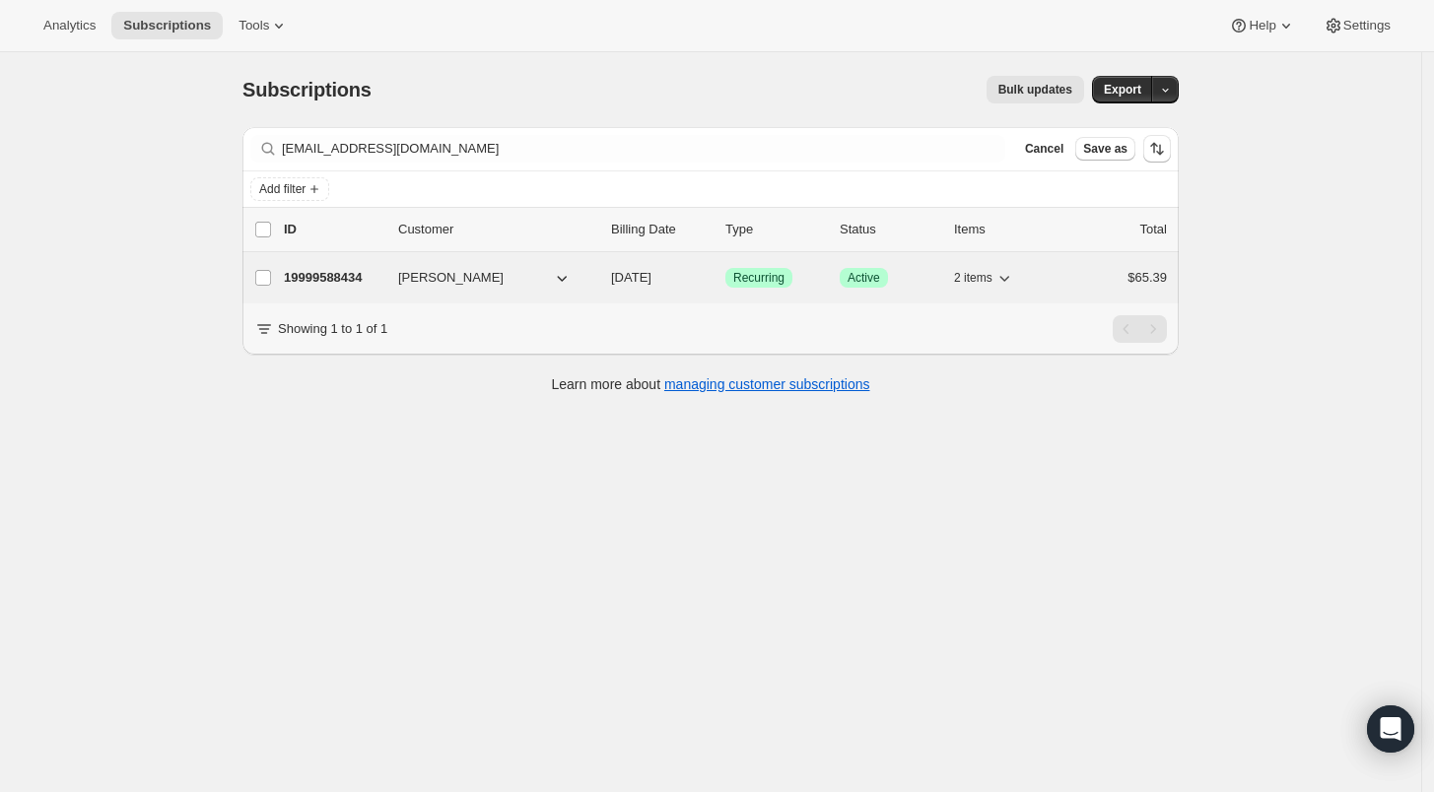
click at [306, 279] on p "19999588434" at bounding box center [333, 278] width 99 height 20
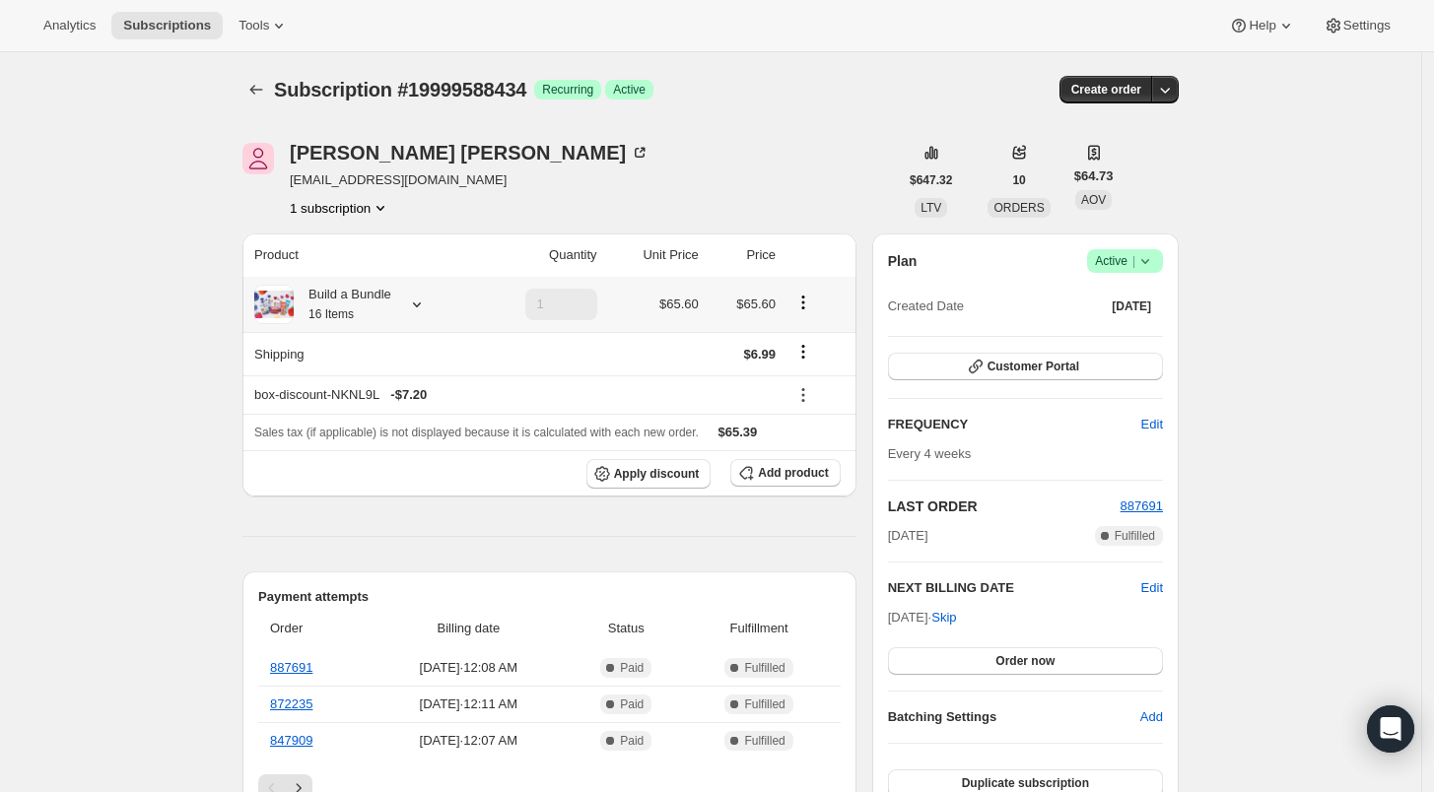
click at [426, 305] on icon at bounding box center [417, 305] width 20 height 20
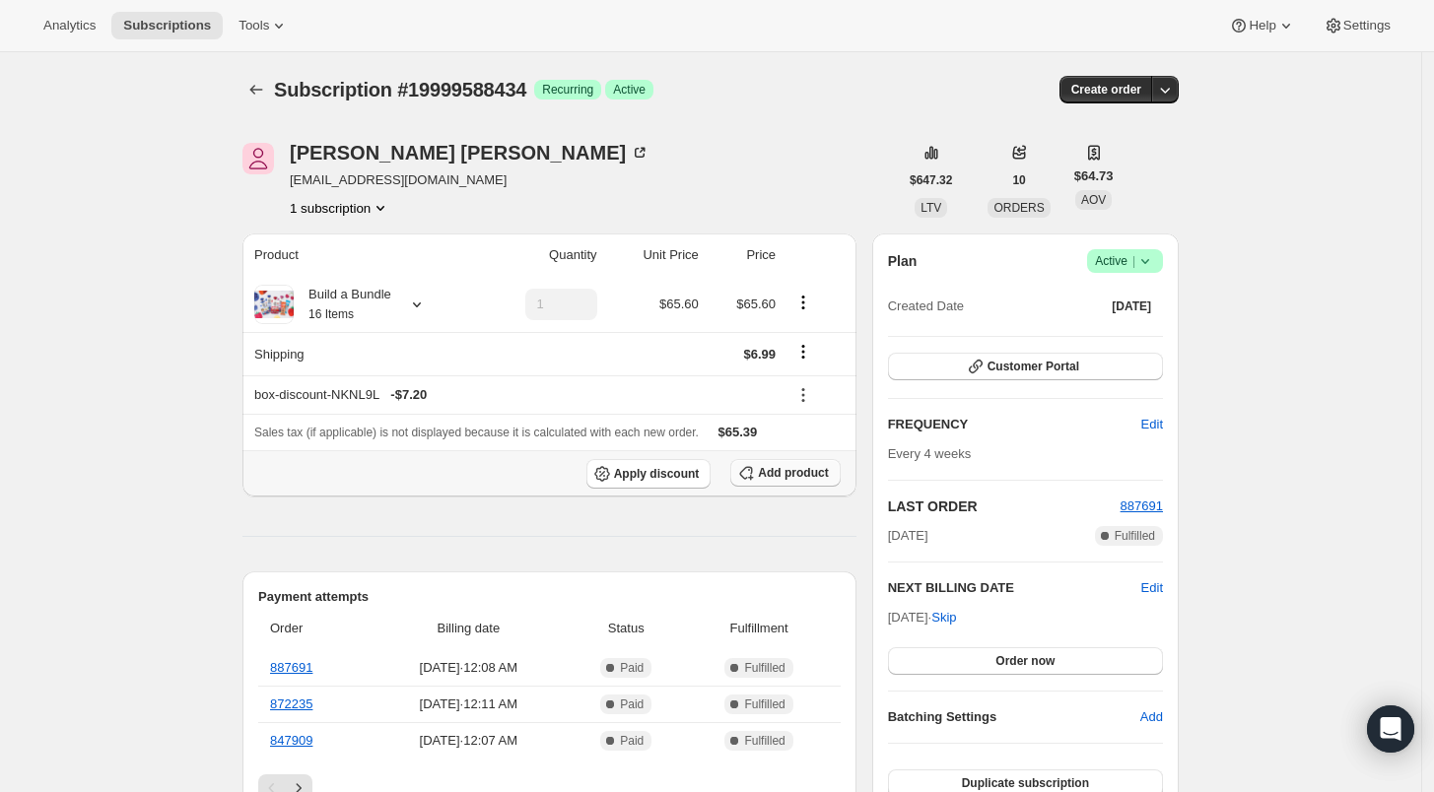
click at [809, 475] on span "Add product" at bounding box center [793, 473] width 70 height 16
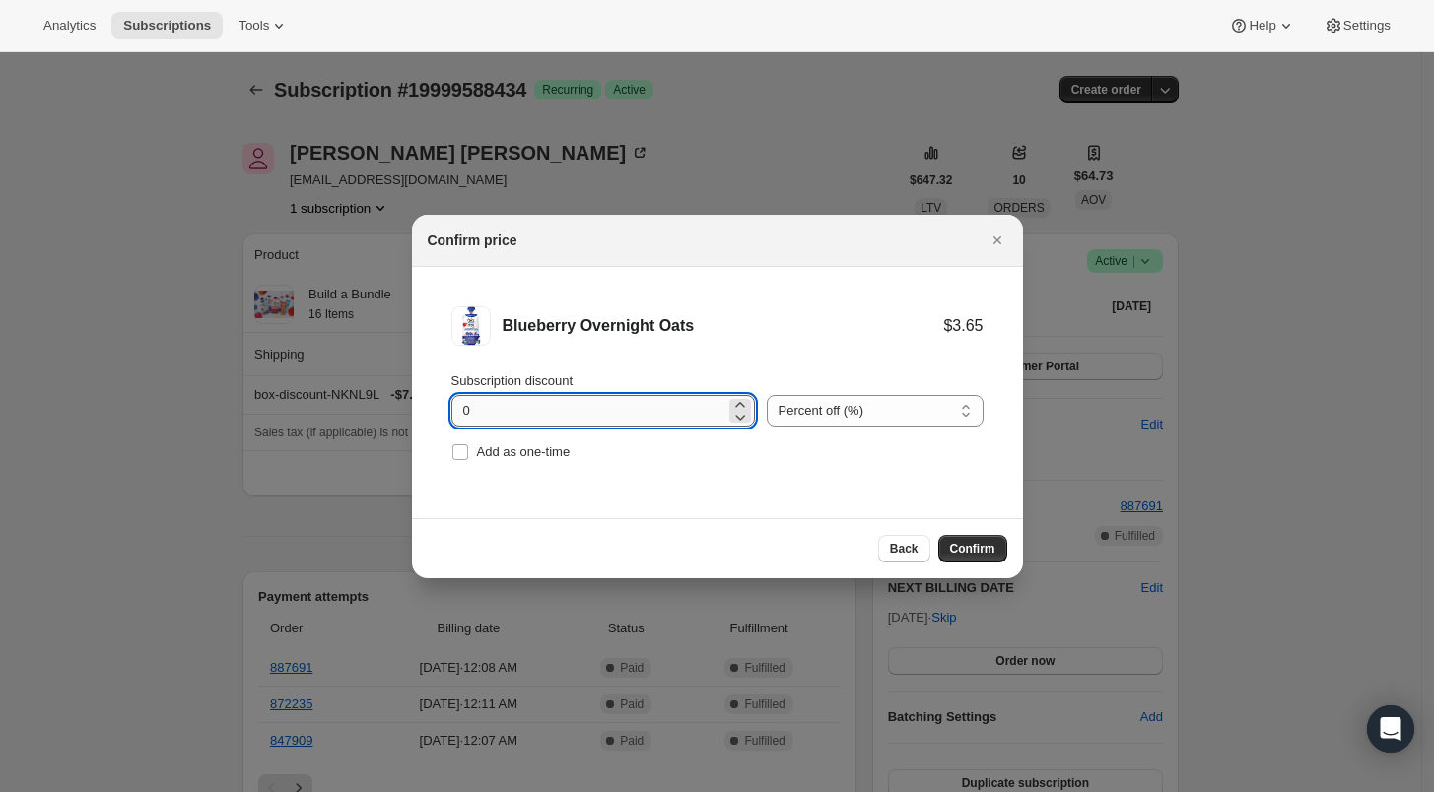
click at [456, 406] on input "0" at bounding box center [588, 411] width 274 height 32
type input "100"
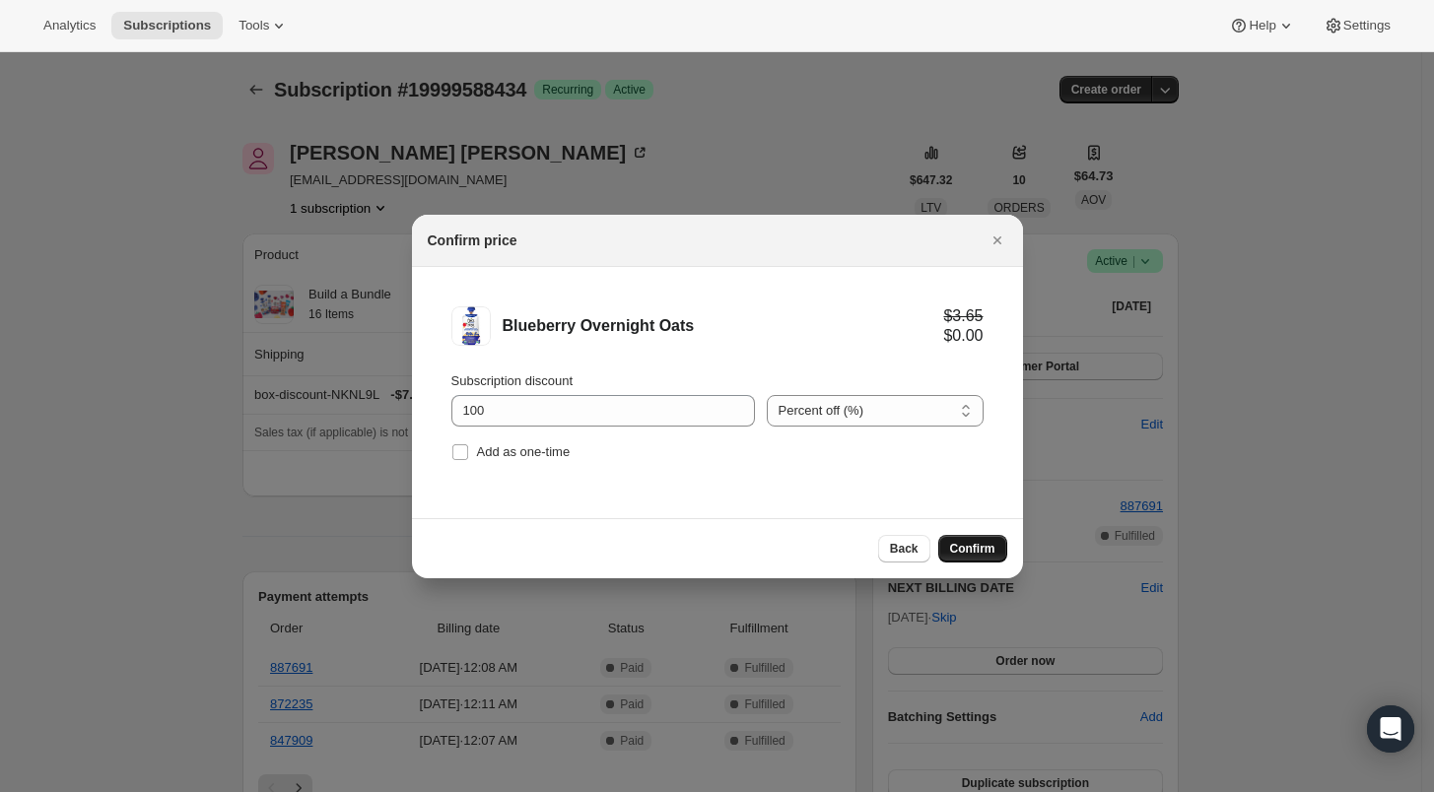
click at [983, 549] on span "Confirm" at bounding box center [972, 549] width 45 height 16
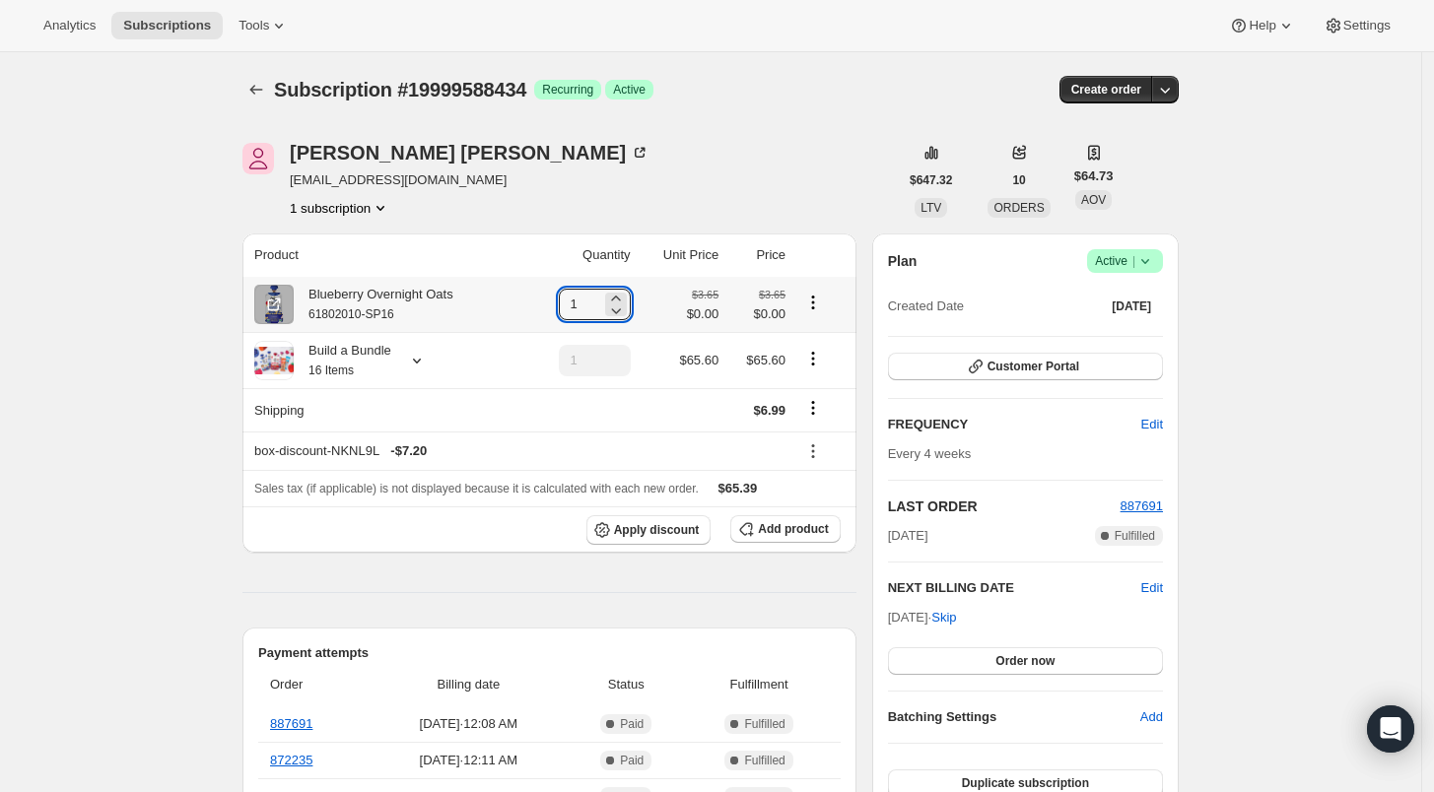
drag, startPoint x: 591, startPoint y: 296, endPoint x: 554, endPoint y: 298, distance: 37.5
click at [554, 298] on td "1" at bounding box center [580, 304] width 109 height 55
type input "6"
click at [259, 88] on icon "Subscriptions" at bounding box center [256, 90] width 20 height 20
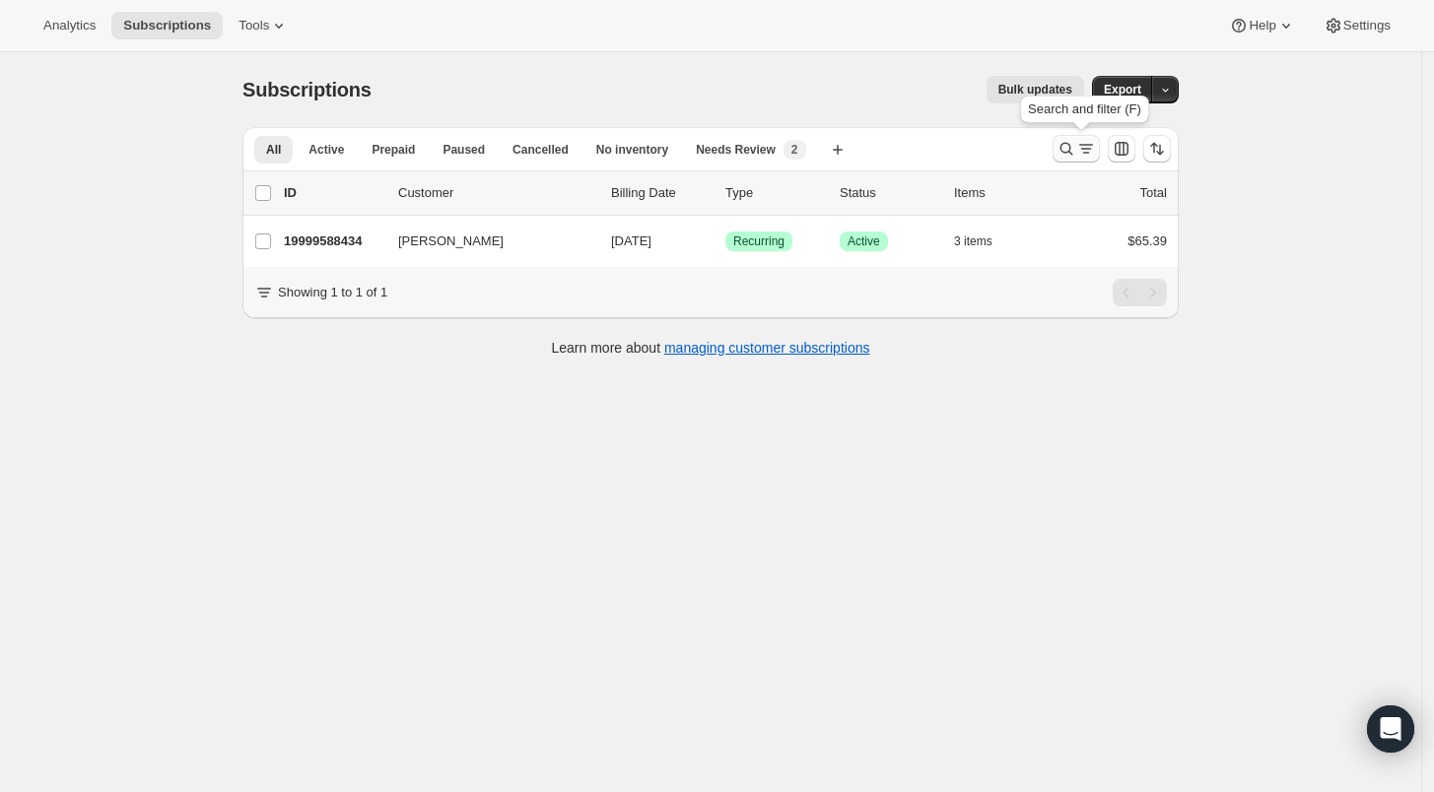
click at [1067, 146] on icon "Search and filter results" at bounding box center [1066, 149] width 20 height 20
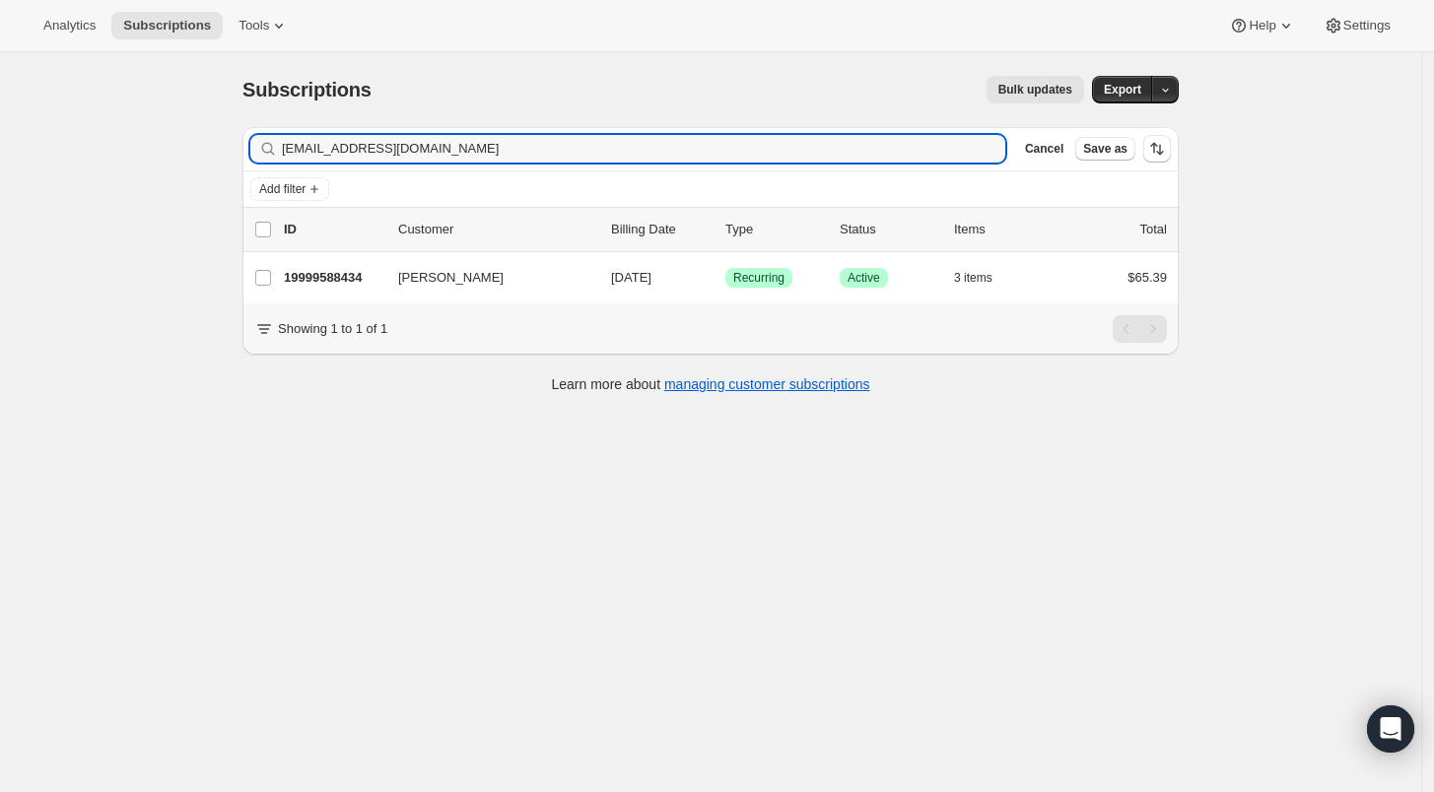
drag, startPoint x: 420, startPoint y: 146, endPoint x: 171, endPoint y: 152, distance: 248.4
click at [198, 149] on div "Subscriptions. This page is ready Subscriptions Bulk updates More actions Bulk …" at bounding box center [710, 448] width 1421 height 792
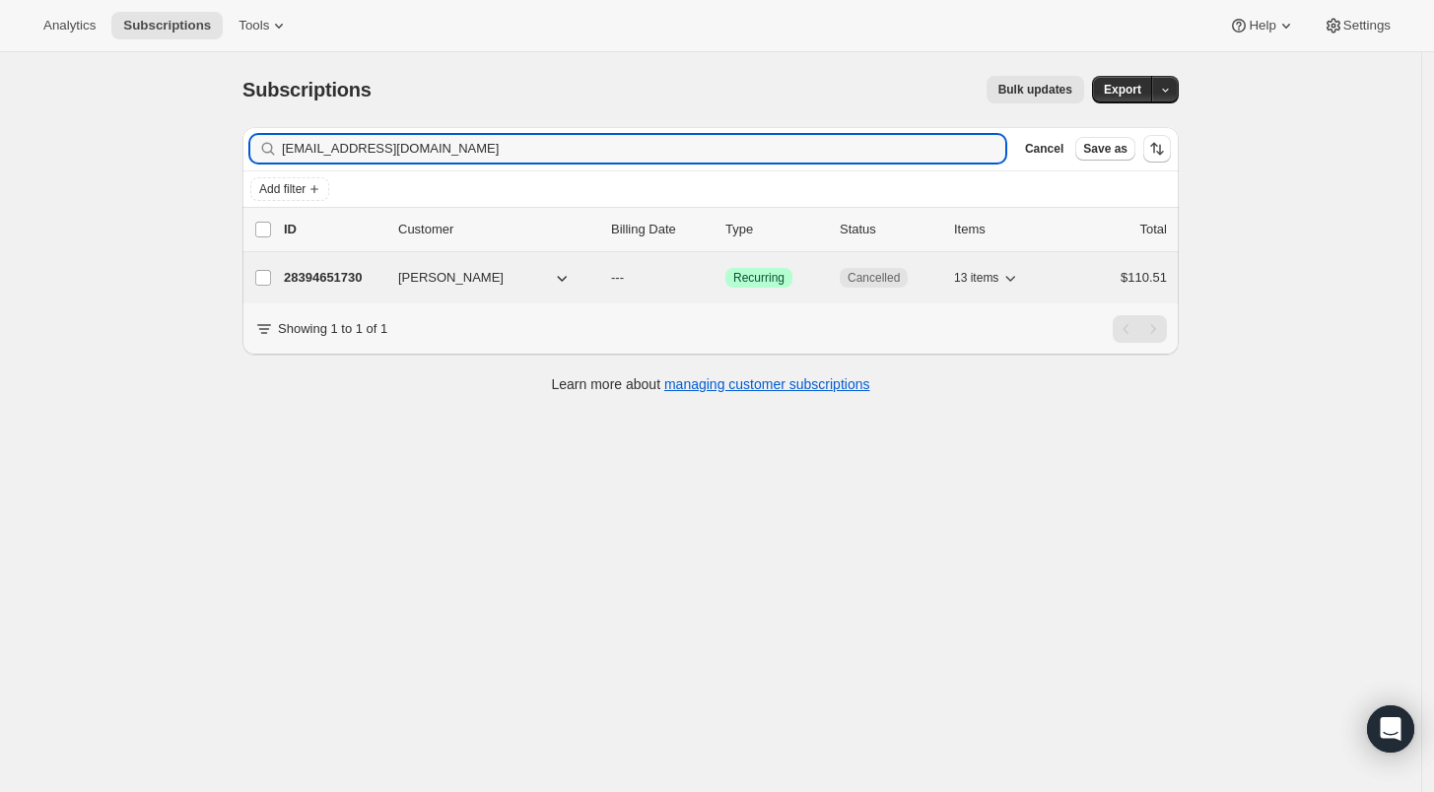
type input "blakesaulortho@gmail.com"
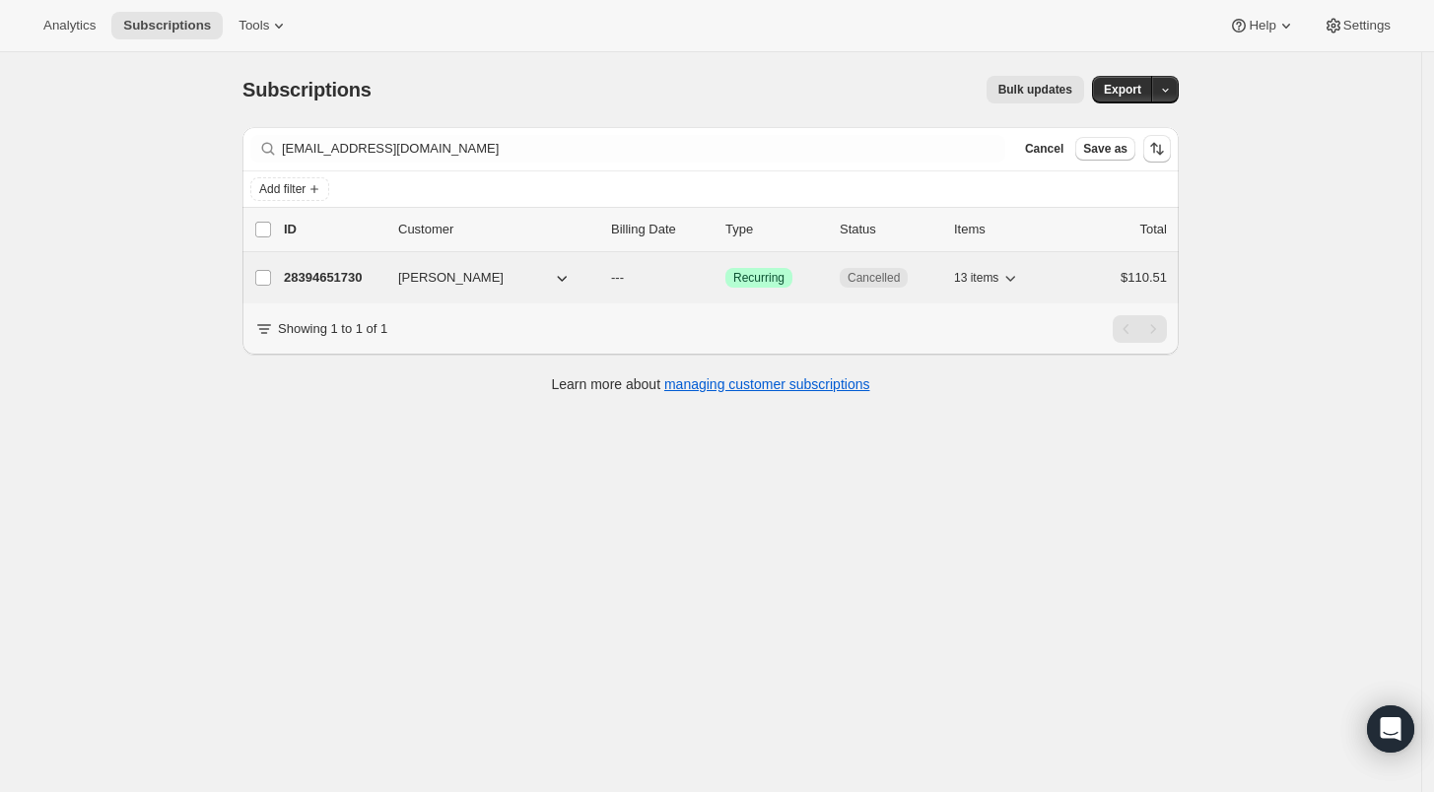
click at [307, 273] on p "28394651730" at bounding box center [333, 278] width 99 height 20
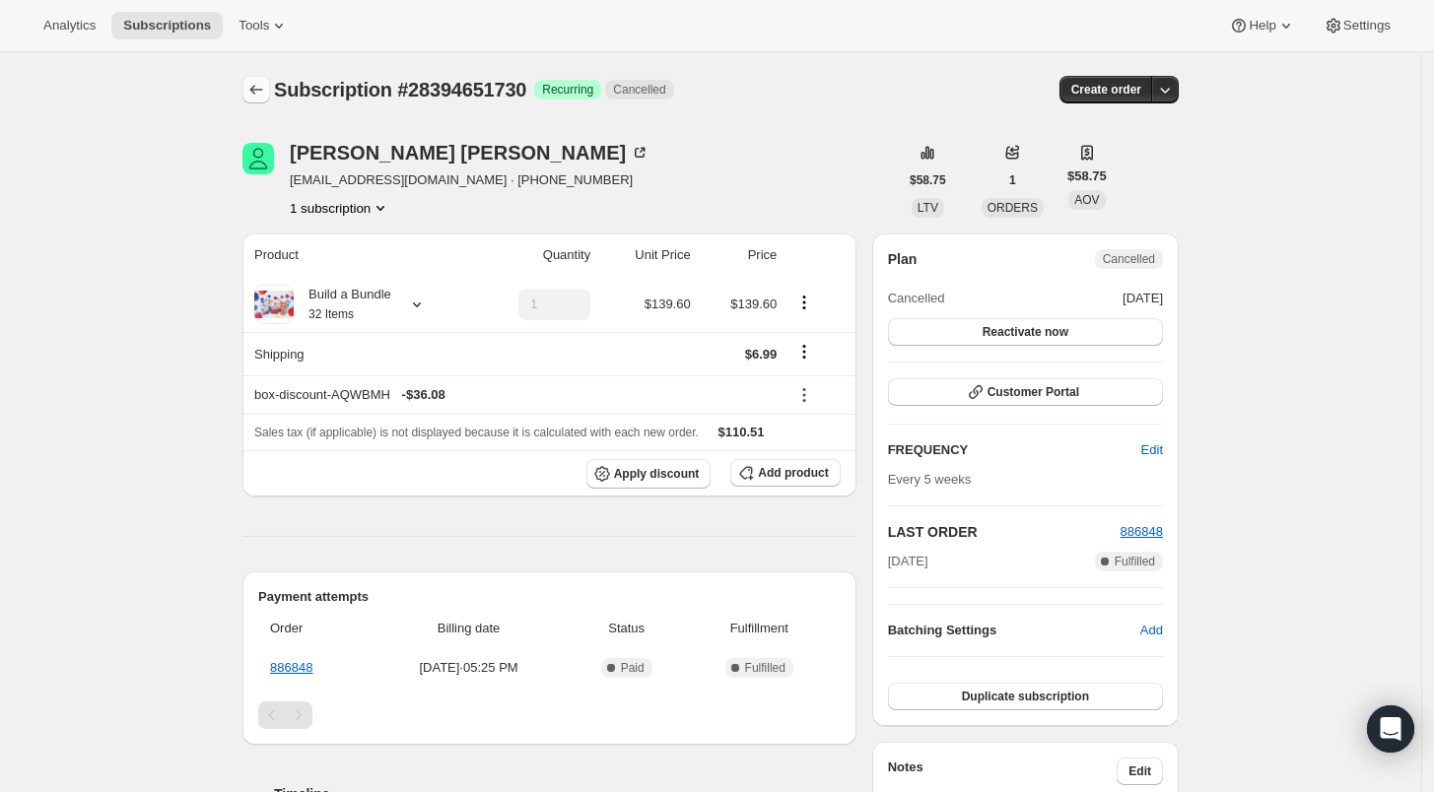
click at [255, 87] on icon "Subscriptions" at bounding box center [256, 90] width 20 height 20
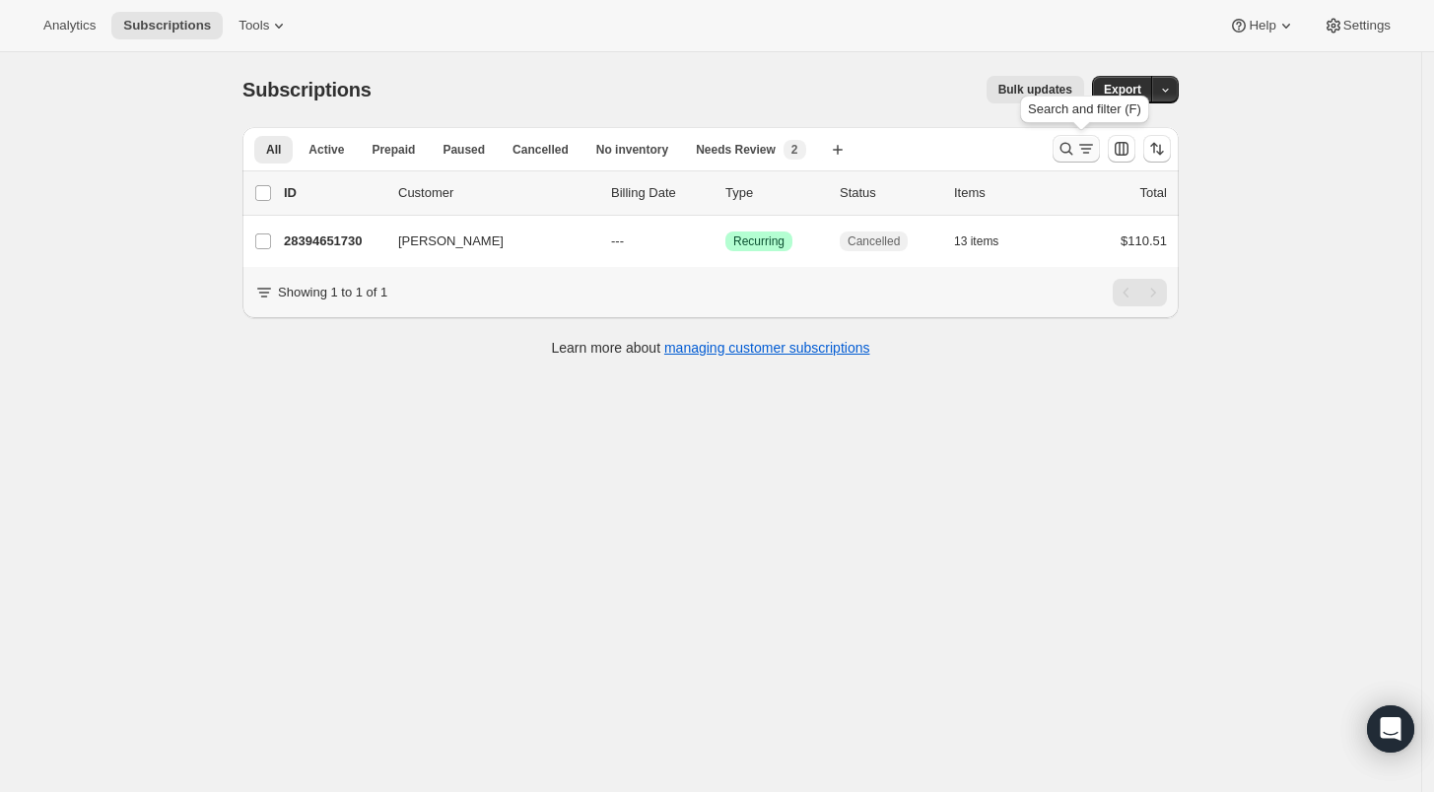
click at [1068, 149] on icon "Search and filter results" at bounding box center [1066, 149] width 20 height 20
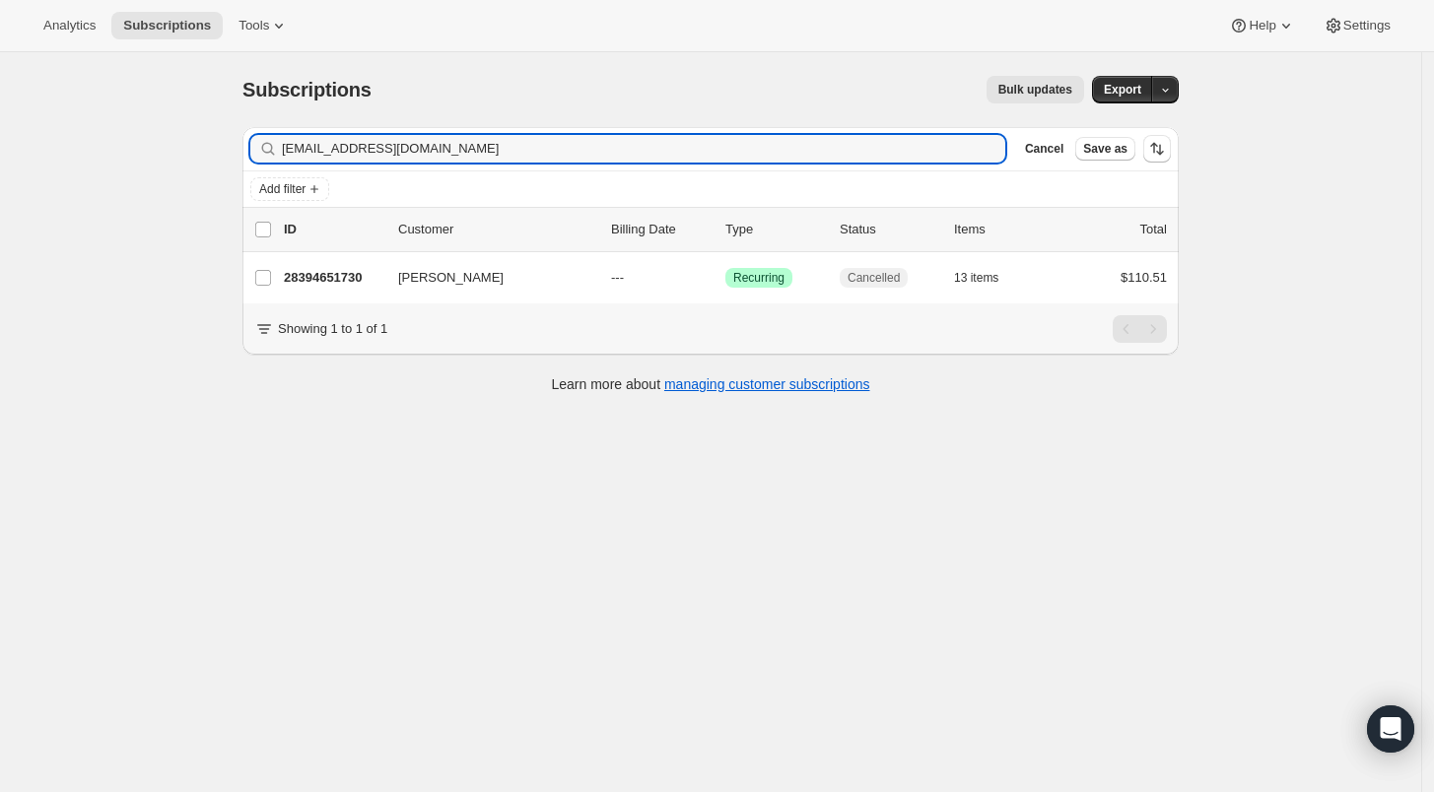
drag, startPoint x: 469, startPoint y: 153, endPoint x: 191, endPoint y: 146, distance: 278.0
click at [191, 146] on div "Subscriptions. This page is ready Subscriptions Bulk updates More actions Bulk …" at bounding box center [710, 448] width 1421 height 792
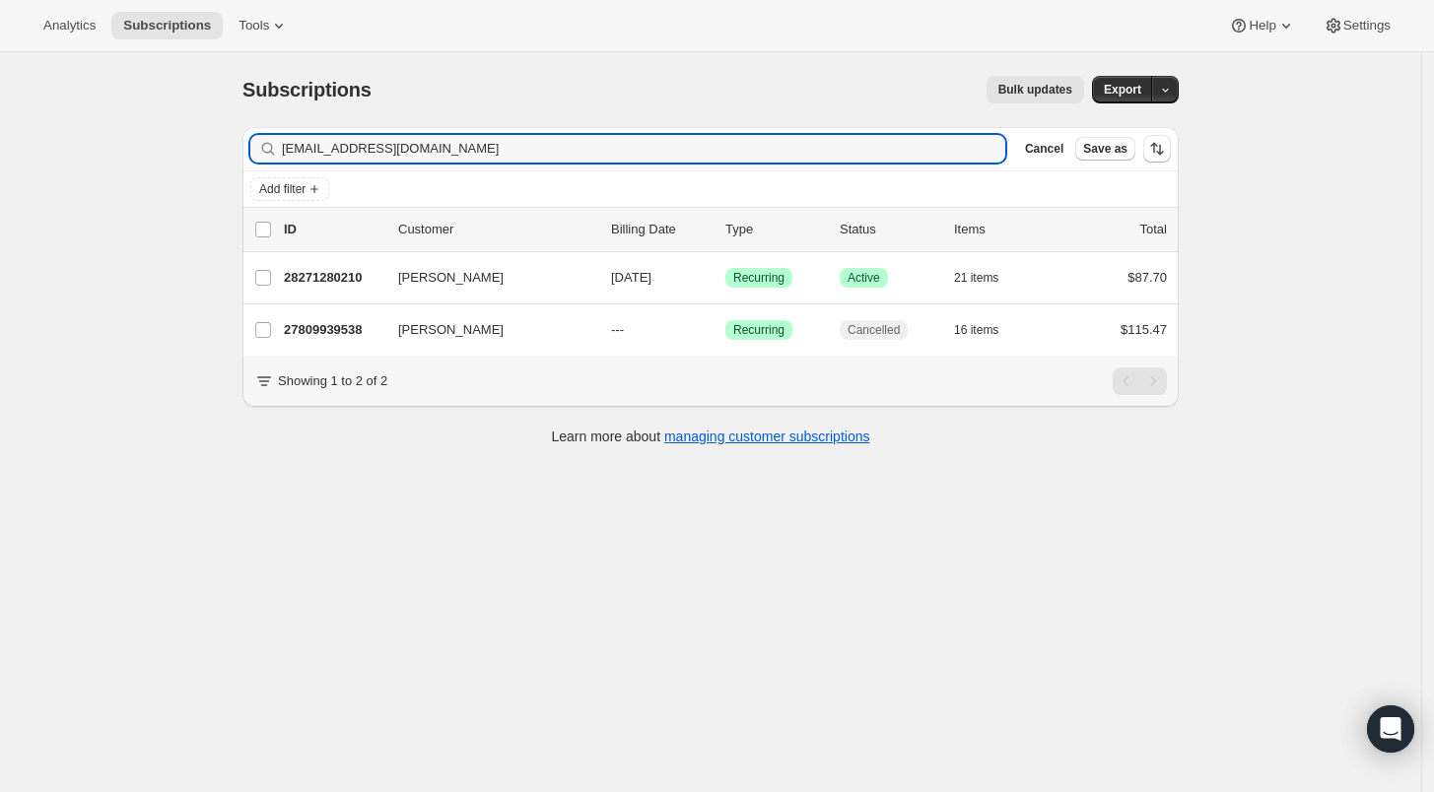
type input "[EMAIL_ADDRESS][DOMAIN_NAME]"
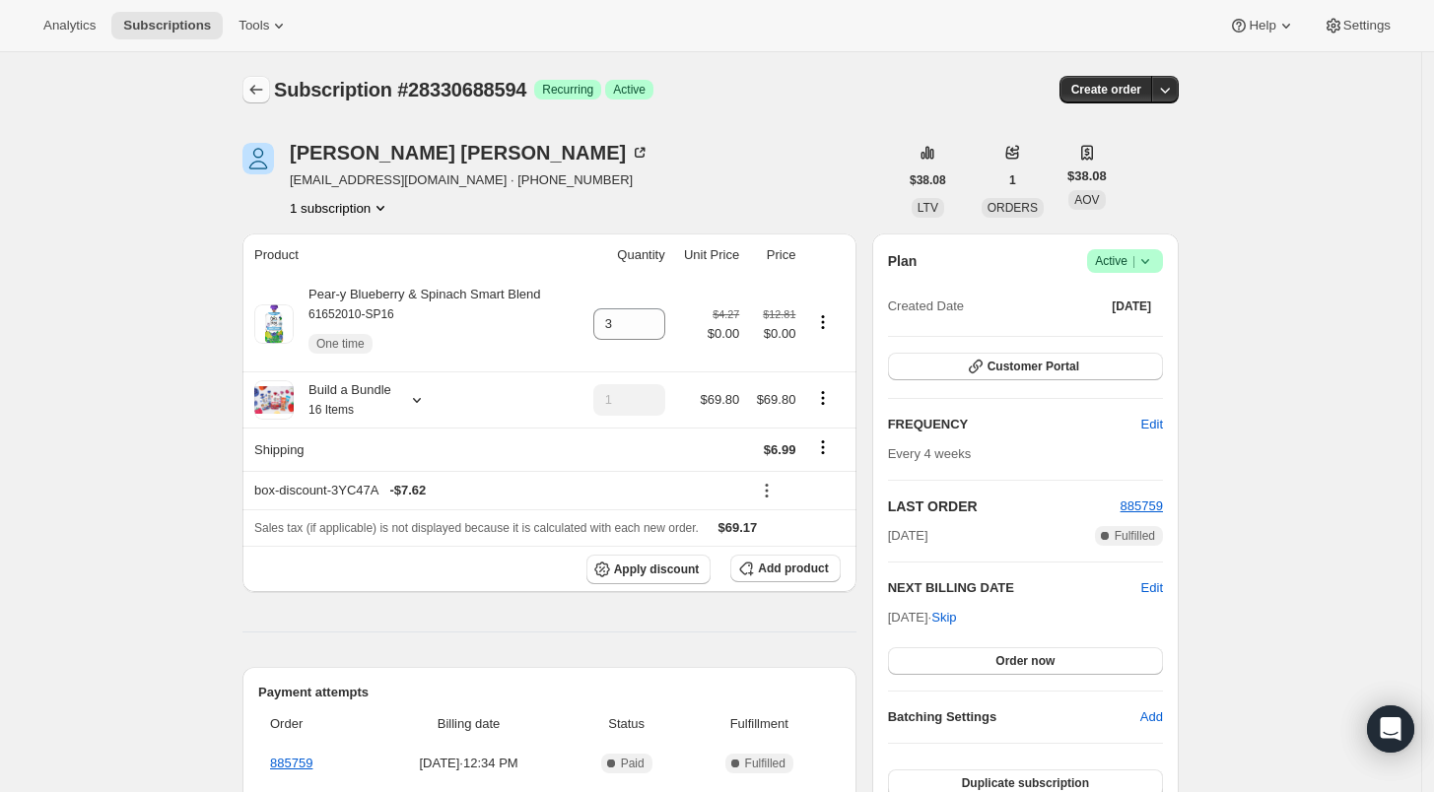
click at [266, 91] on icon "Subscriptions" at bounding box center [256, 90] width 20 height 20
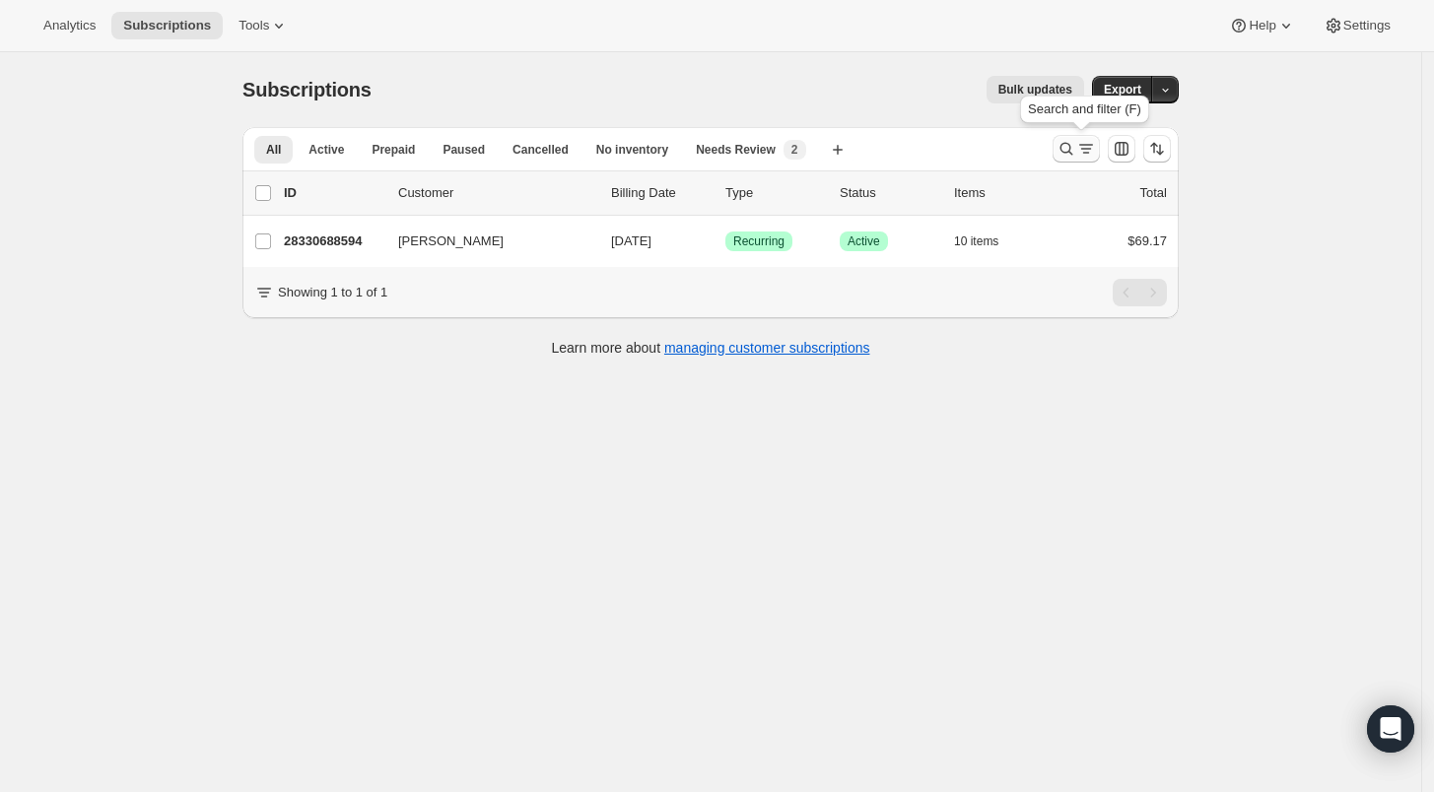
click at [1068, 149] on icon "Search and filter results" at bounding box center [1066, 149] width 20 height 20
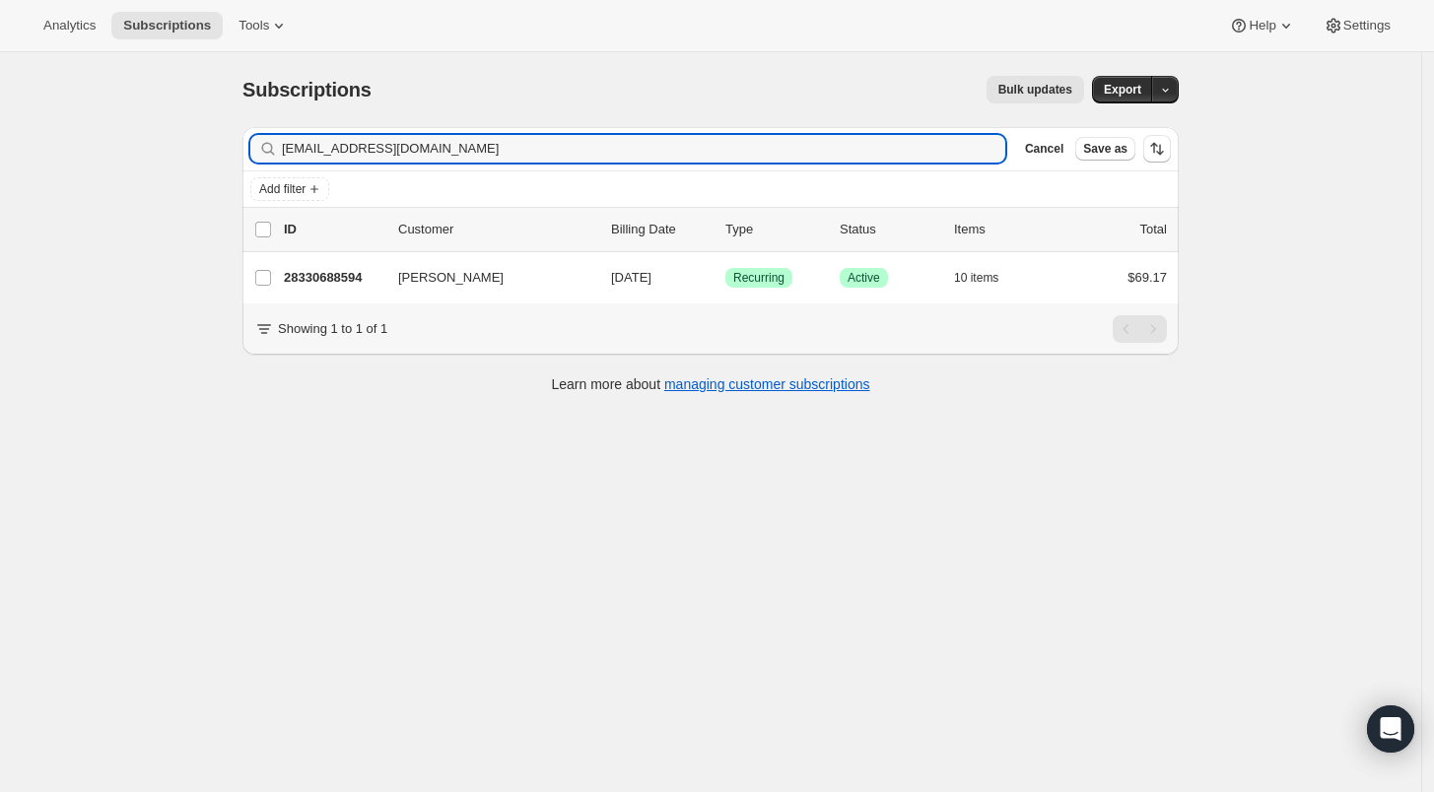
drag, startPoint x: 434, startPoint y: 147, endPoint x: 134, endPoint y: 151, distance: 299.6
click at [135, 151] on div "Subscriptions. This page is ready Subscriptions Bulk updates More actions Bulk …" at bounding box center [710, 448] width 1421 height 792
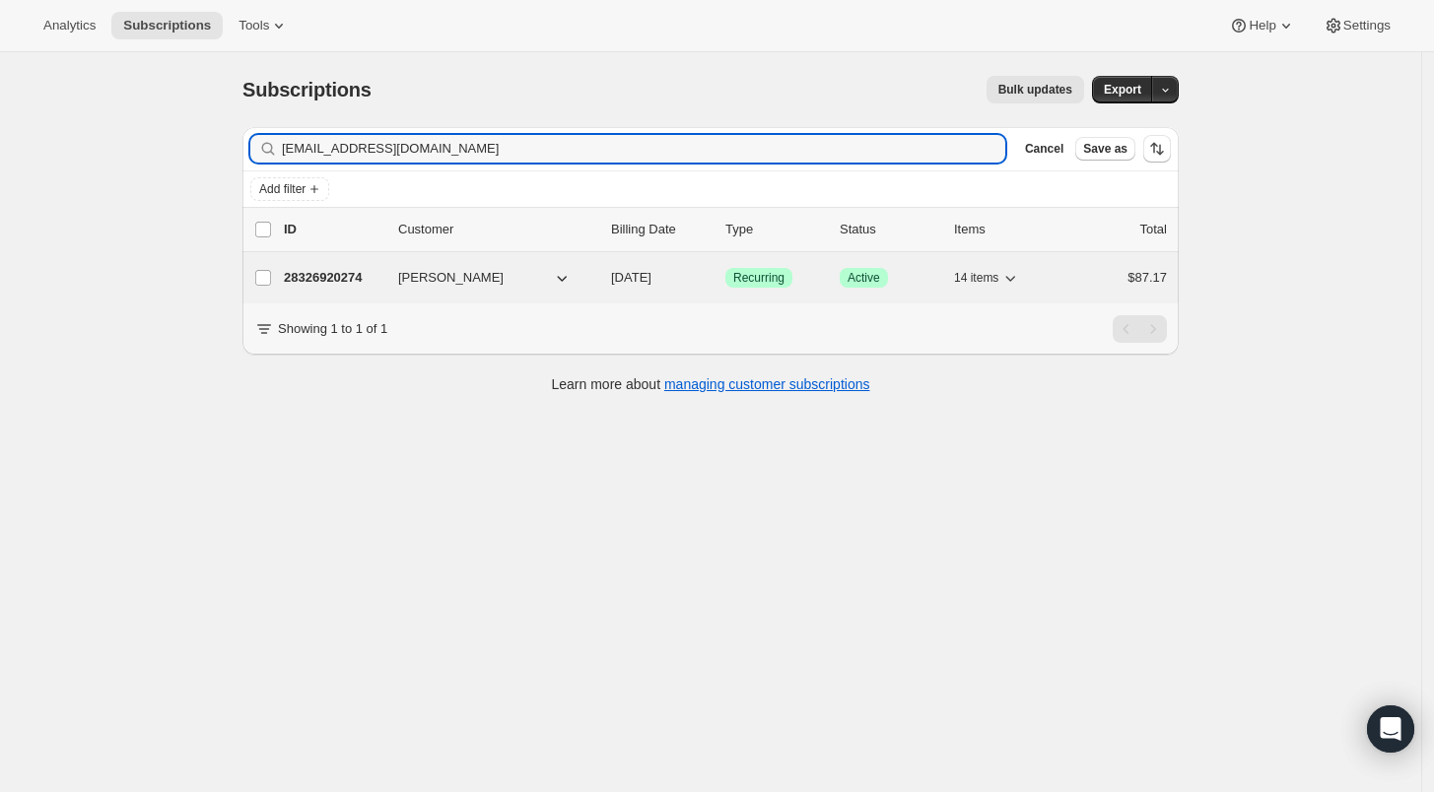
type input "aurorawillow@icloud.com"
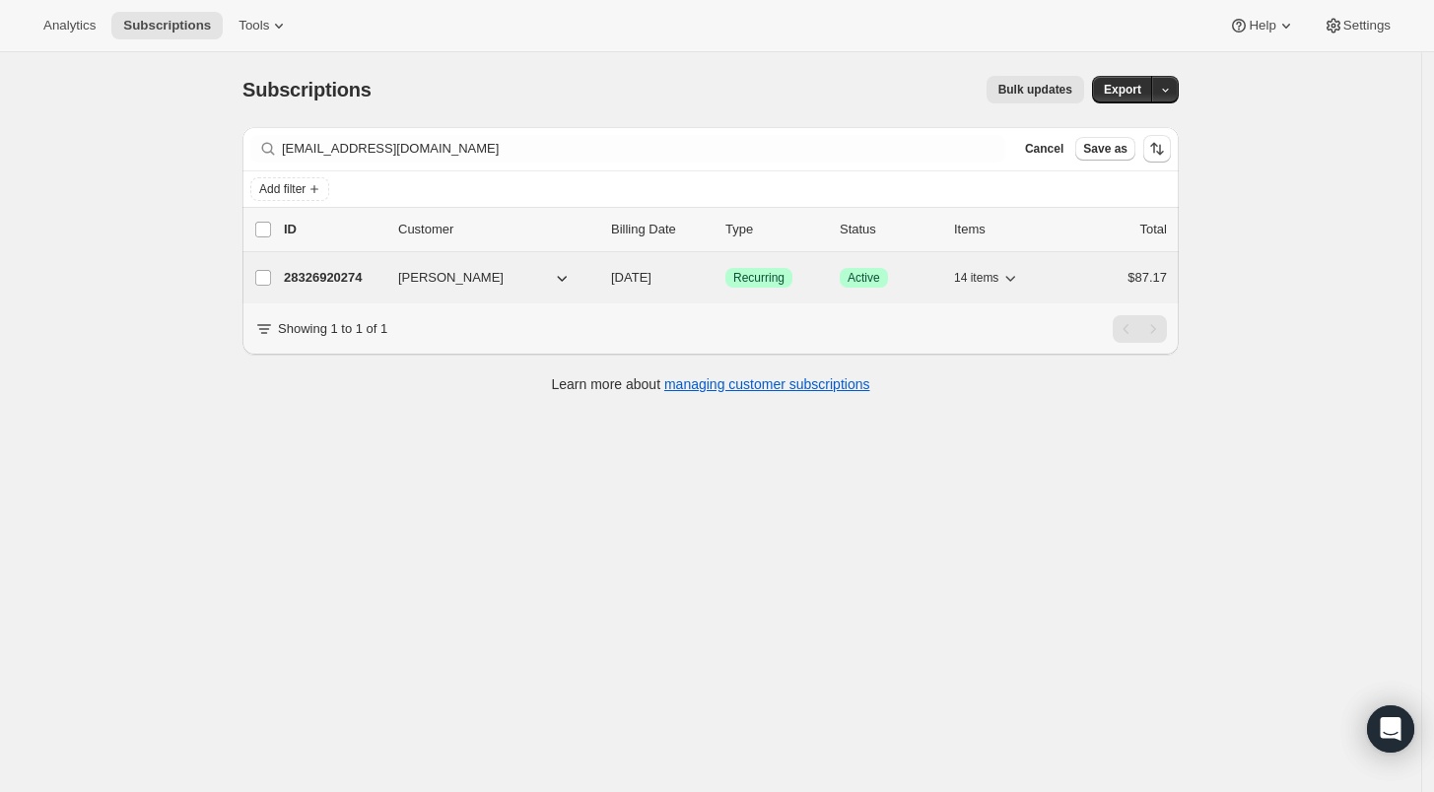
click at [339, 283] on p "28326920274" at bounding box center [333, 278] width 99 height 20
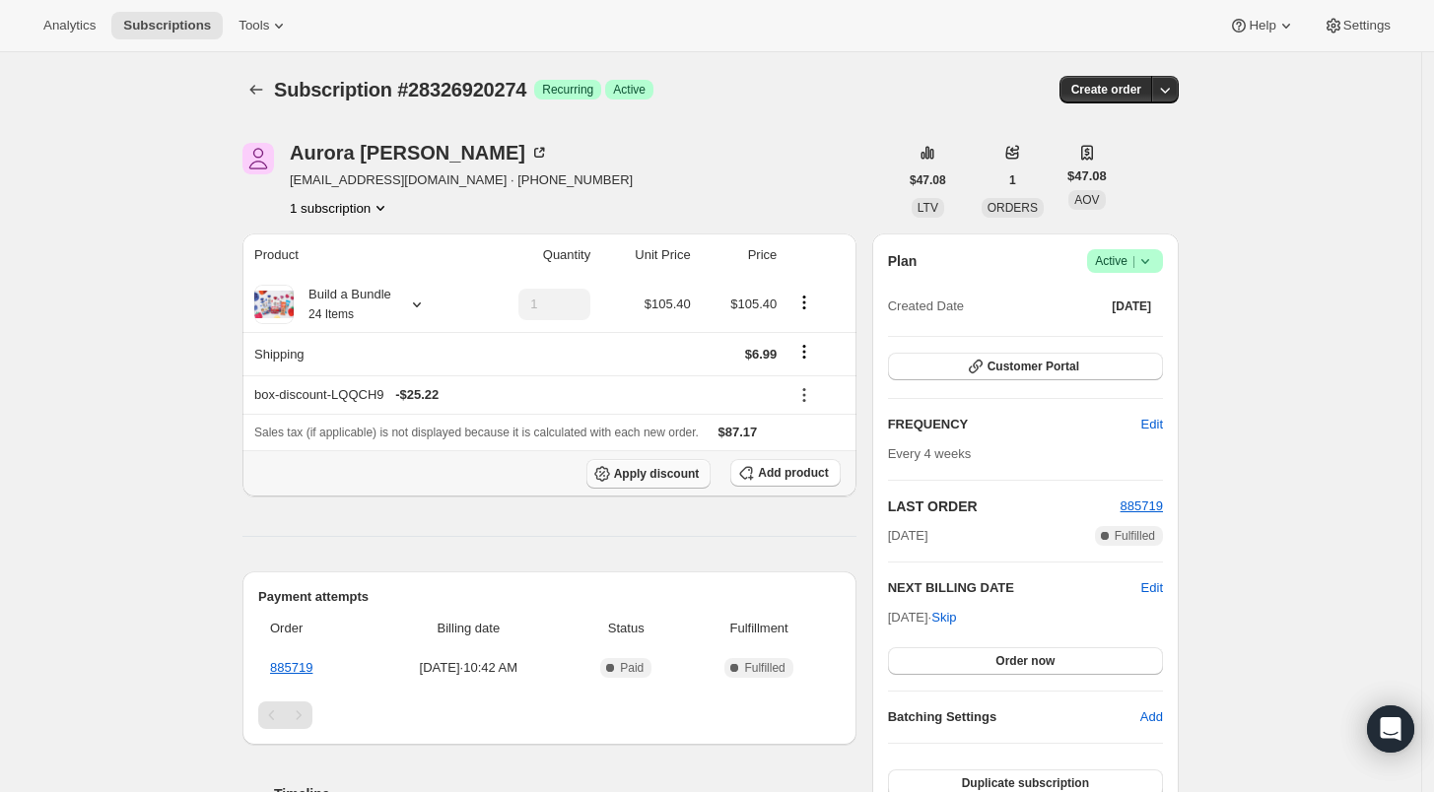
click at [666, 473] on span "Apply discount" at bounding box center [657, 474] width 86 height 16
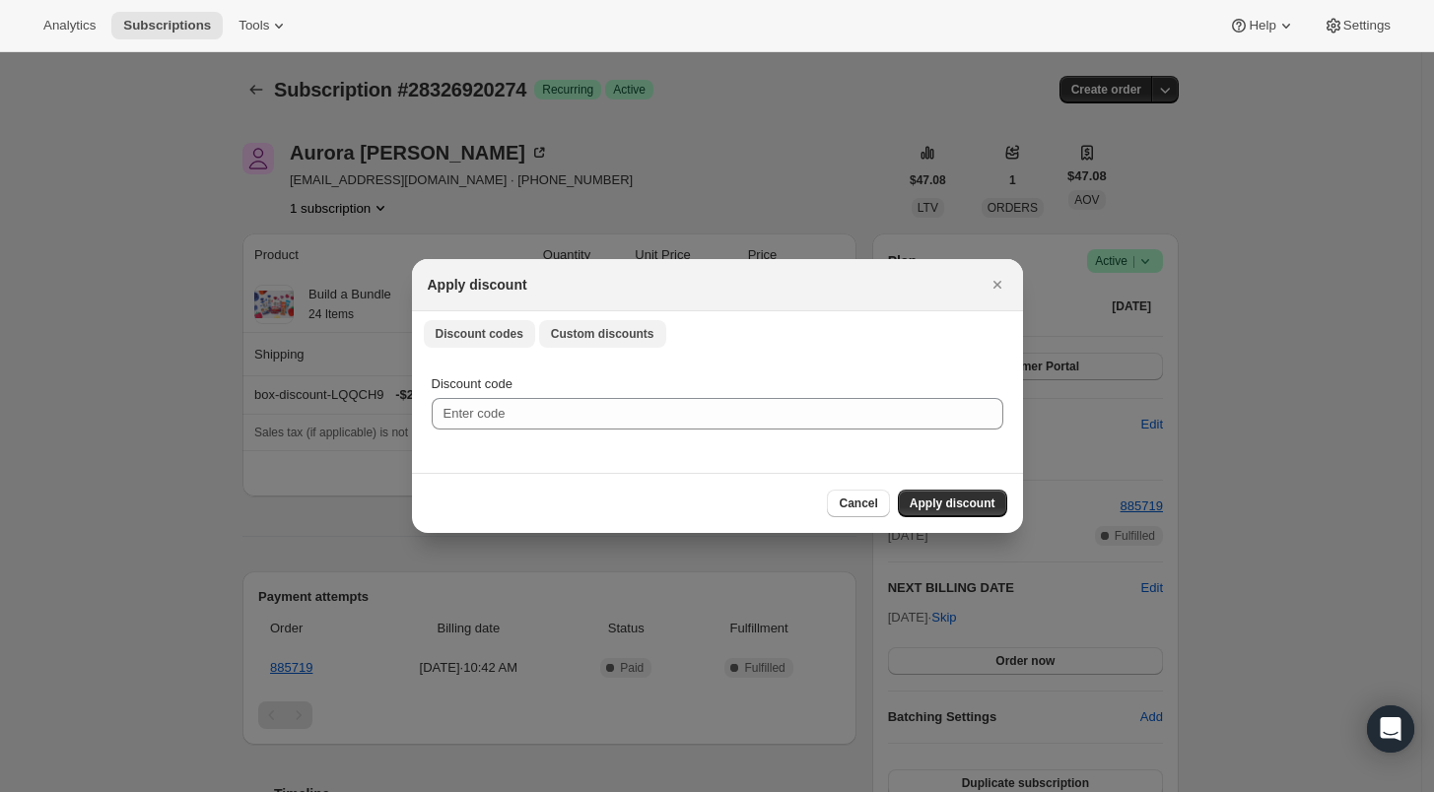
click at [639, 337] on span "Custom discounts" at bounding box center [602, 334] width 103 height 16
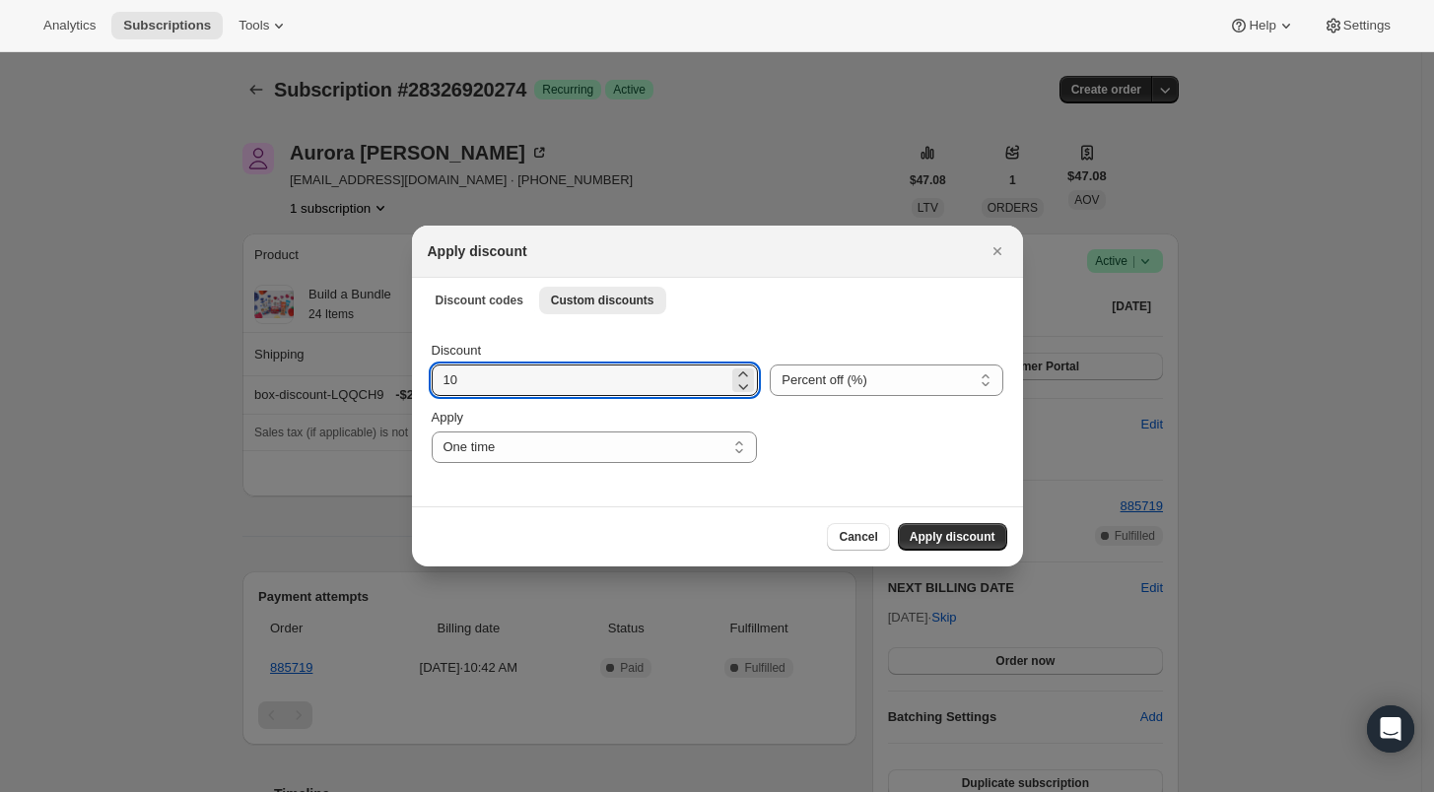
drag, startPoint x: 463, startPoint y: 374, endPoint x: 422, endPoint y: 371, distance: 41.6
click at [422, 371] on div "Discount 10 Percent off (%) Amount off ($) Percent off (%) Apply One time Speci…" at bounding box center [717, 413] width 611 height 185
type input "15"
click at [941, 544] on span "Apply discount" at bounding box center [953, 537] width 86 height 16
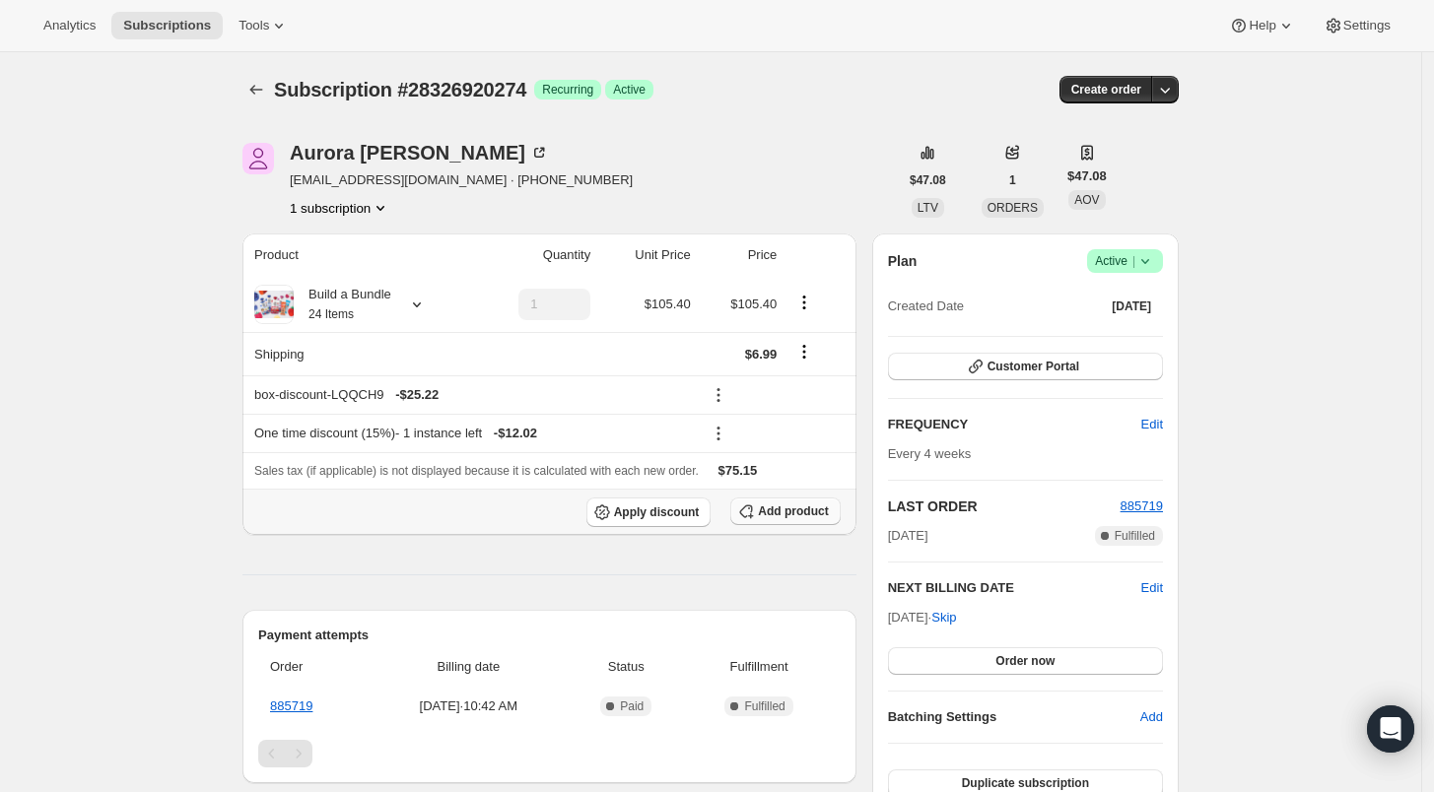
click at [798, 509] on span "Add product" at bounding box center [793, 512] width 70 height 16
click at [791, 514] on span "Add product" at bounding box center [793, 512] width 70 height 16
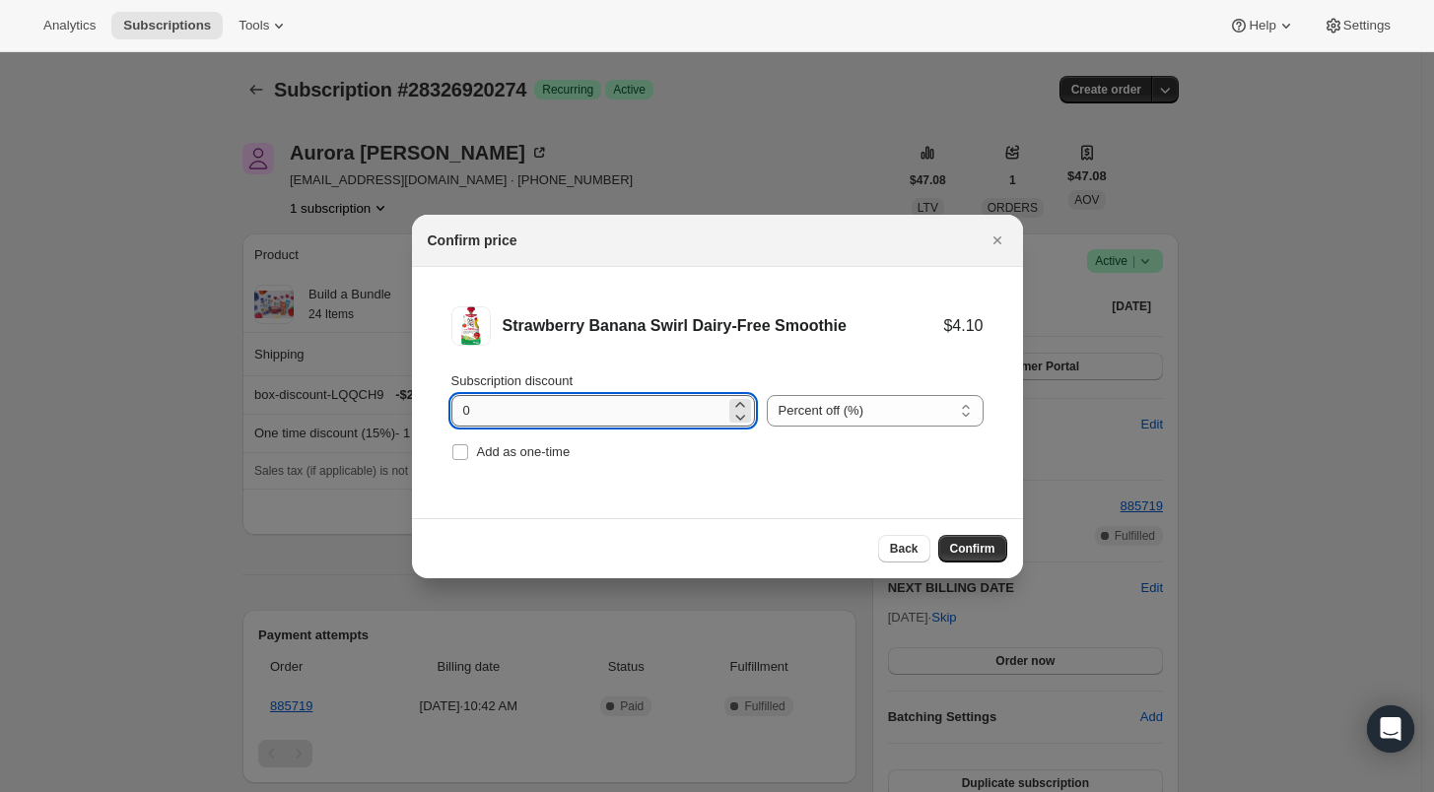
click at [459, 407] on input "0" at bounding box center [588, 411] width 274 height 32
type input "100"
click at [465, 450] on input "Add as one-time" at bounding box center [460, 452] width 16 height 16
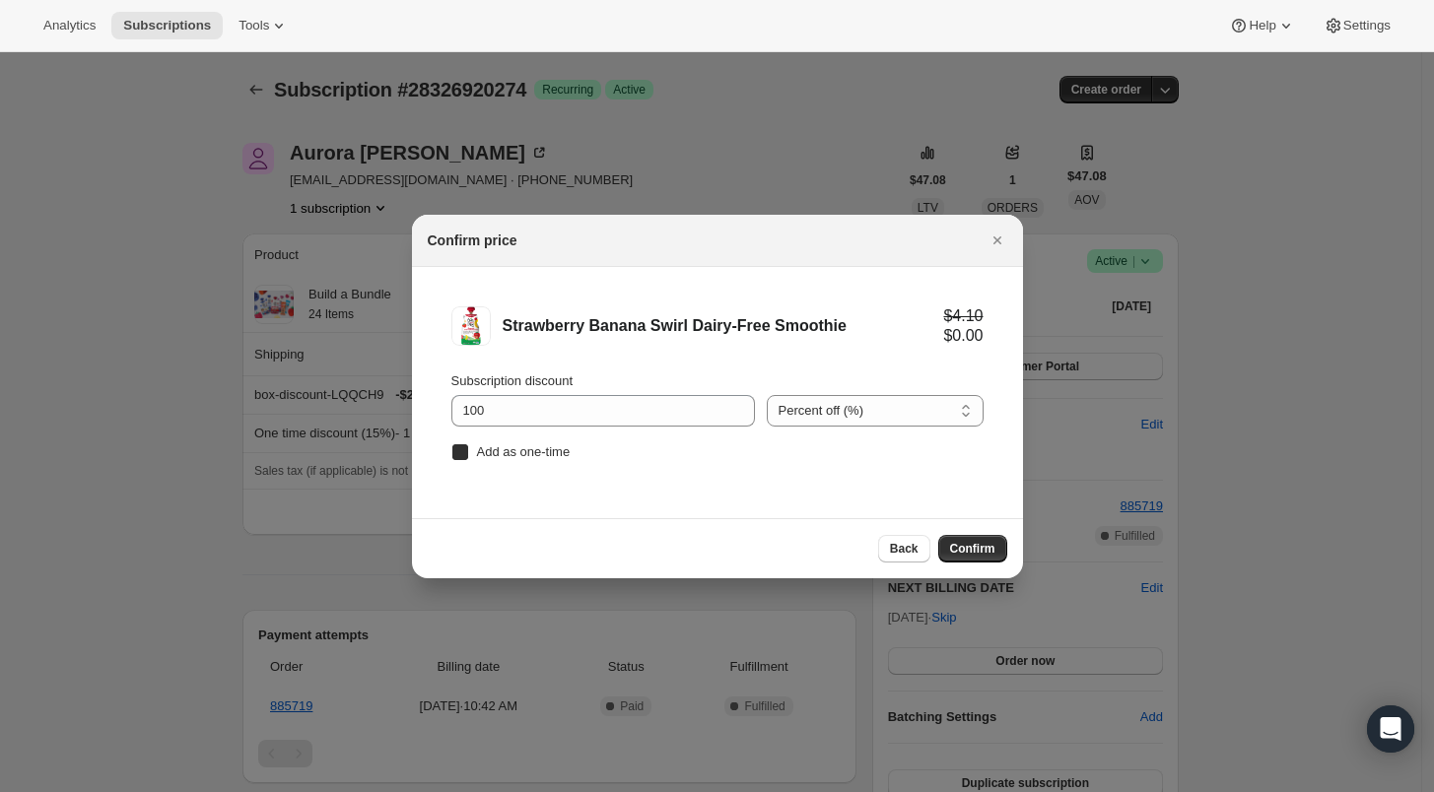
checkbox input "true"
click at [955, 547] on span "Confirm" at bounding box center [972, 549] width 45 height 16
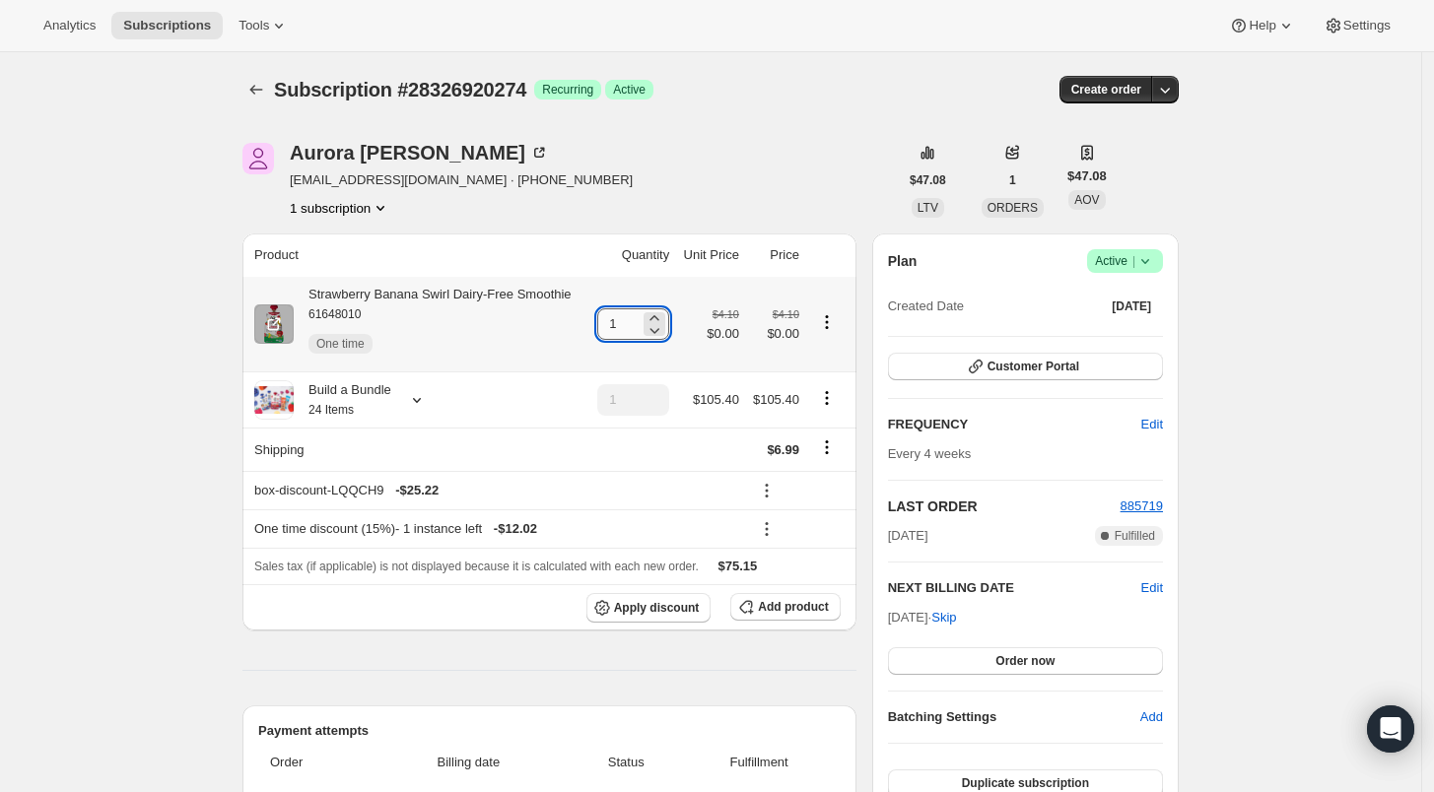
drag, startPoint x: 638, startPoint y: 328, endPoint x: 602, endPoint y: 318, distance: 36.8
click at [602, 318] on input "1" at bounding box center [618, 324] width 42 height 32
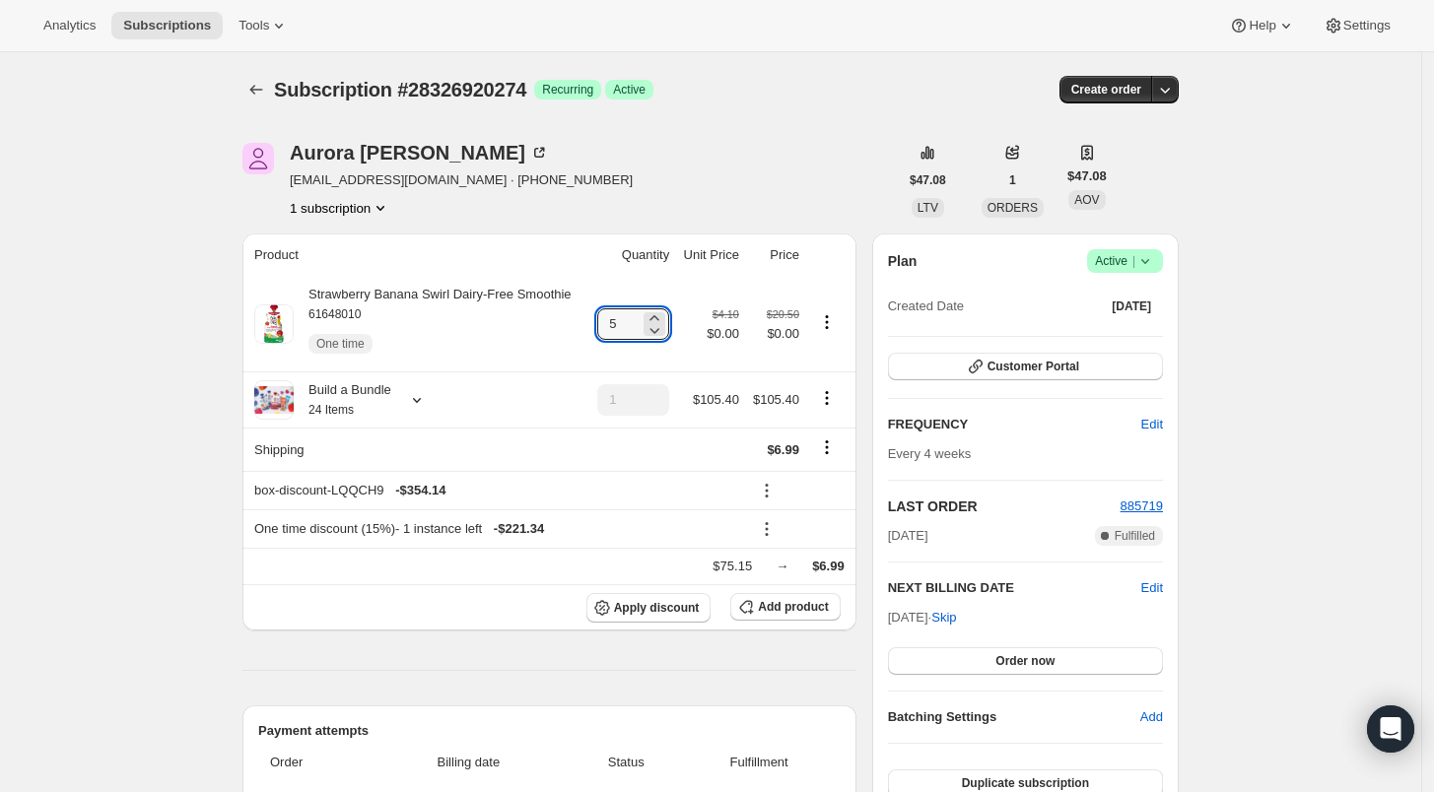
type input "5"
